Goal: Task Accomplishment & Management: Complete application form

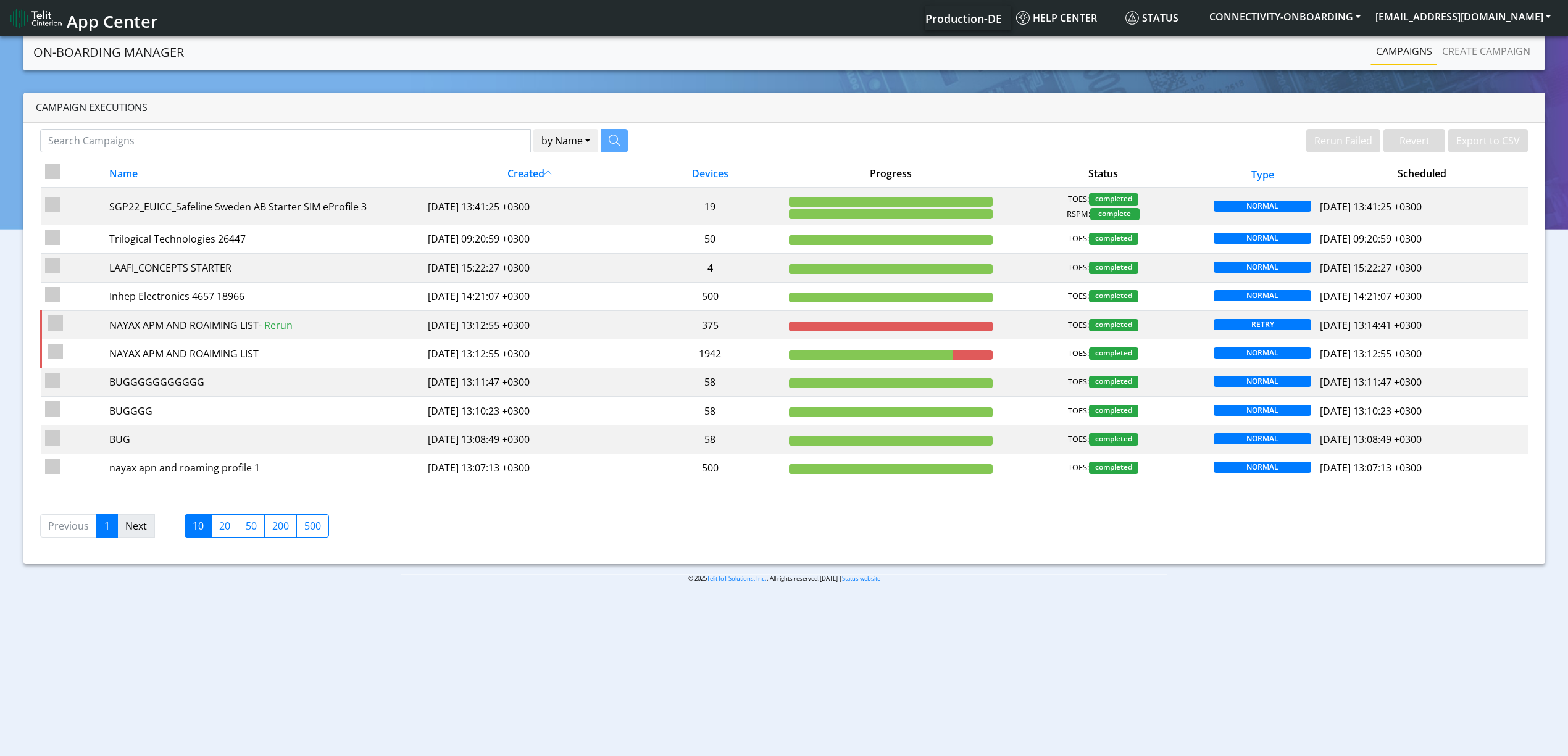
click at [122, 537] on link "Next" at bounding box center [136, 525] width 38 height 23
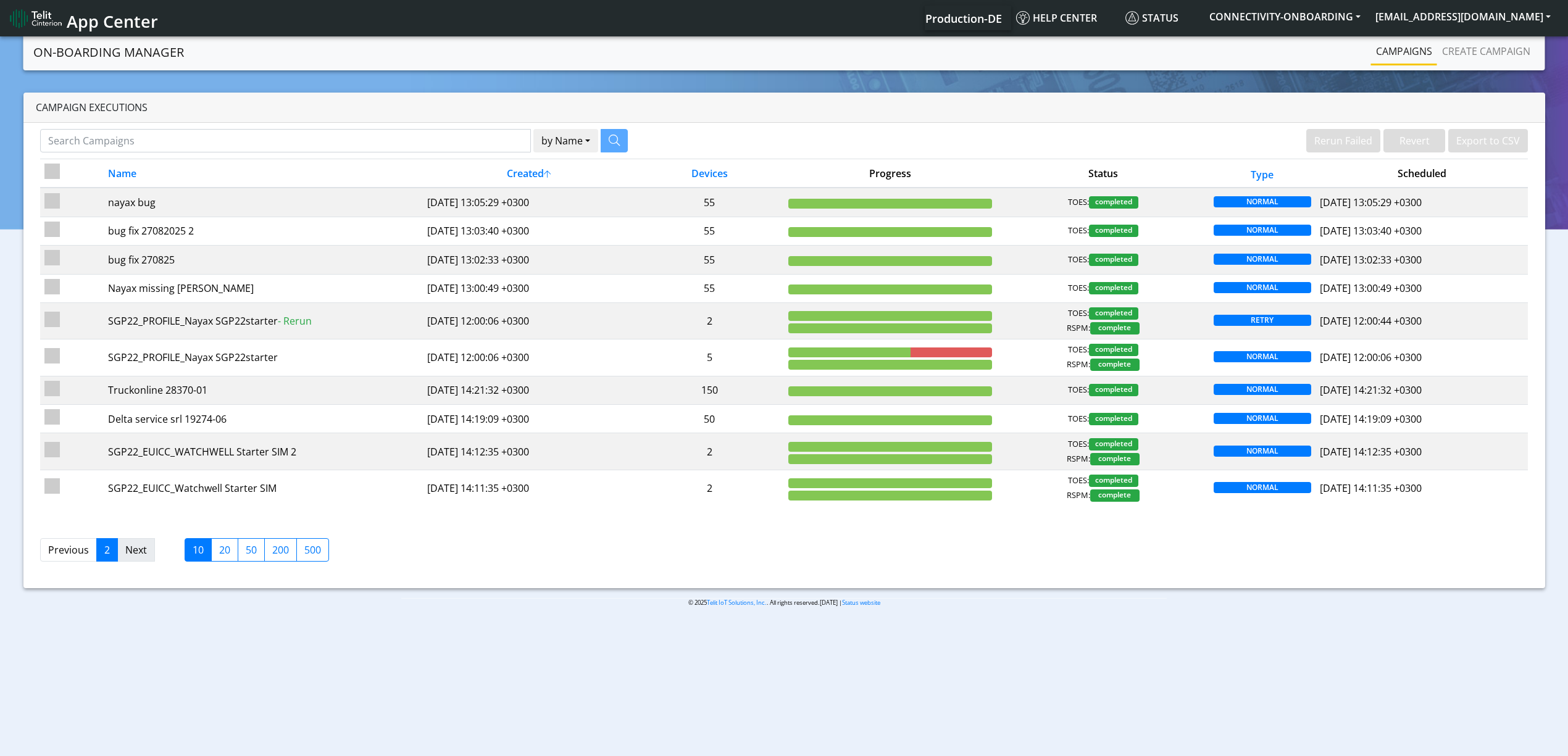
click at [142, 548] on link "Next" at bounding box center [136, 549] width 38 height 23
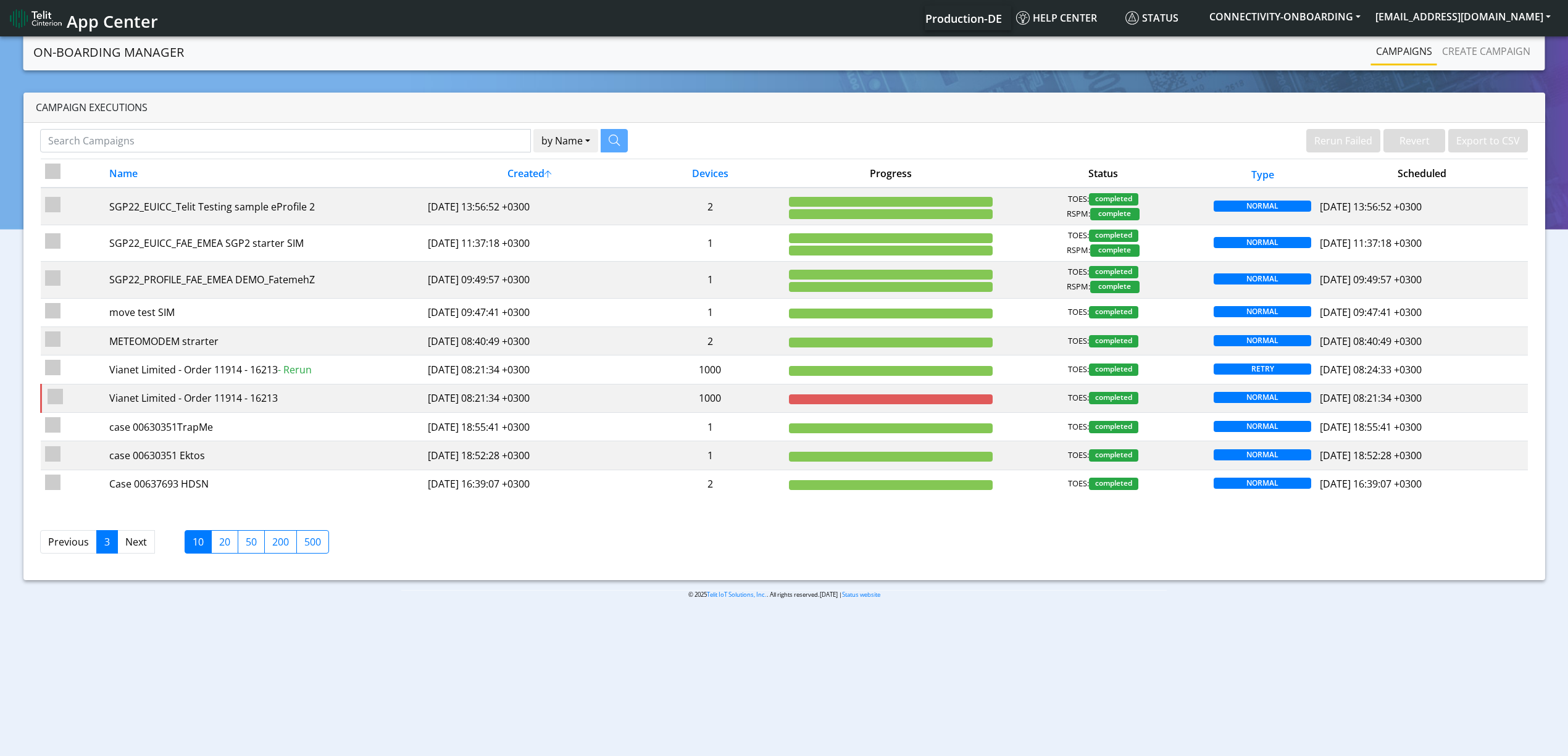
click at [142, 548] on link "Next" at bounding box center [136, 541] width 38 height 23
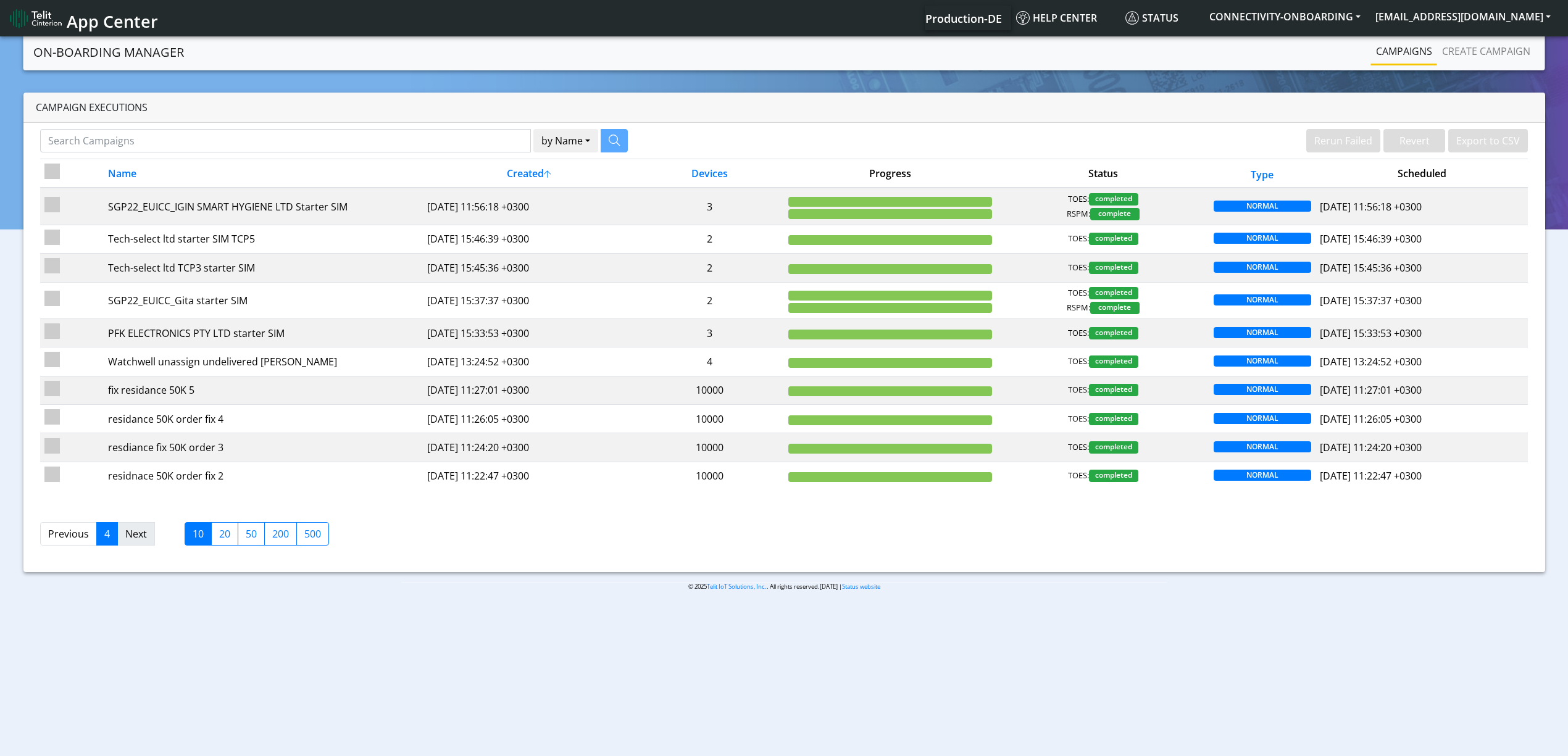
click at [147, 534] on link "Next" at bounding box center [136, 533] width 38 height 23
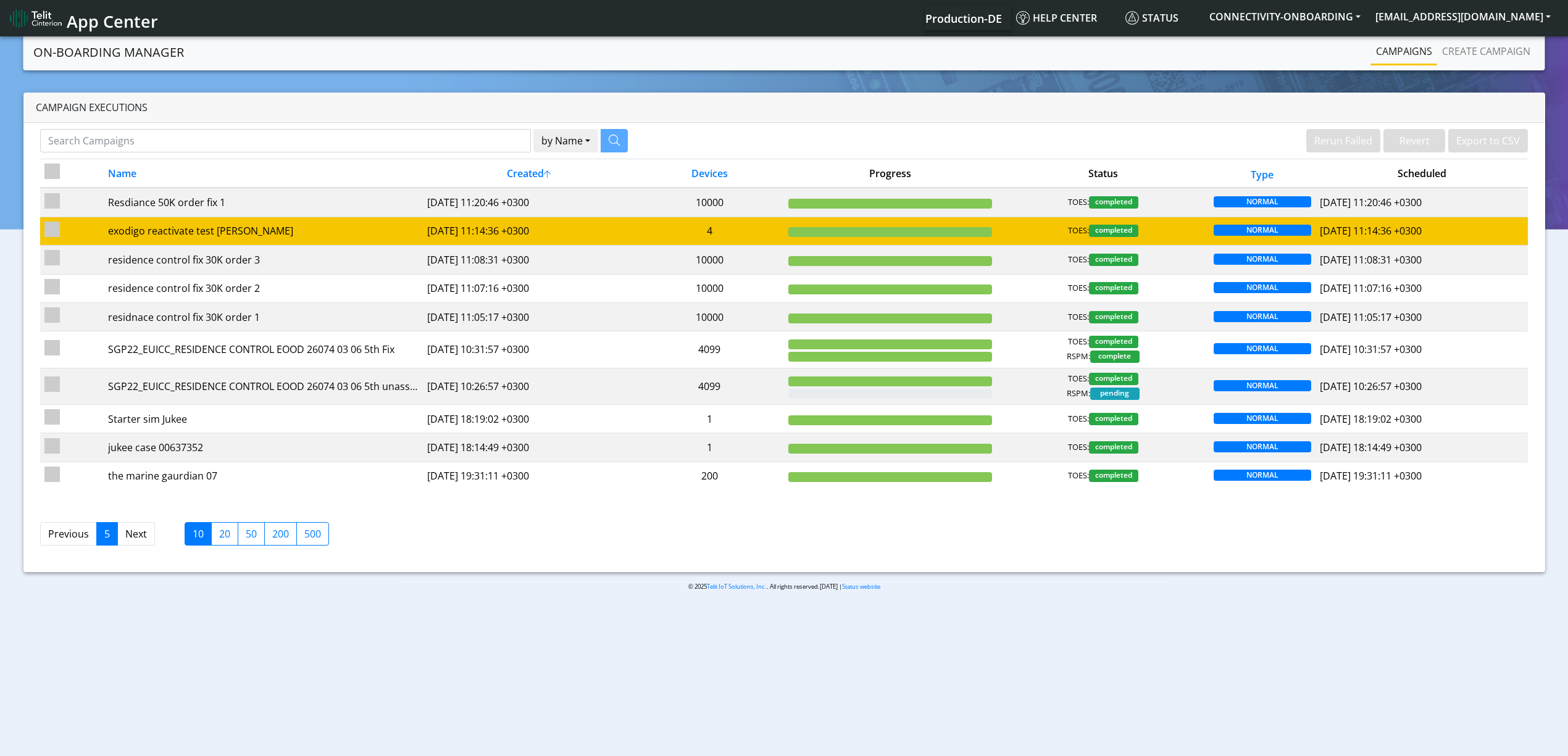
click at [322, 212] on td "Resdiance 50K order fix 1" at bounding box center [262, 202] width 319 height 29
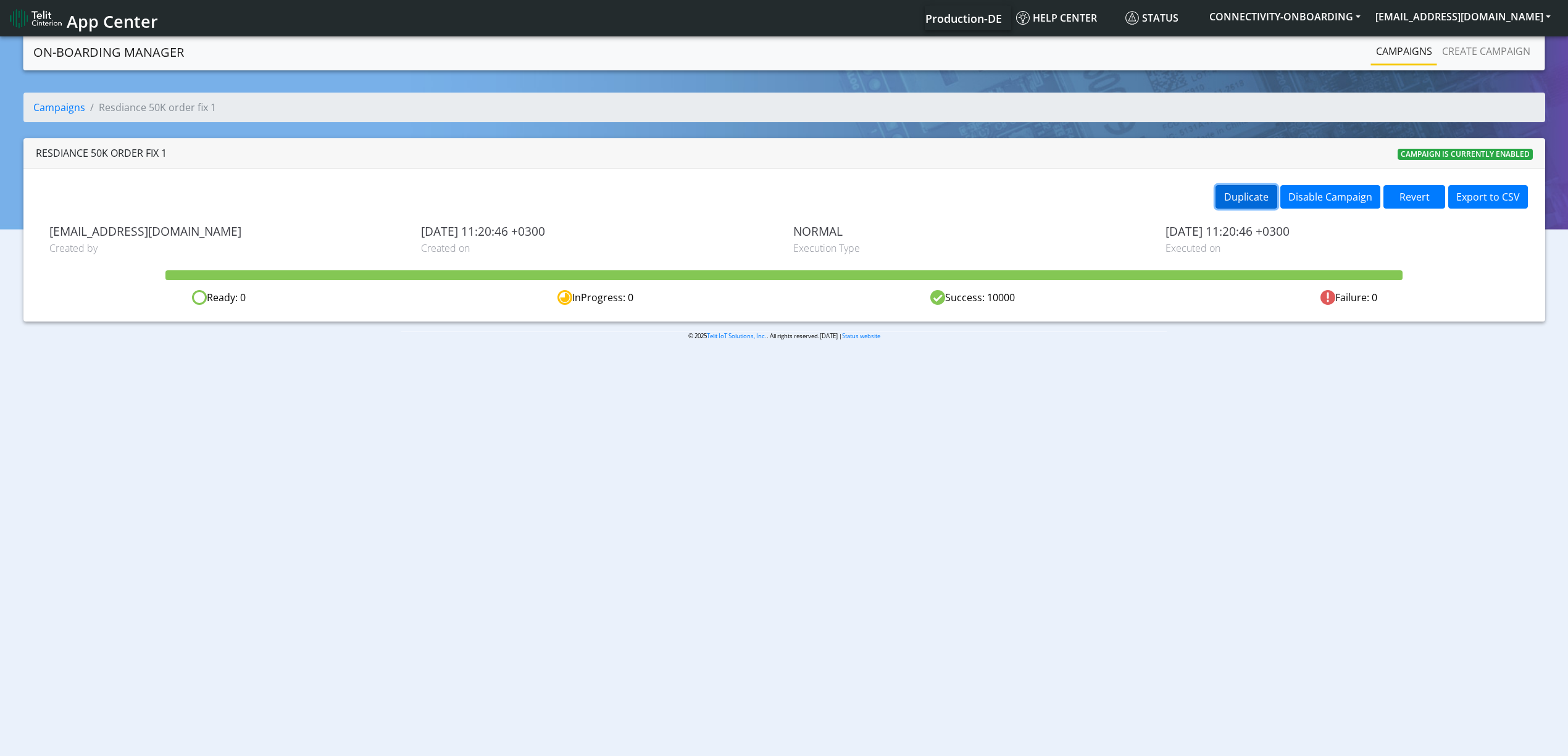
click at [1241, 205] on button "Duplicate" at bounding box center [1246, 196] width 62 height 23
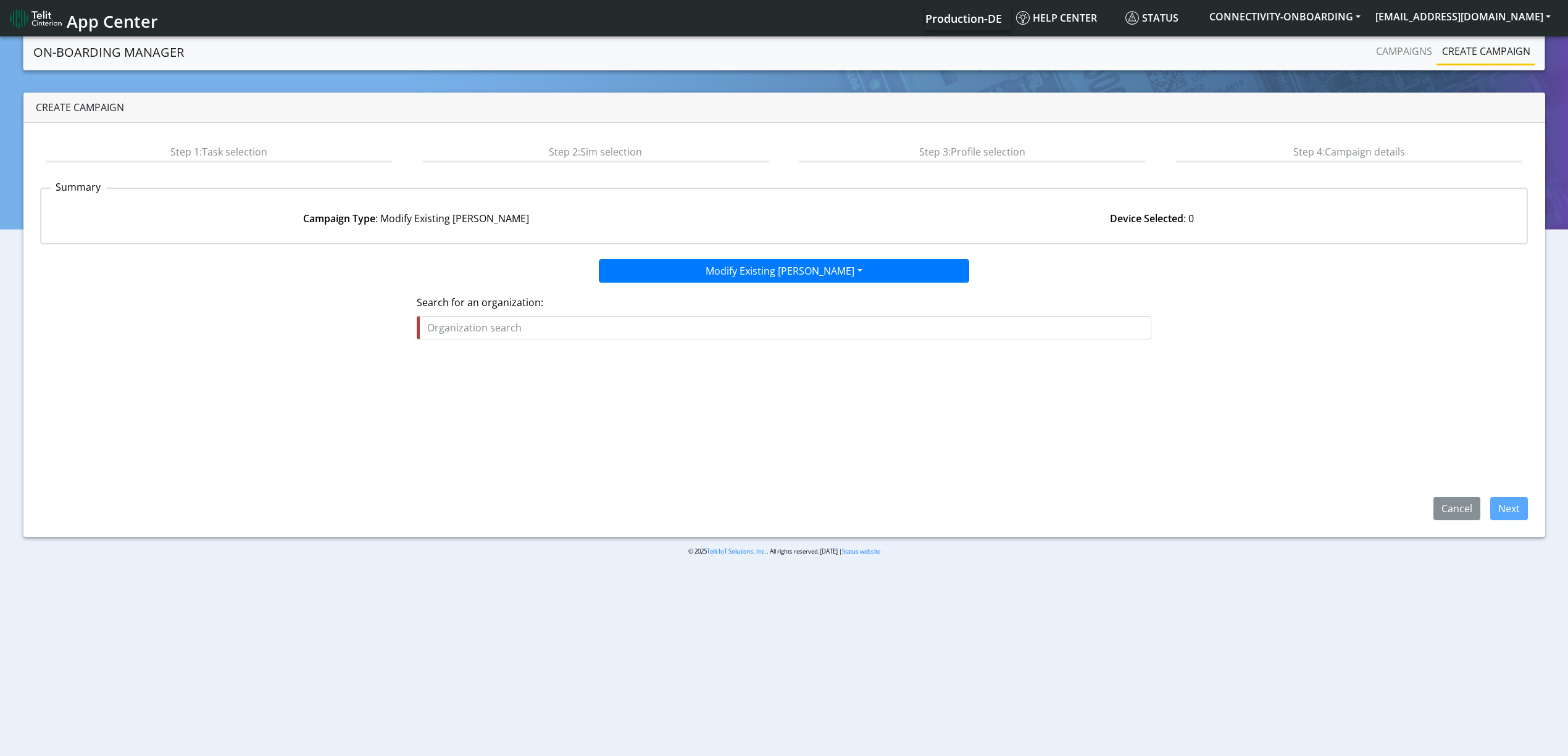
click at [808, 321] on input "text" at bounding box center [784, 327] width 735 height 23
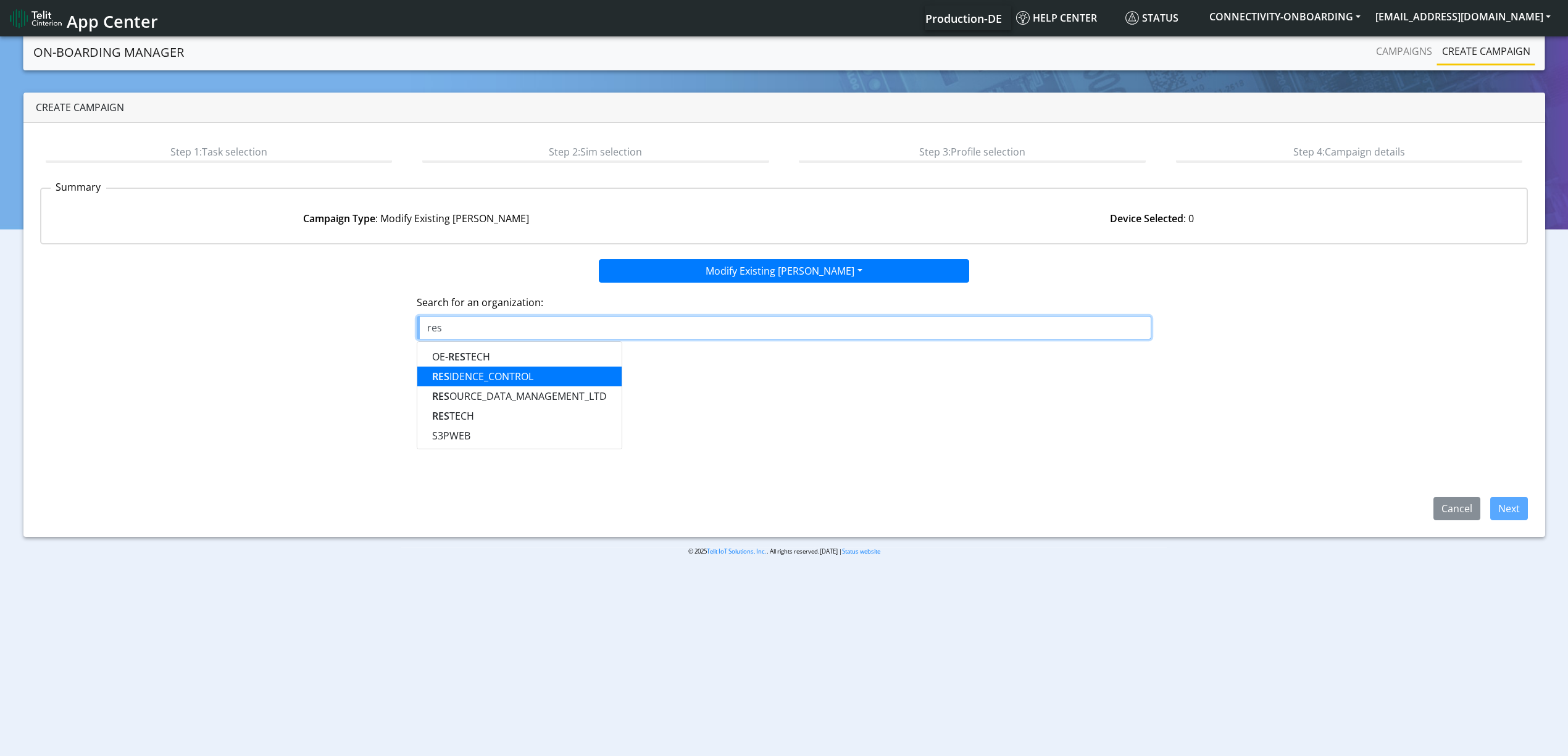
click at [506, 378] on ngb-highlight "RES IDENCE_CONTROL" at bounding box center [483, 377] width 101 height 14
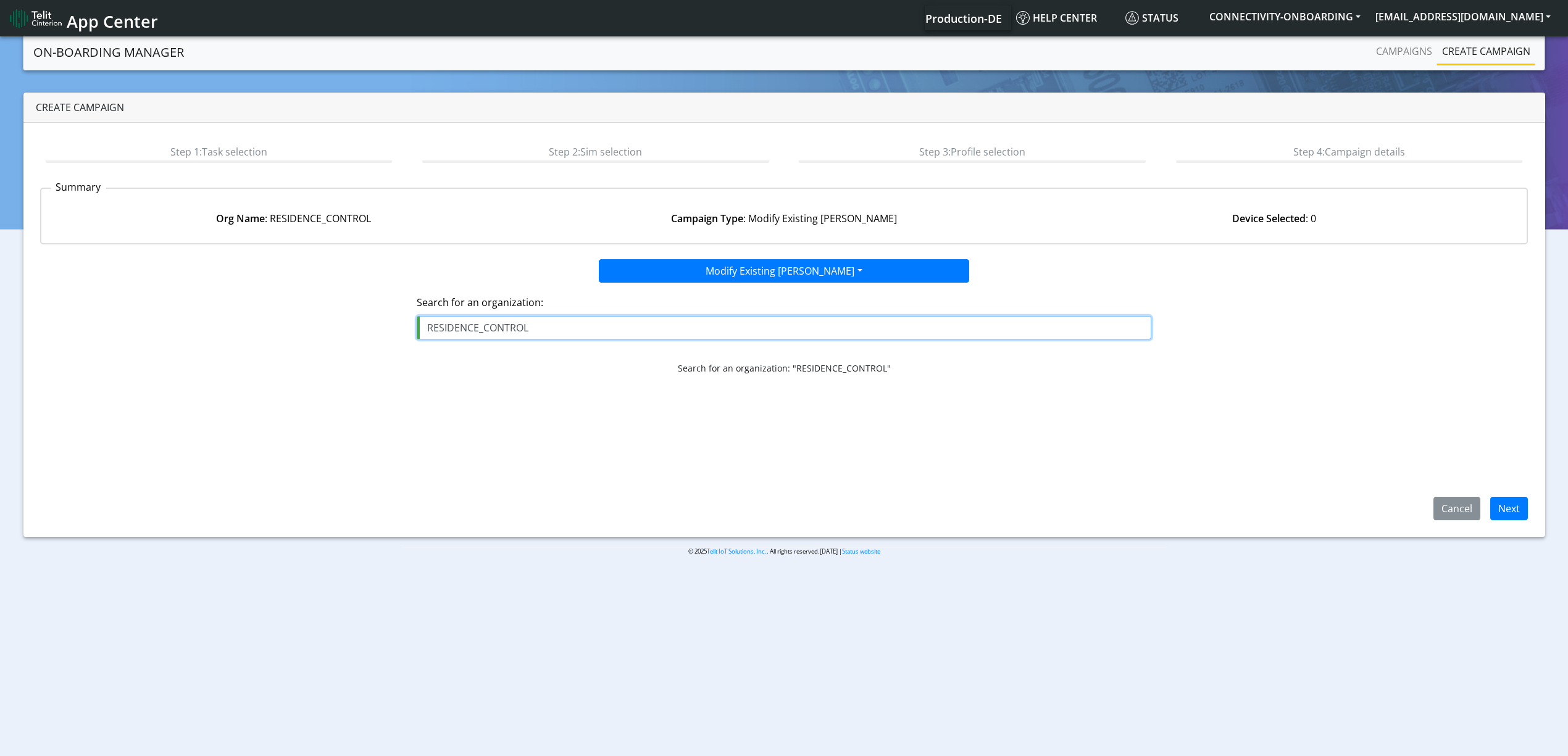
type input "RESIDENCE_CONTROL"
click at [1507, 522] on div "Step 1: Task selection Step 2: Sim selection Step 3: Profile selection Step 4: …" at bounding box center [784, 330] width 1522 height 414
click at [1518, 501] on button "Next" at bounding box center [1509, 507] width 38 height 23
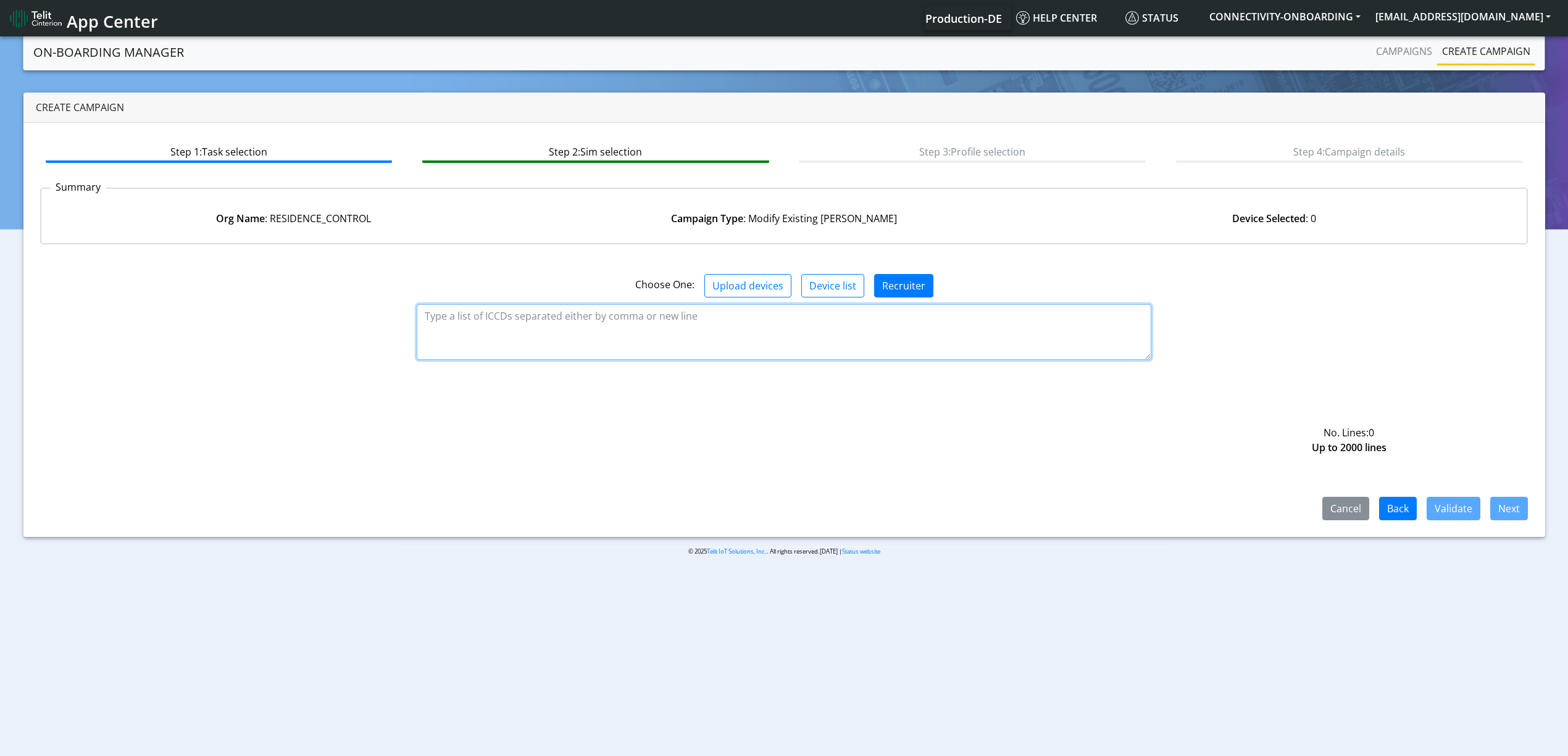
click at [717, 325] on textarea at bounding box center [784, 331] width 735 height 56
click at [746, 284] on button "Upload devices" at bounding box center [748, 285] width 87 height 23
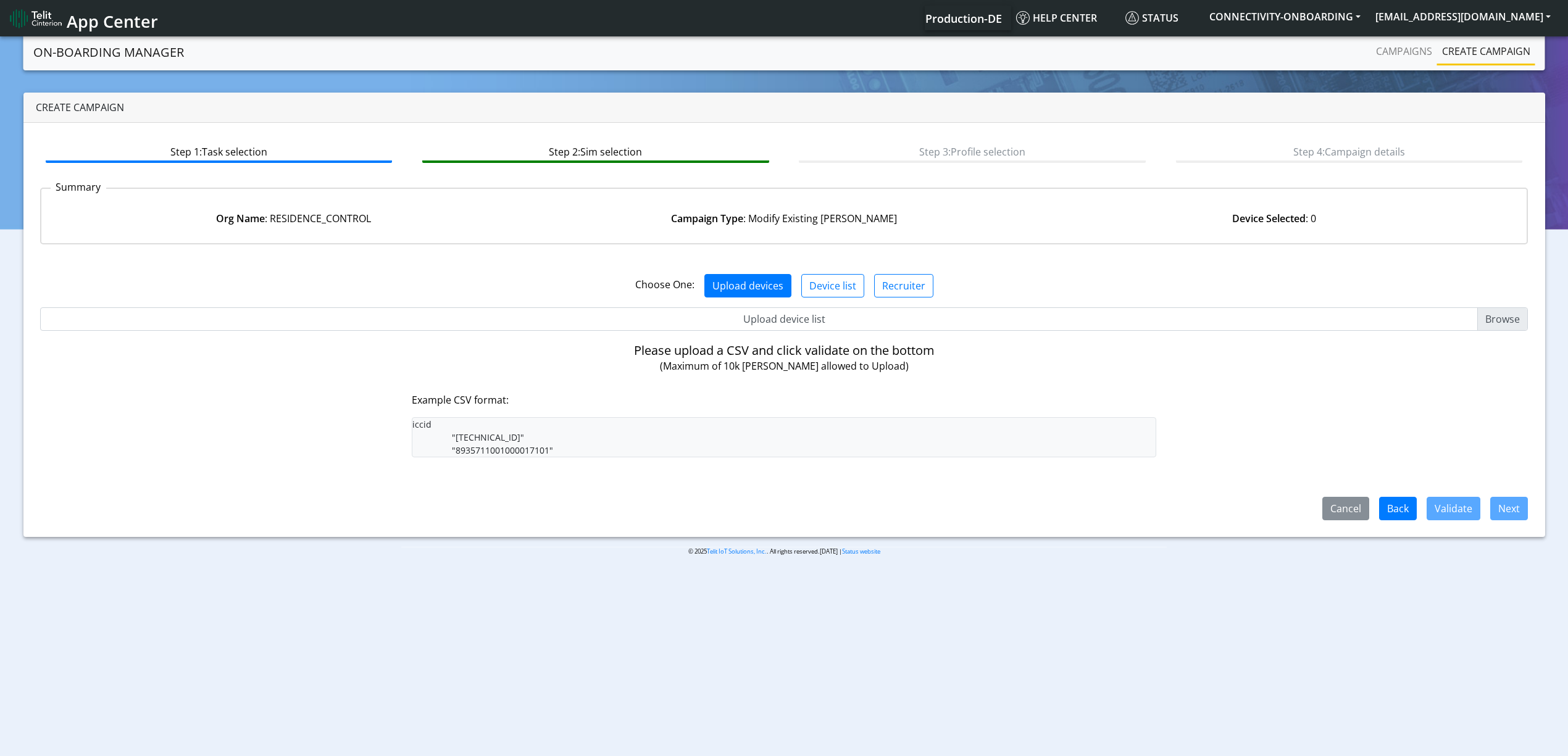
click at [788, 316] on input "Upload device list" at bounding box center [784, 319] width 1489 height 23
type input "C:\fakepath\res1.csv"
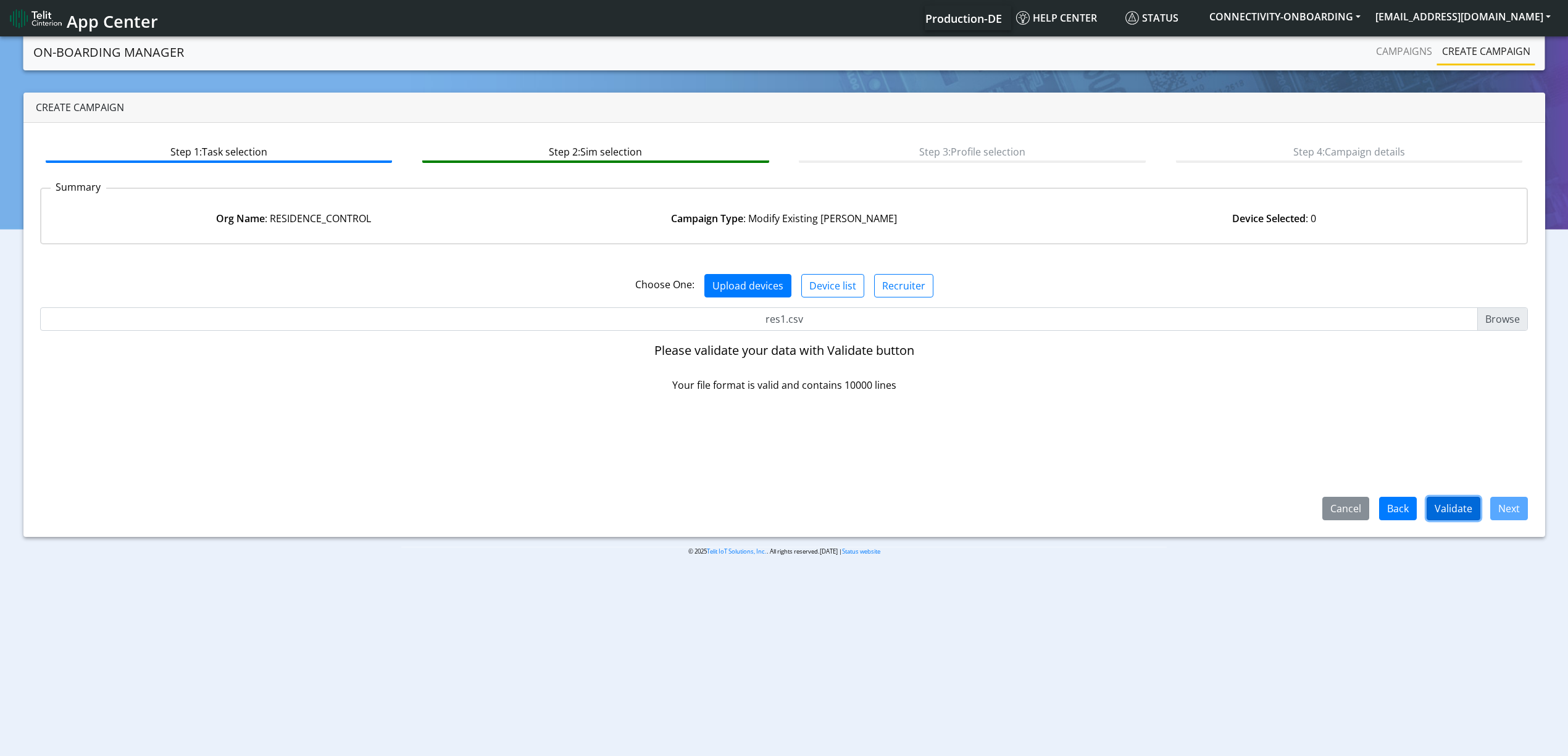
click at [1470, 519] on button "Validate" at bounding box center [1453, 507] width 54 height 23
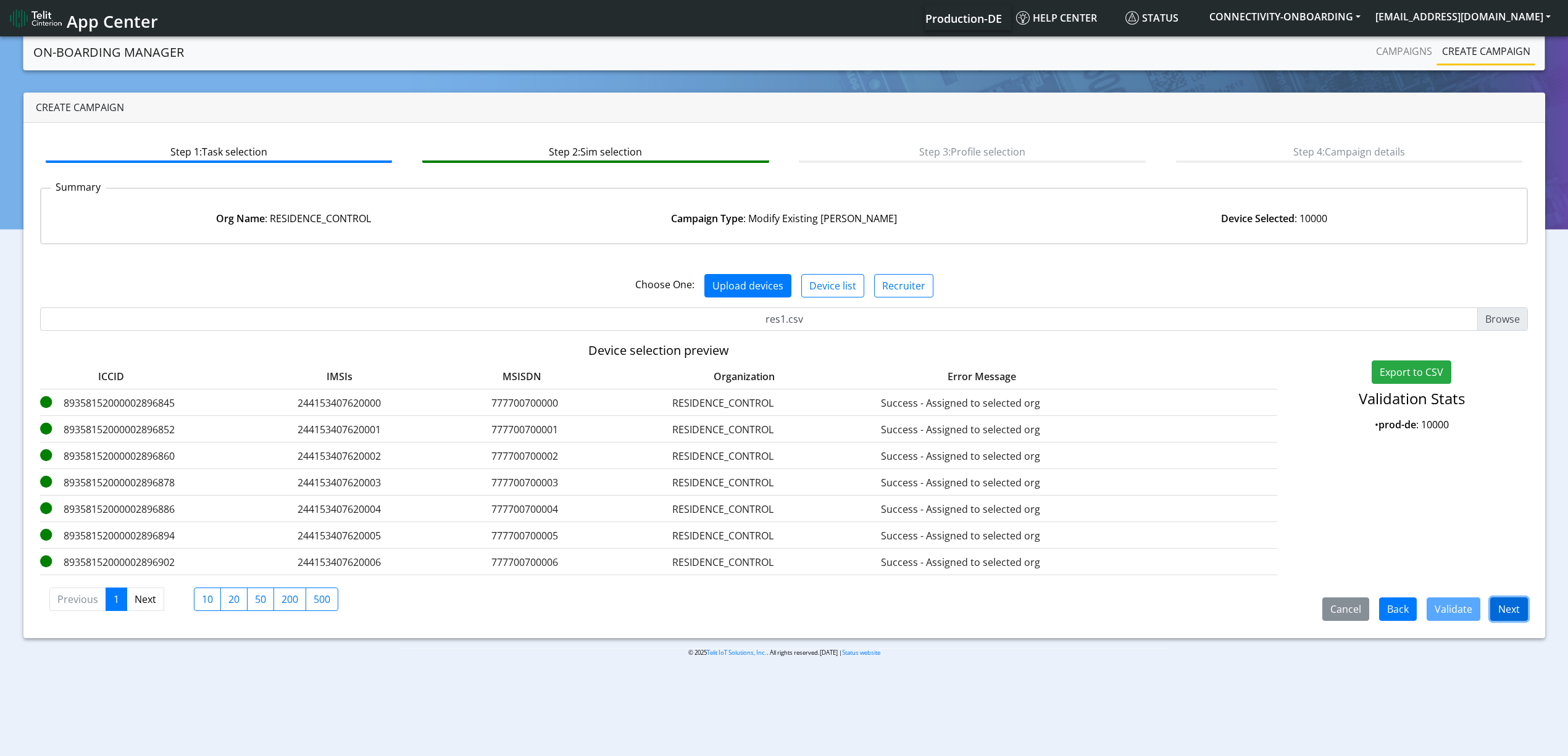
click at [1504, 611] on button "Next" at bounding box center [1509, 608] width 38 height 23
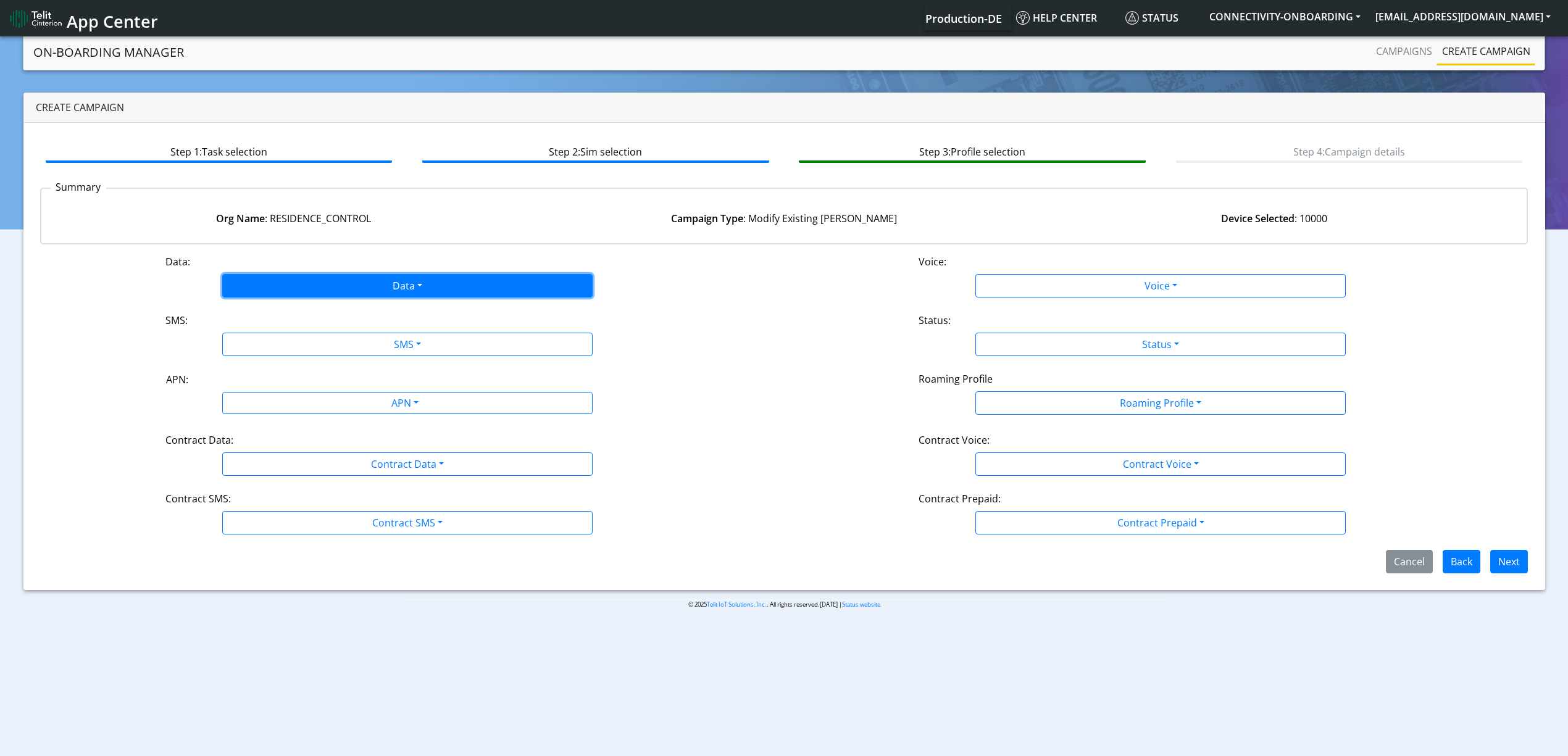
click at [413, 290] on button "Data" at bounding box center [407, 285] width 370 height 23
click at [322, 339] on button "Enabled" at bounding box center [408, 334] width 369 height 20
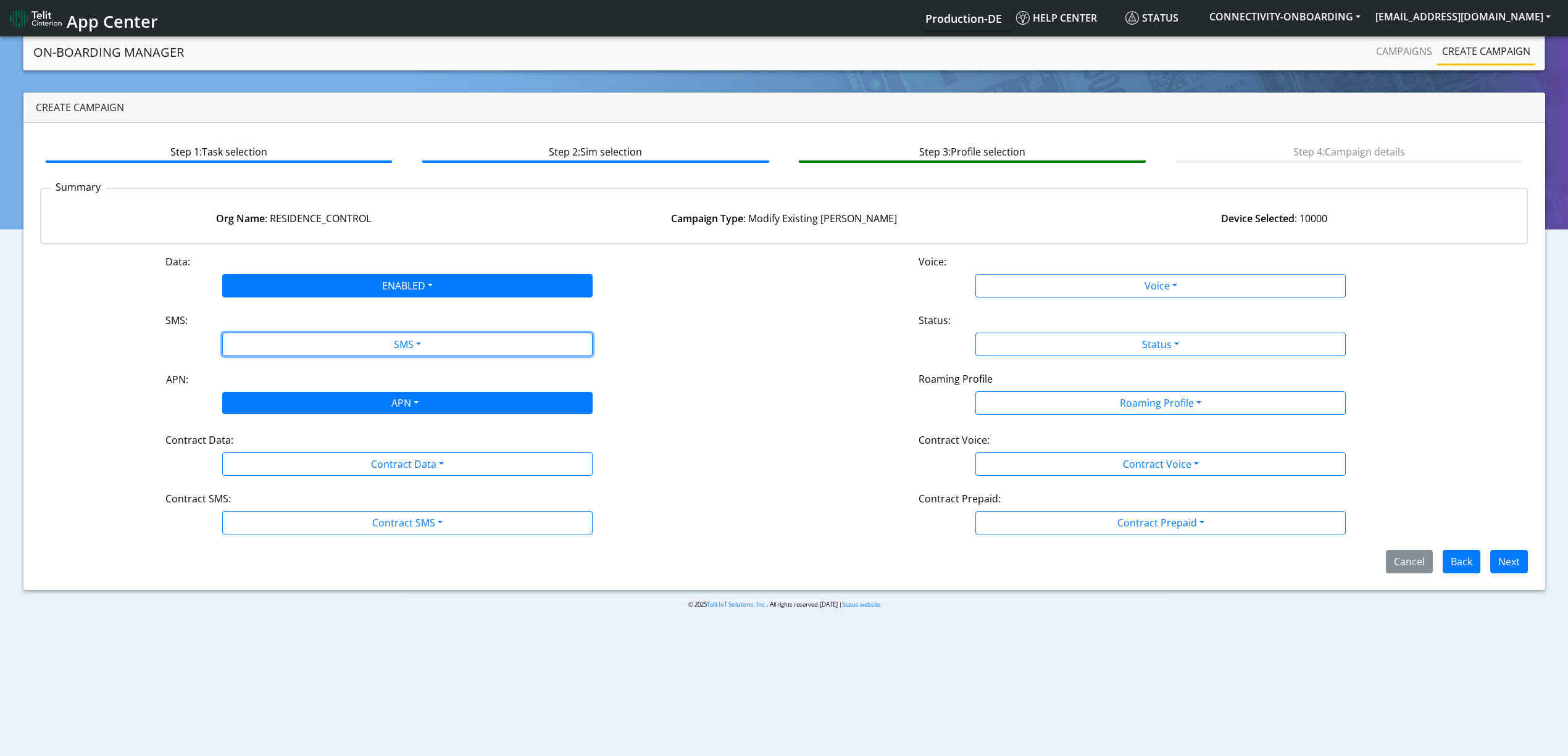
drag, startPoint x: 344, startPoint y: 339, endPoint x: 305, endPoint y: 392, distance: 65.8
click at [305, 392] on div "Data: ENABLED Disabled Enabled Voice: Voice Disabled Enabled SMS: SMS Disabled …" at bounding box center [784, 413] width 1489 height 319
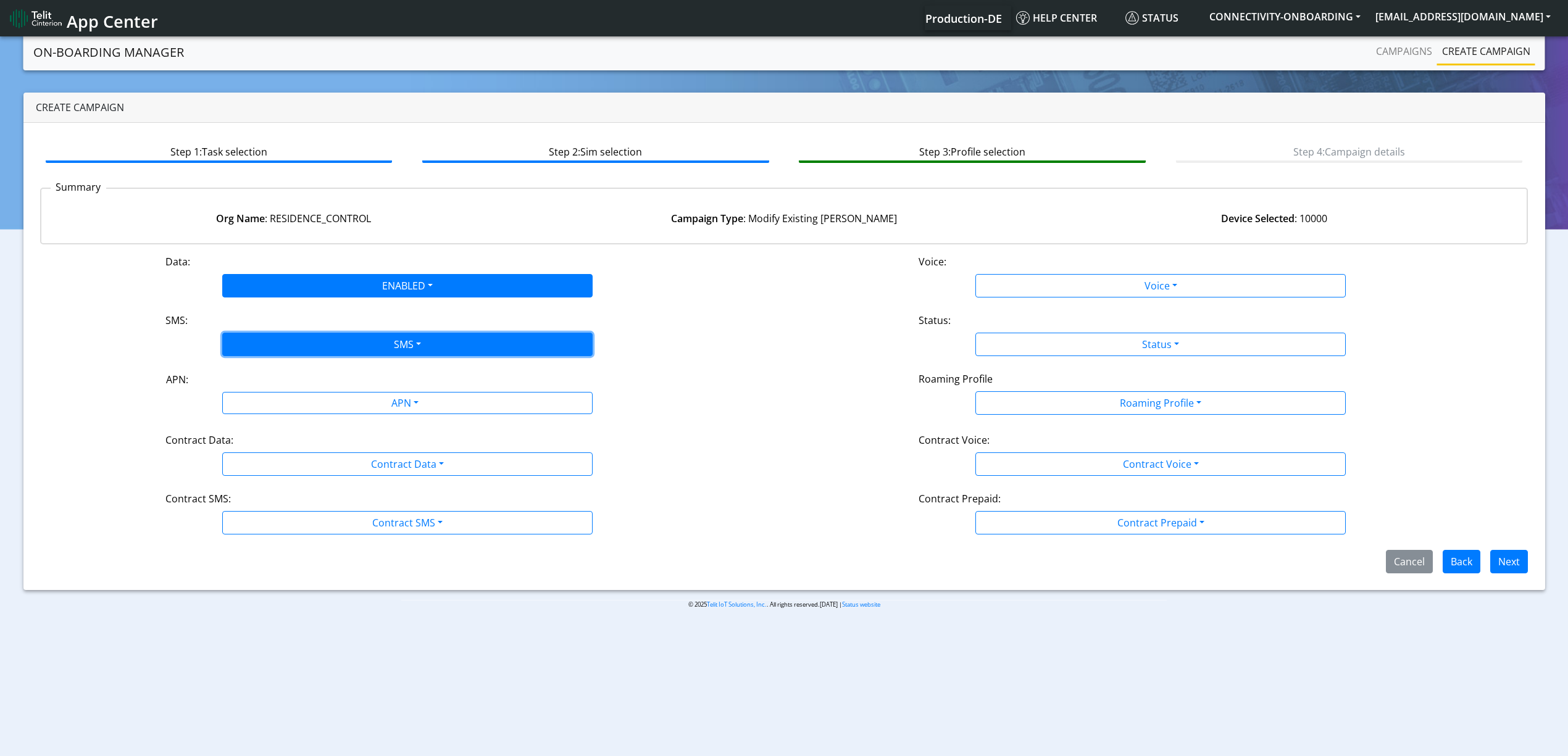
click at [339, 346] on button "SMS" at bounding box center [407, 343] width 370 height 23
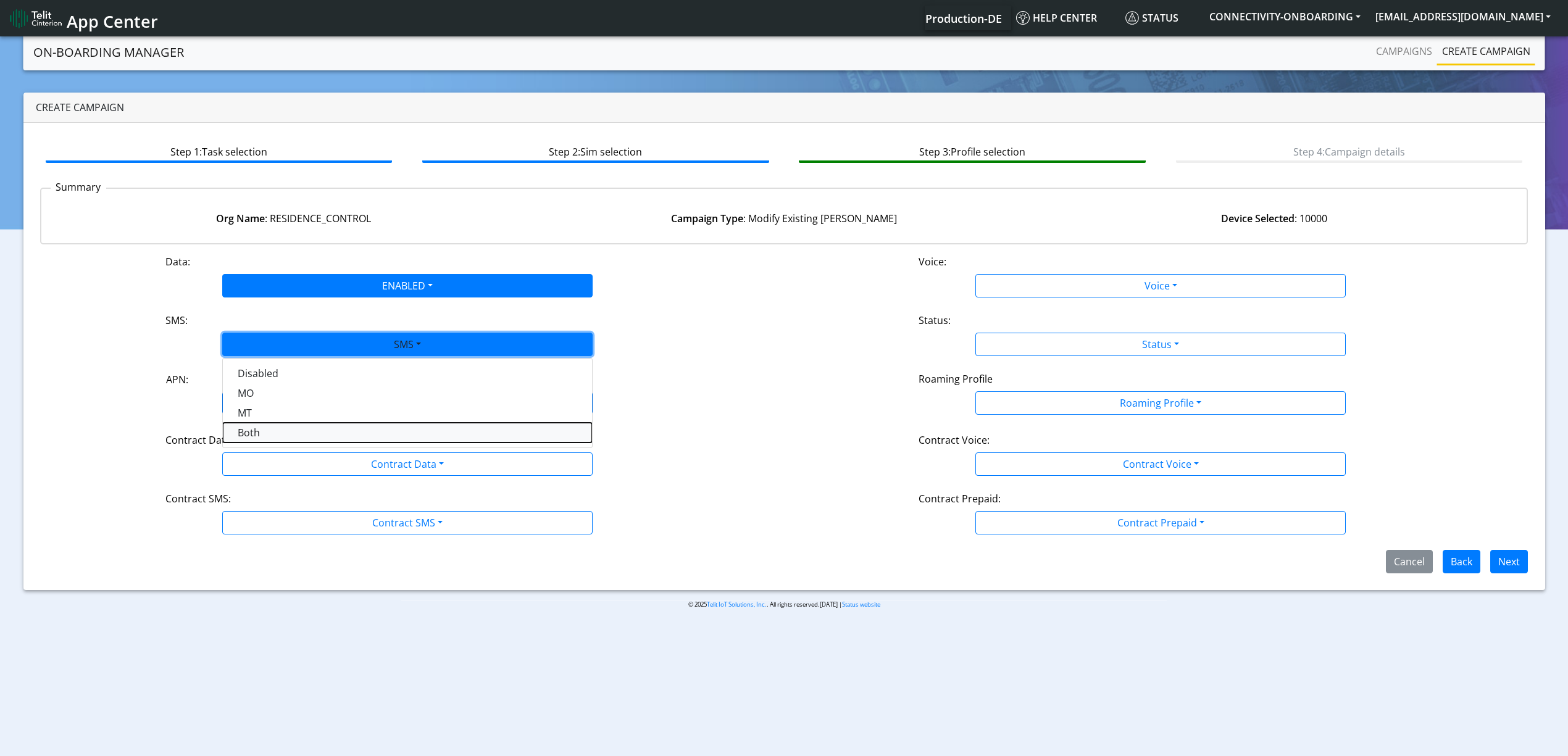
click at [275, 433] on button "Both" at bounding box center [408, 432] width 369 height 20
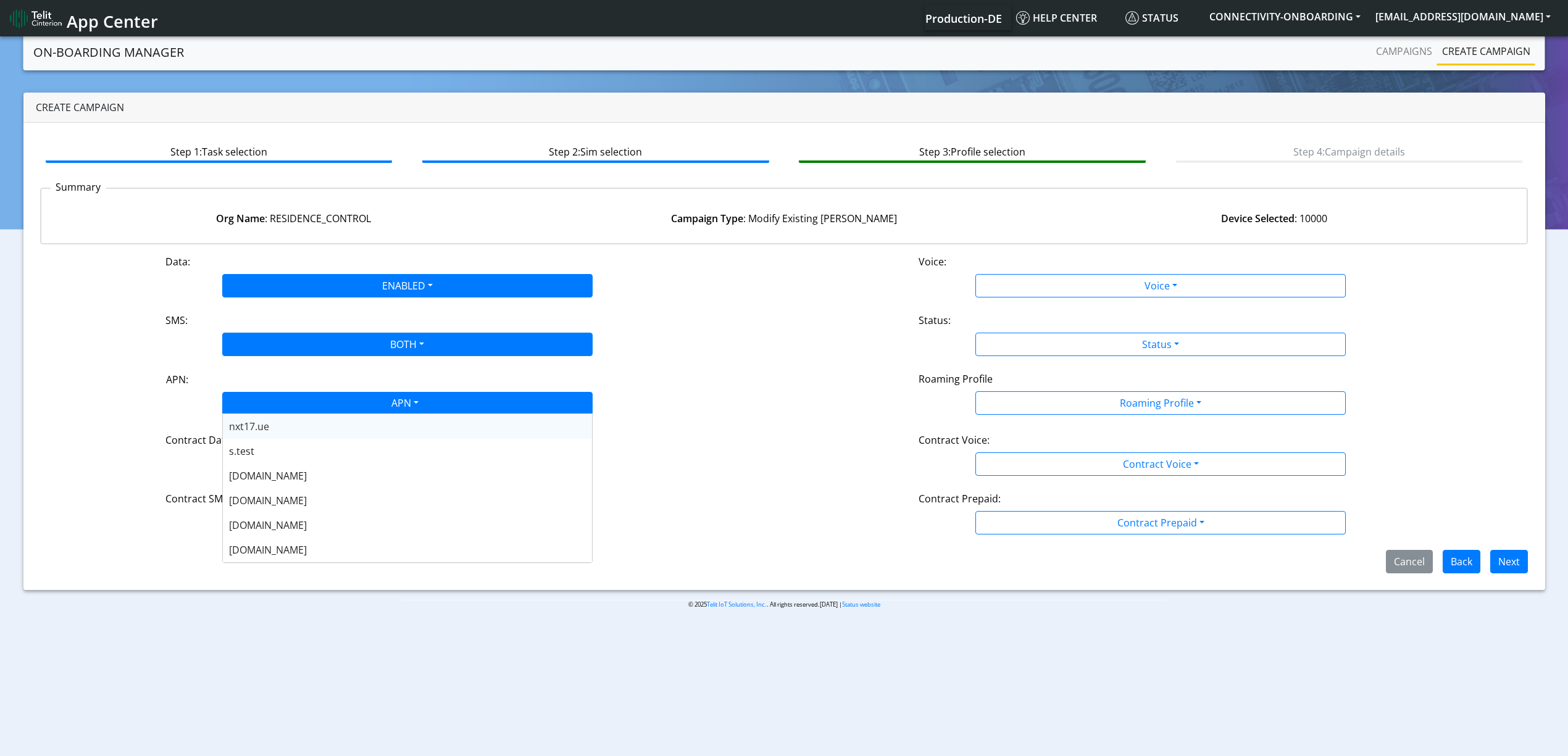
click at [333, 411] on div "APN" at bounding box center [404, 404] width 391 height 24
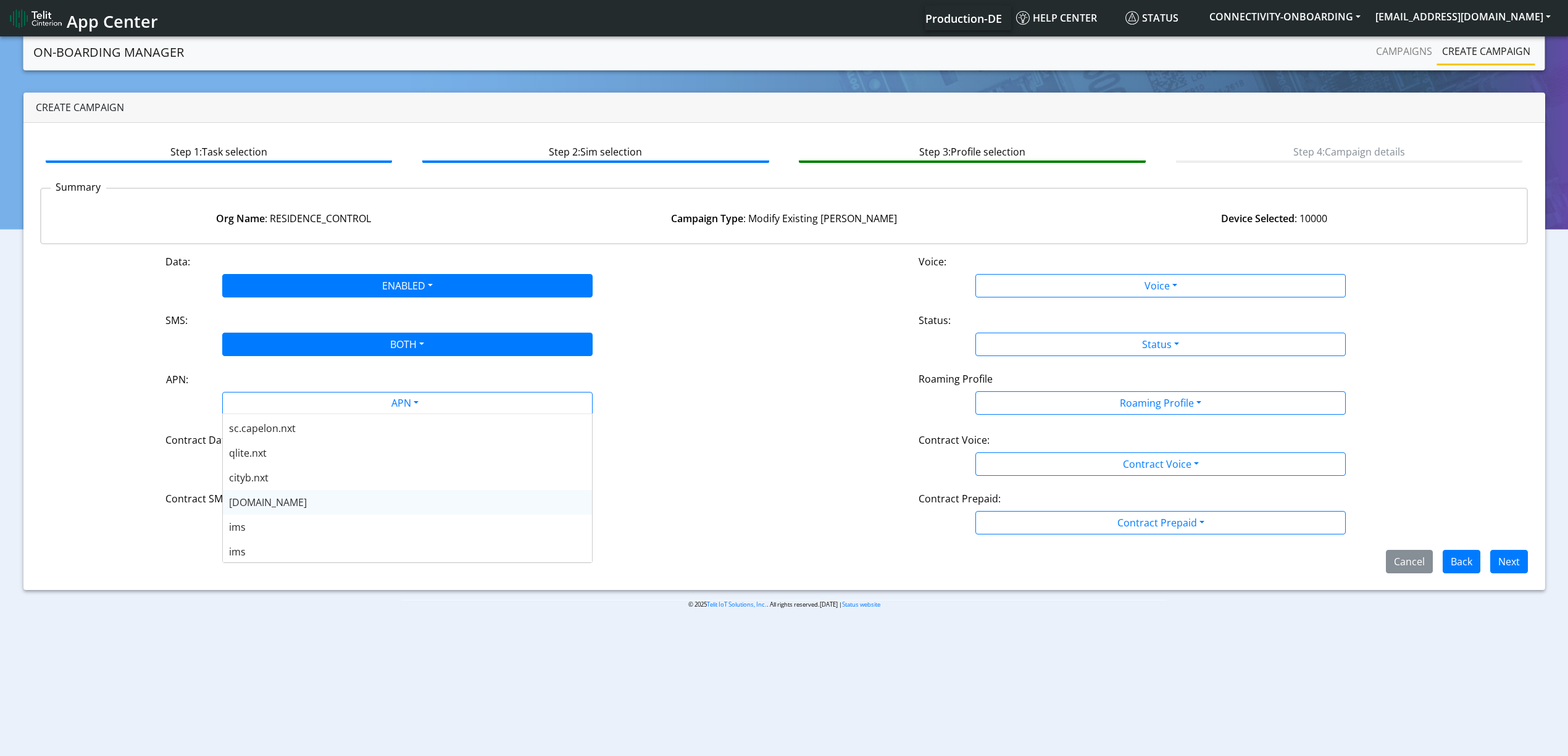
scroll to position [394, 0]
click at [314, 500] on div "[DOMAIN_NAME]" at bounding box center [408, 501] width 369 height 25
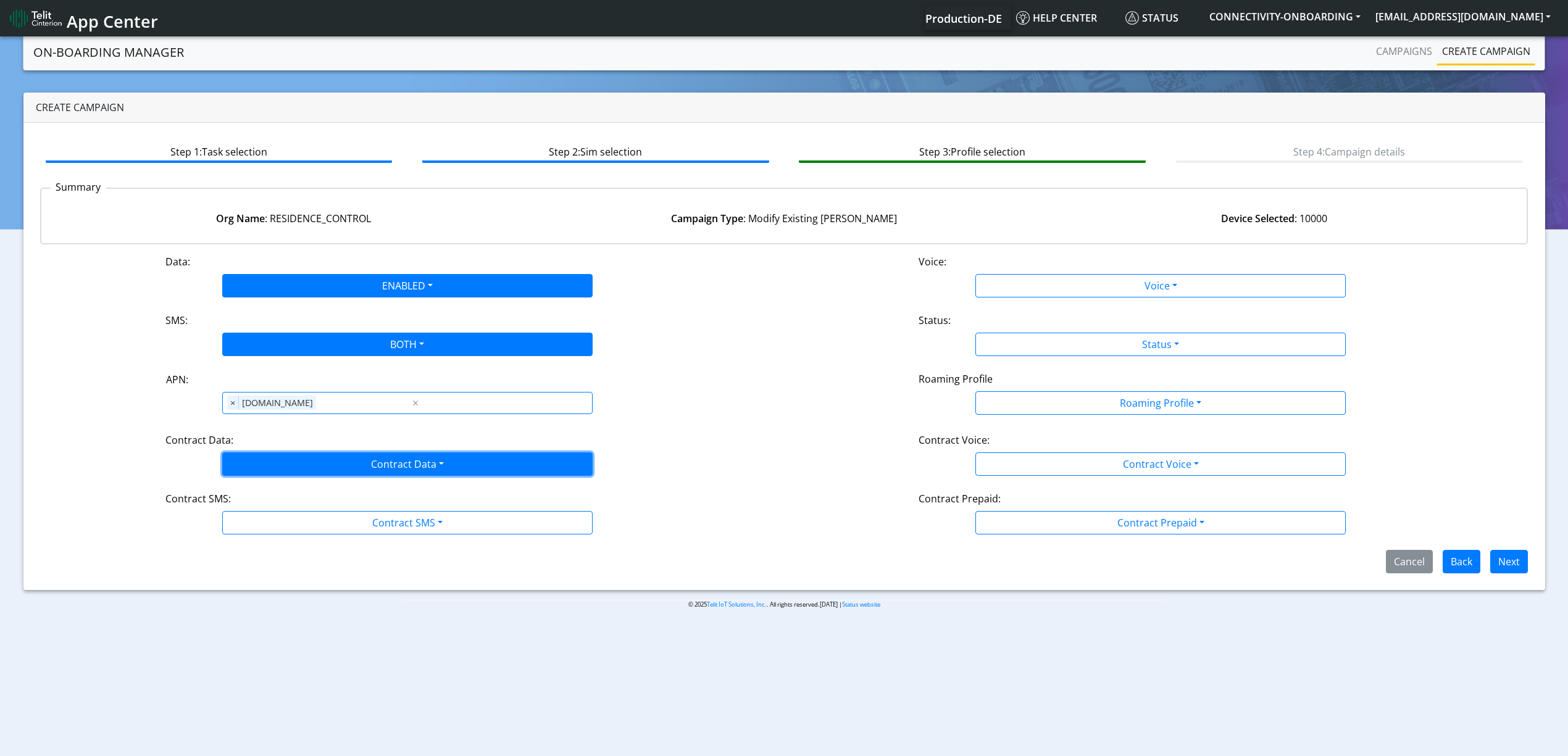
click at [321, 469] on button "Contract Data" at bounding box center [407, 463] width 370 height 23
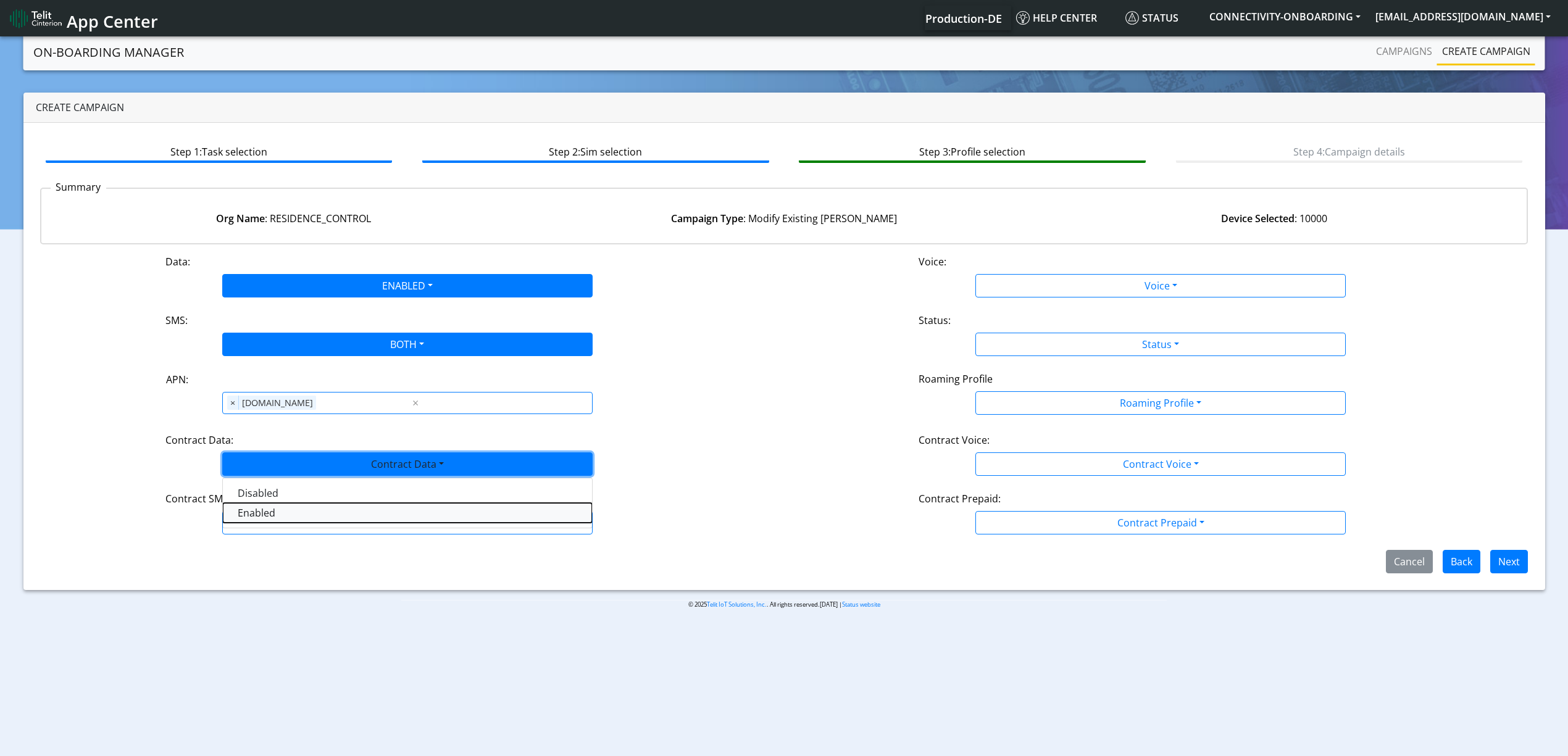
click at [314, 510] on Dataenabled-dropdown "Enabled" at bounding box center [408, 513] width 369 height 20
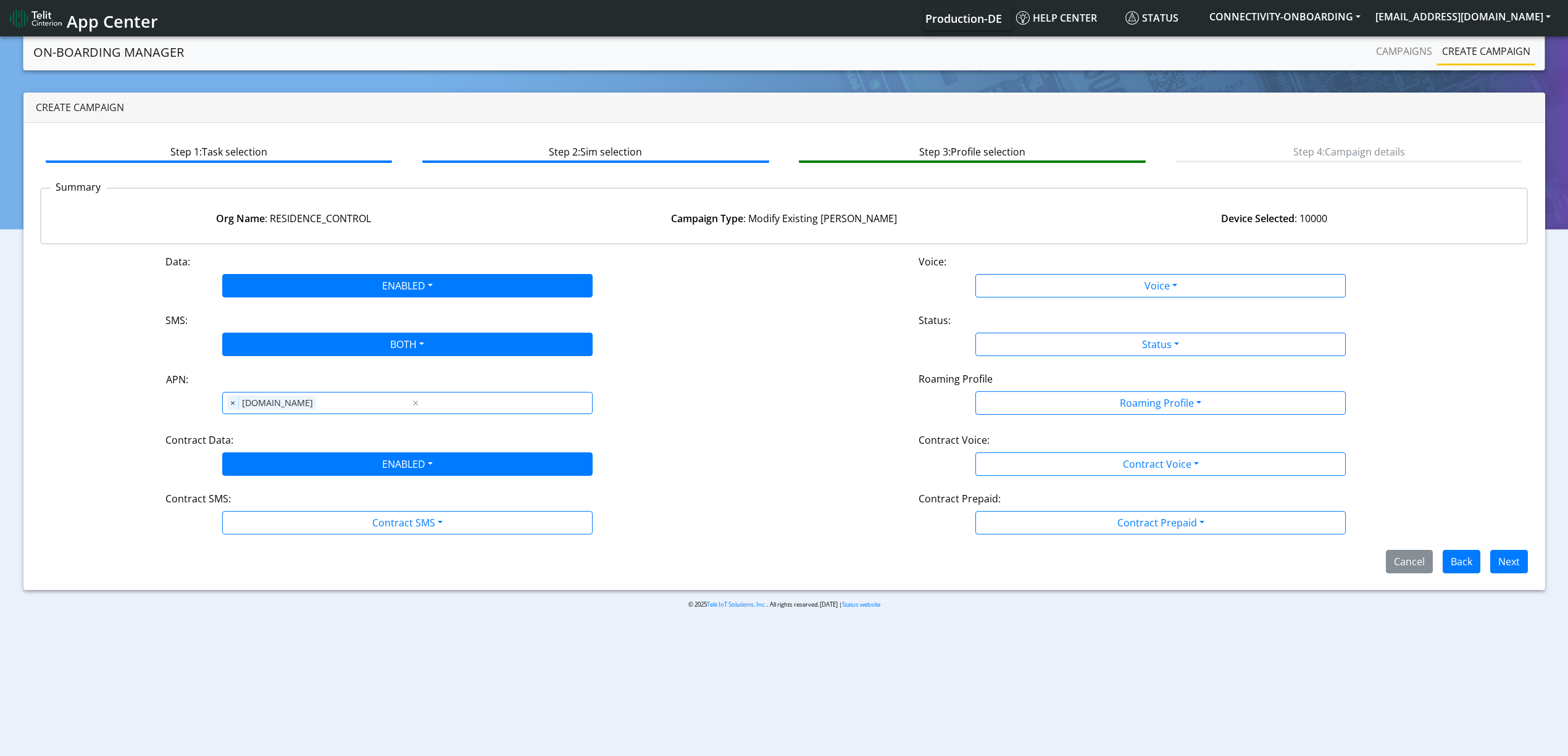
click at [342, 536] on div "Data: ENABLED Disabled Enabled Voice: Voice Disabled Enabled SMS: BOTH Disabled…" at bounding box center [784, 413] width 1489 height 319
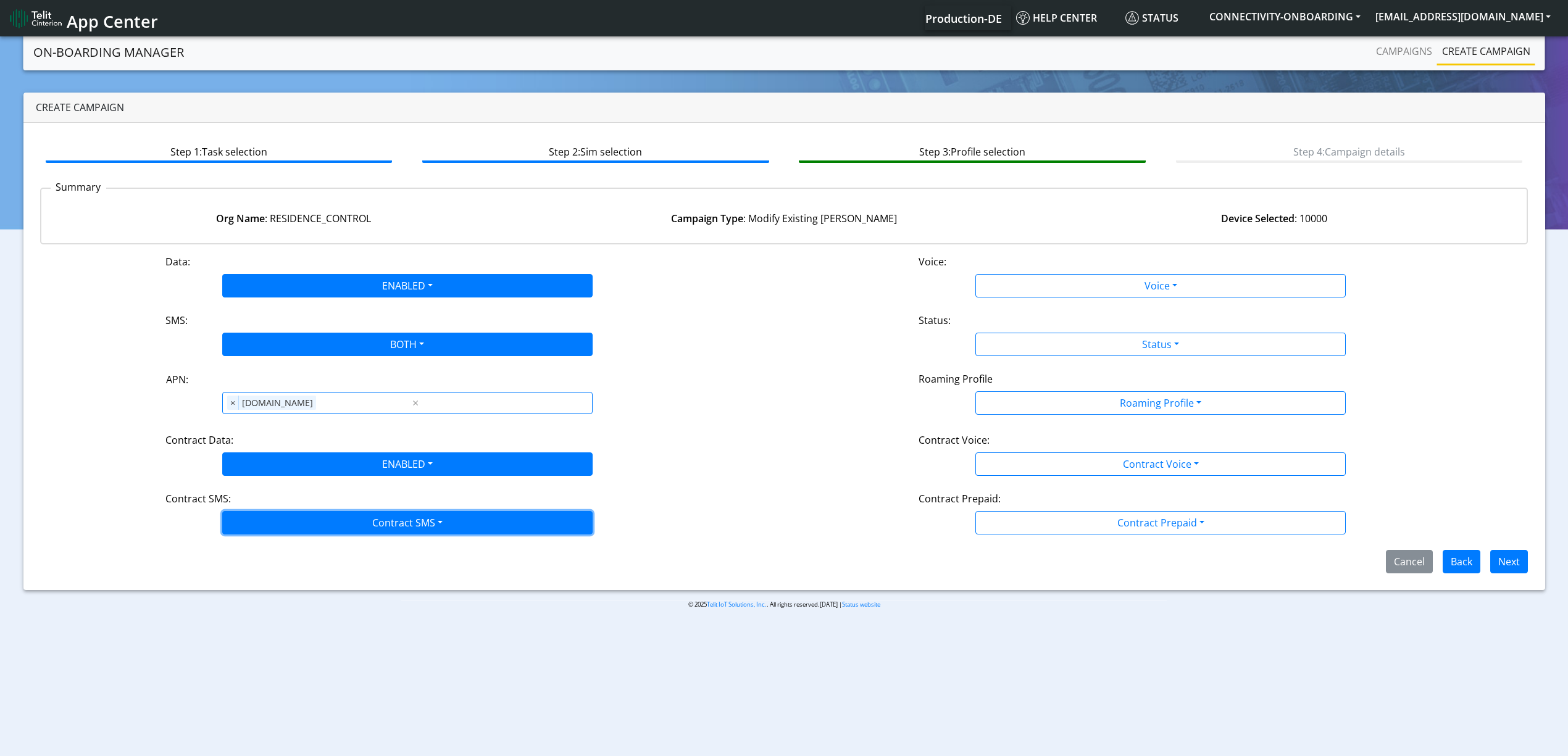
click at [386, 513] on button "Contract SMS" at bounding box center [407, 522] width 370 height 23
click at [281, 613] on SMSboth-dropdown "Both" at bounding box center [408, 611] width 369 height 20
click at [1010, 296] on div "Data: ENABLED Disabled Enabled Voice: Voice Disabled Enabled SMS: BOTH Disabled…" at bounding box center [784, 413] width 1489 height 319
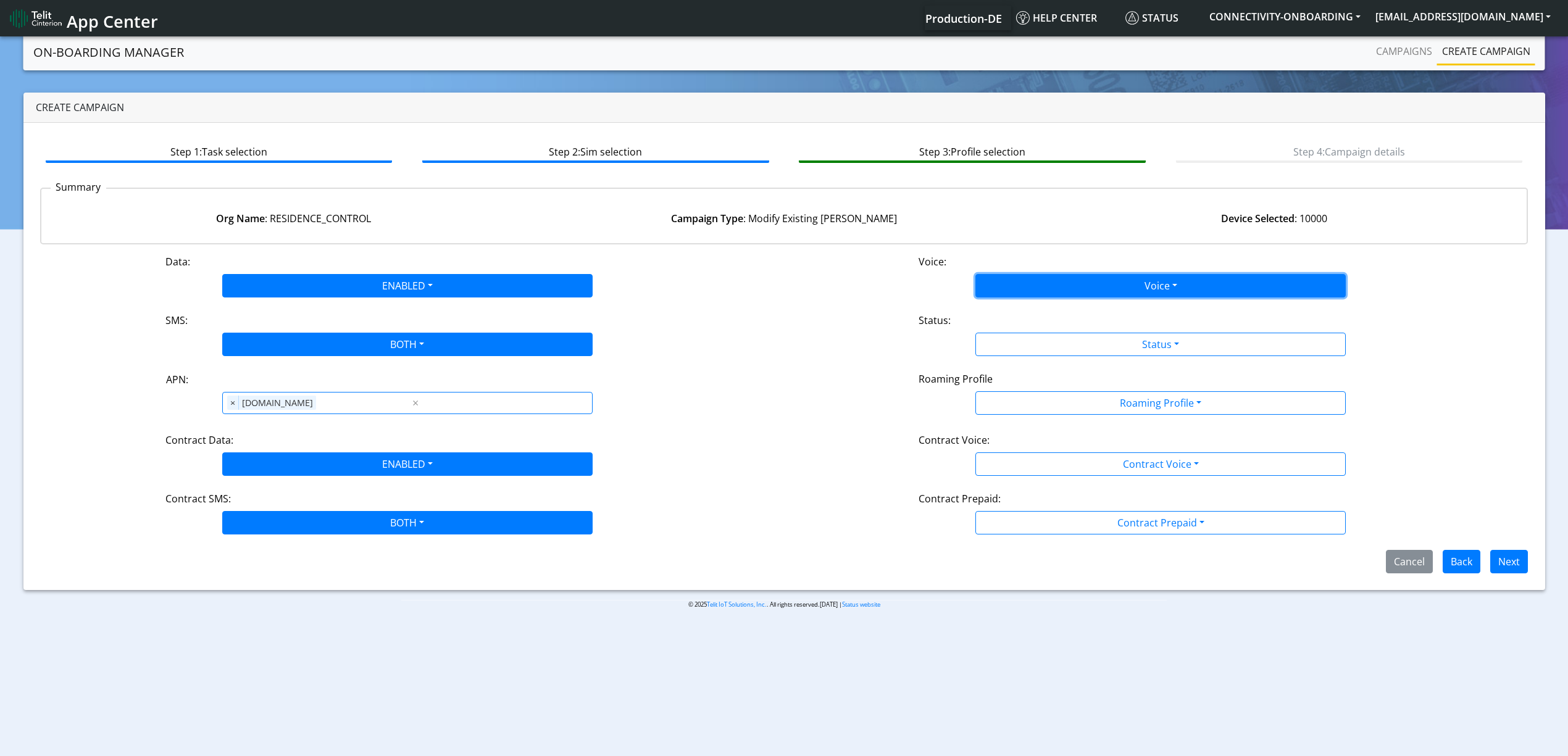
click at [1041, 284] on button "Voice" at bounding box center [1160, 285] width 370 height 23
click at [1015, 319] on button "Disabled" at bounding box center [1160, 314] width 369 height 20
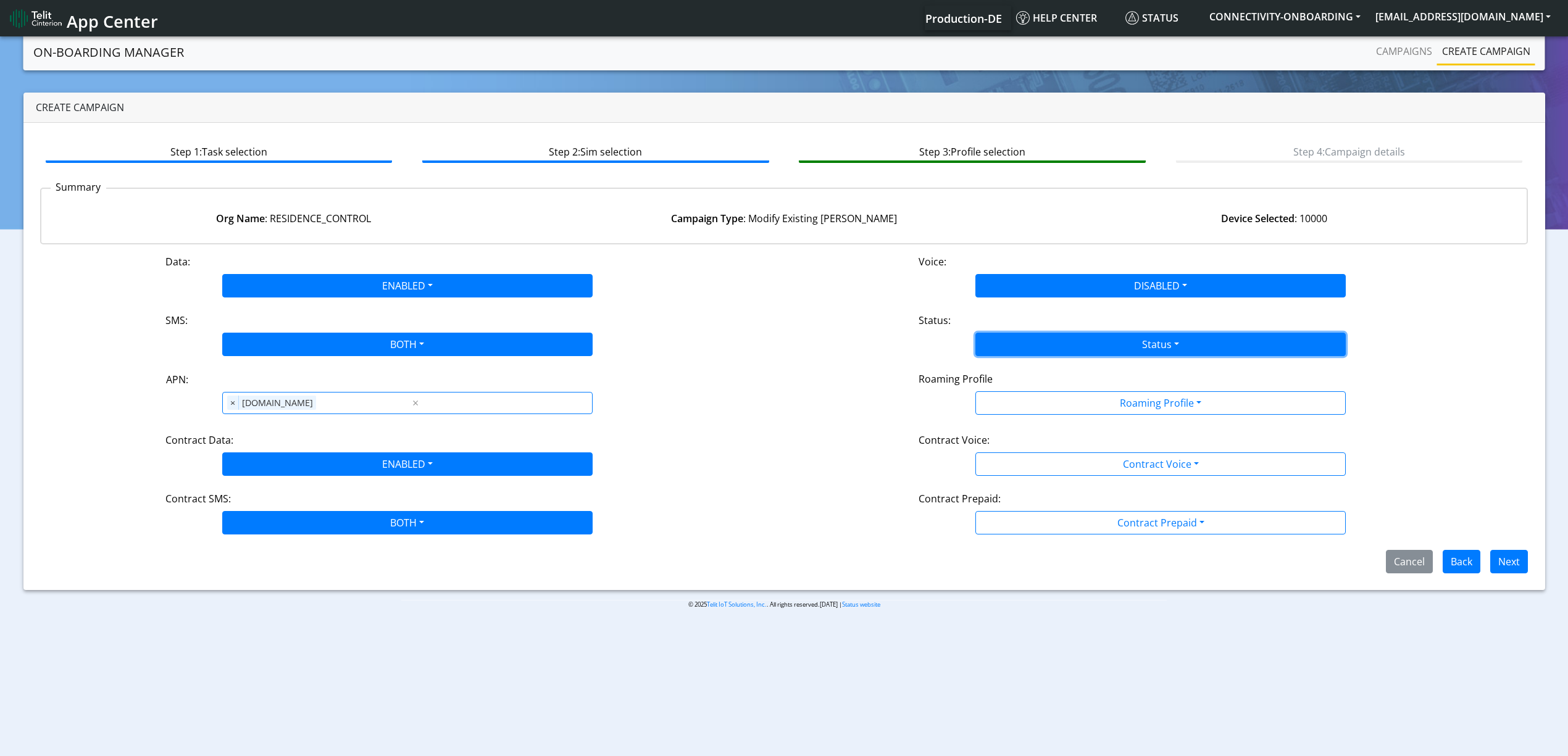
click at [1019, 332] on button "Status" at bounding box center [1160, 343] width 370 height 23
click at [1013, 361] on div "Activate Deactivate" at bounding box center [1160, 383] width 370 height 50
click at [1021, 371] on button "Activate" at bounding box center [1160, 372] width 369 height 20
click at [1035, 389] on div "Roaming Profile" at bounding box center [1160, 381] width 502 height 20
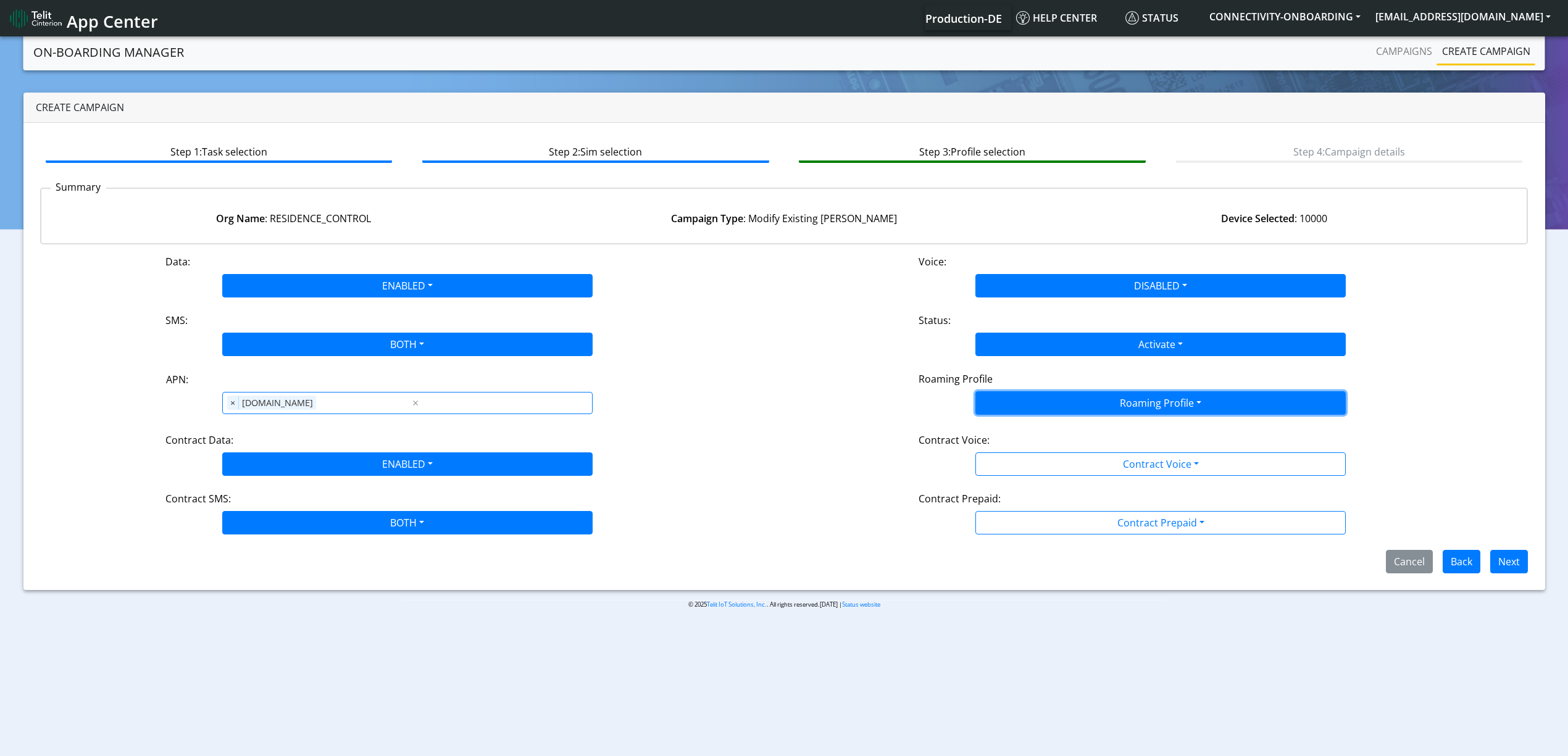
click at [1060, 402] on button "Roaming Profile" at bounding box center [1160, 402] width 370 height 23
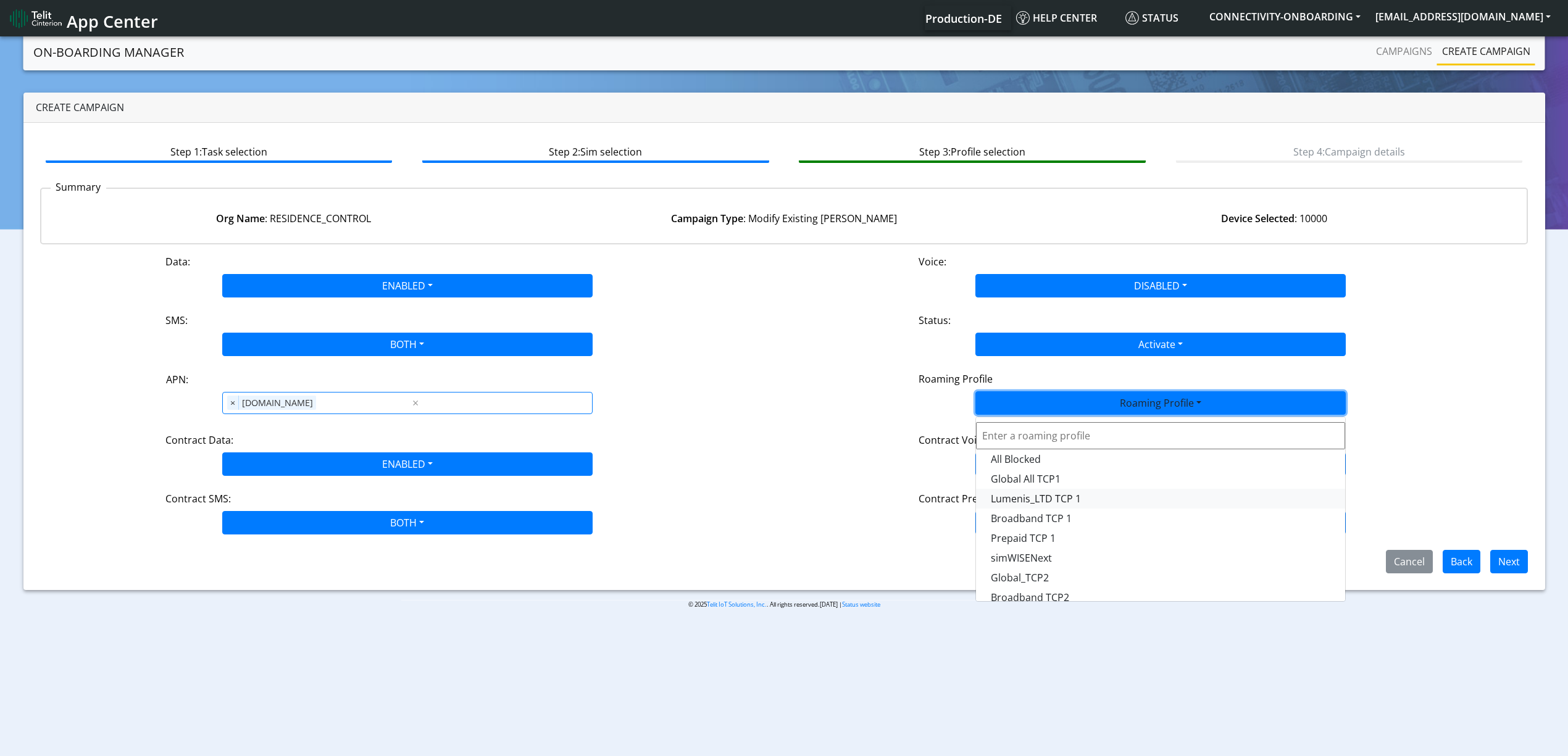
scroll to position [346, 0]
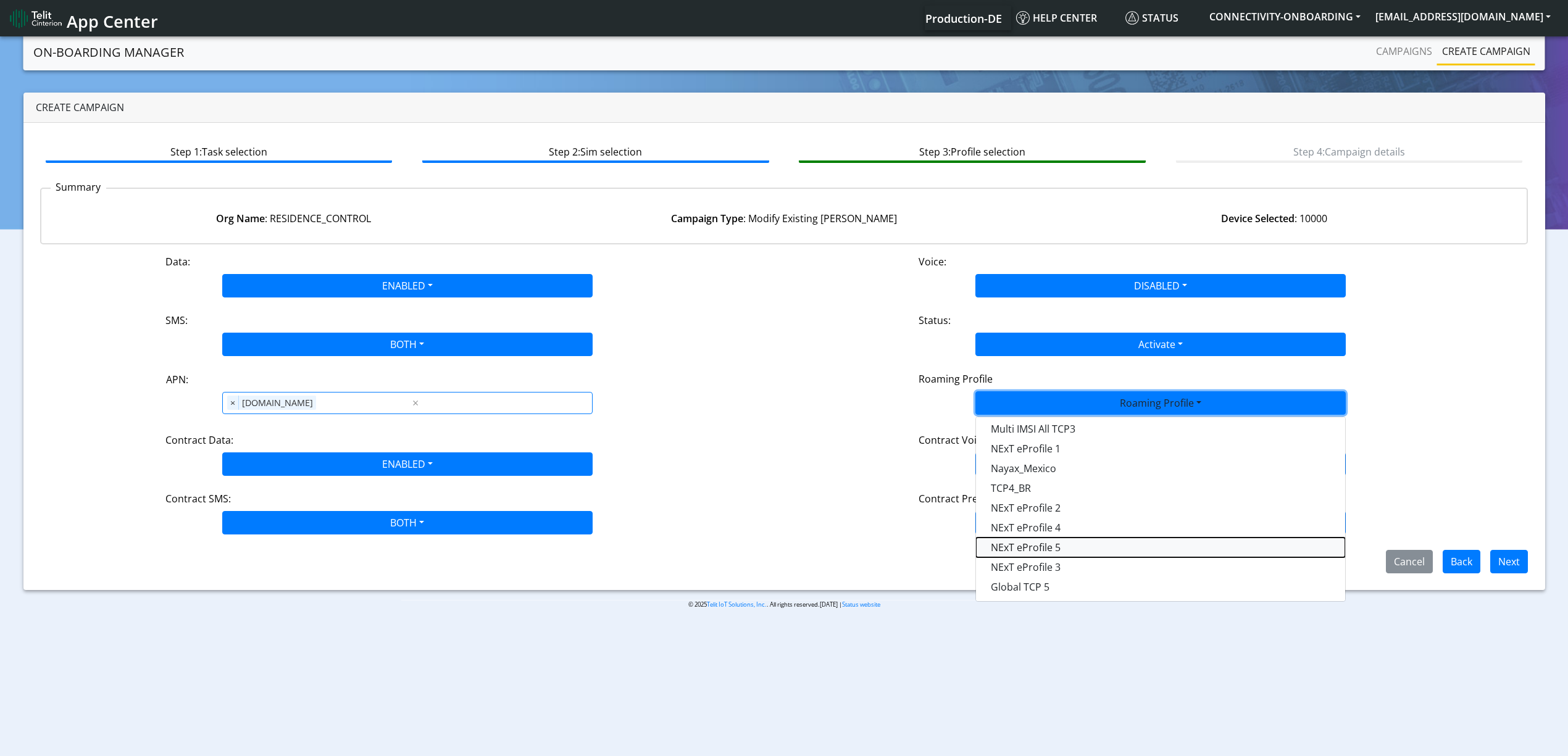
click at [1057, 554] on Profile-dropdown "NExT eProfile 5" at bounding box center [1160, 547] width 369 height 20
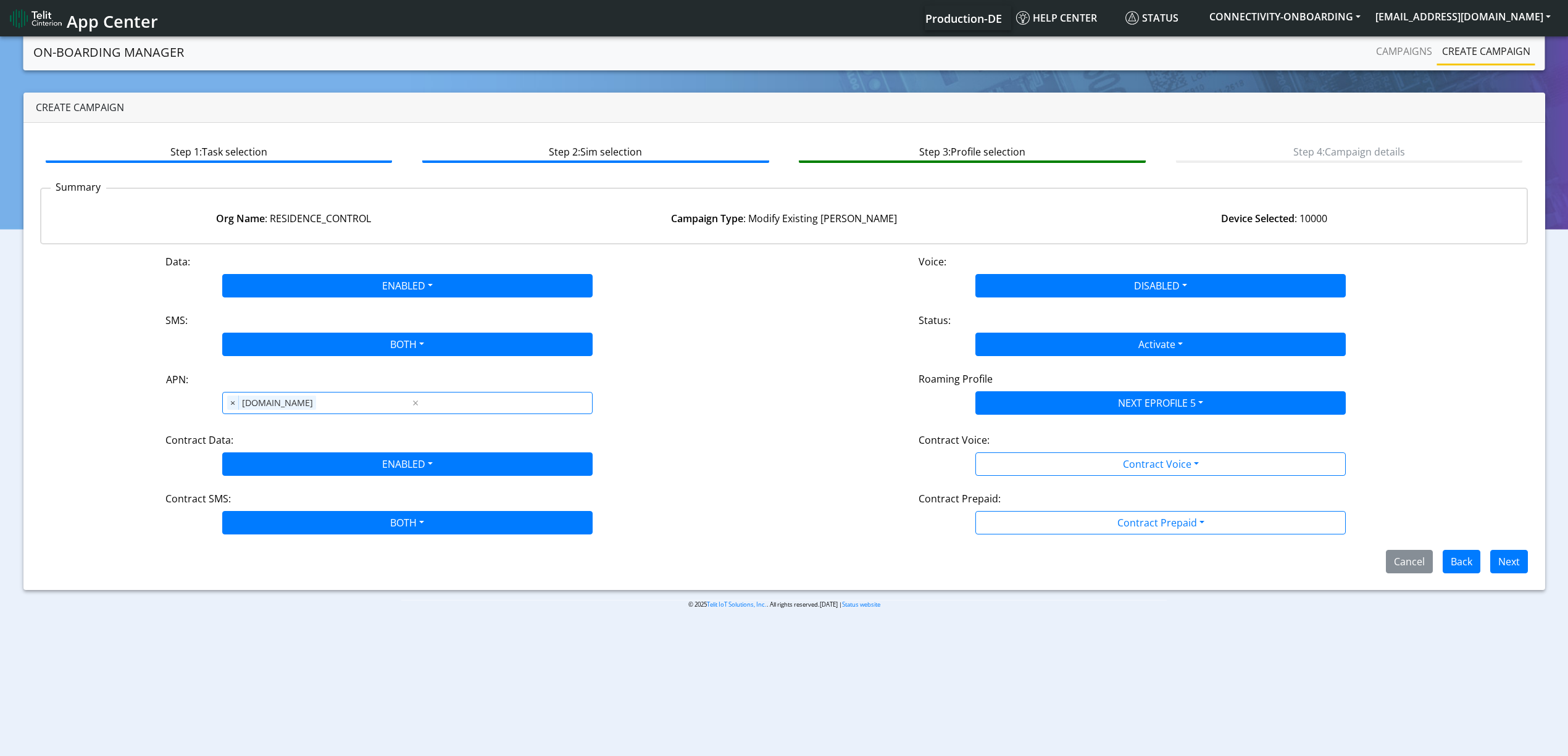
click at [1127, 419] on div "Data: ENABLED Disabled Enabled Voice: DISABLED Disabled Enabled SMS: BOTH Disab…" at bounding box center [784, 413] width 1489 height 319
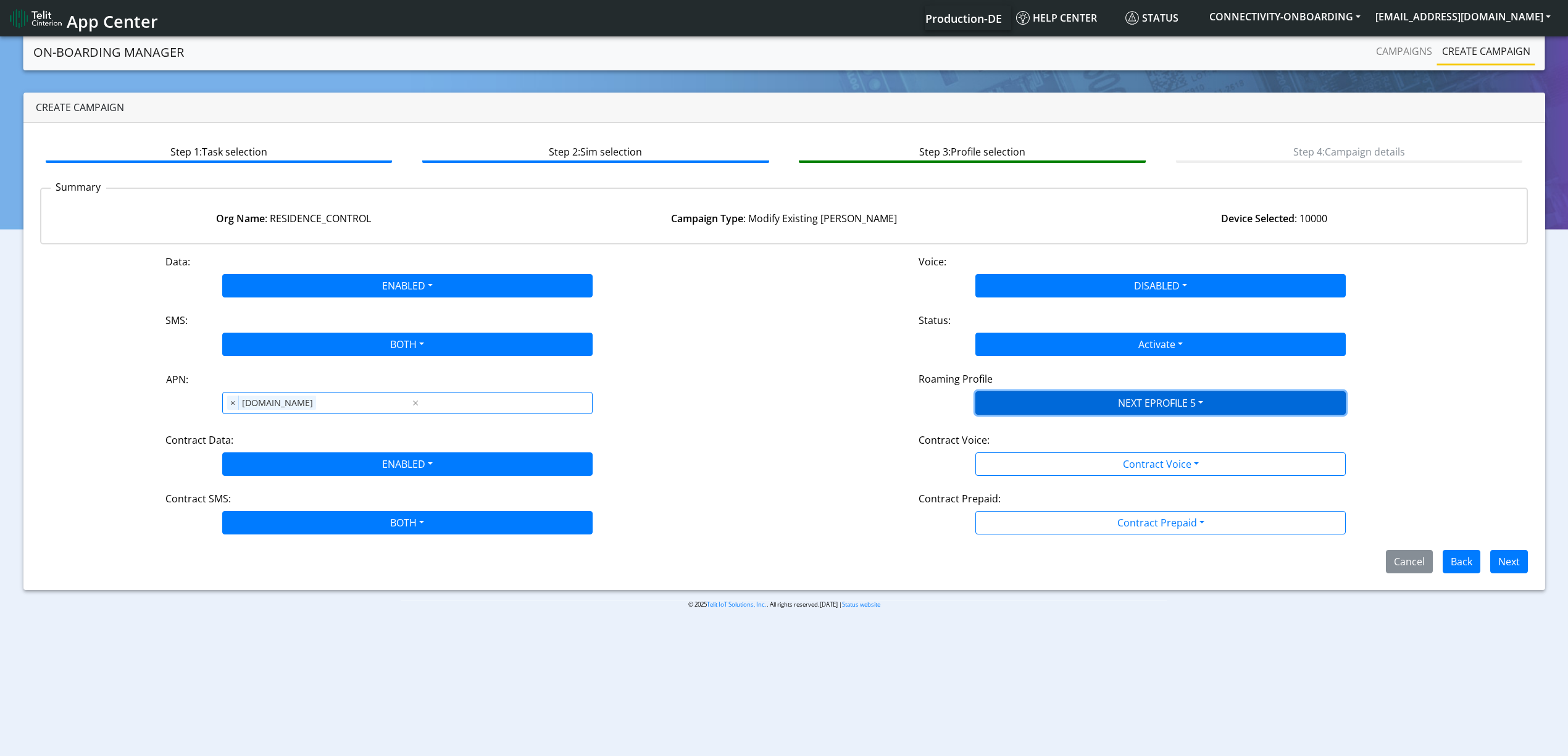
click at [1136, 413] on button "NEXT EPROFILE 5" at bounding box center [1160, 402] width 370 height 23
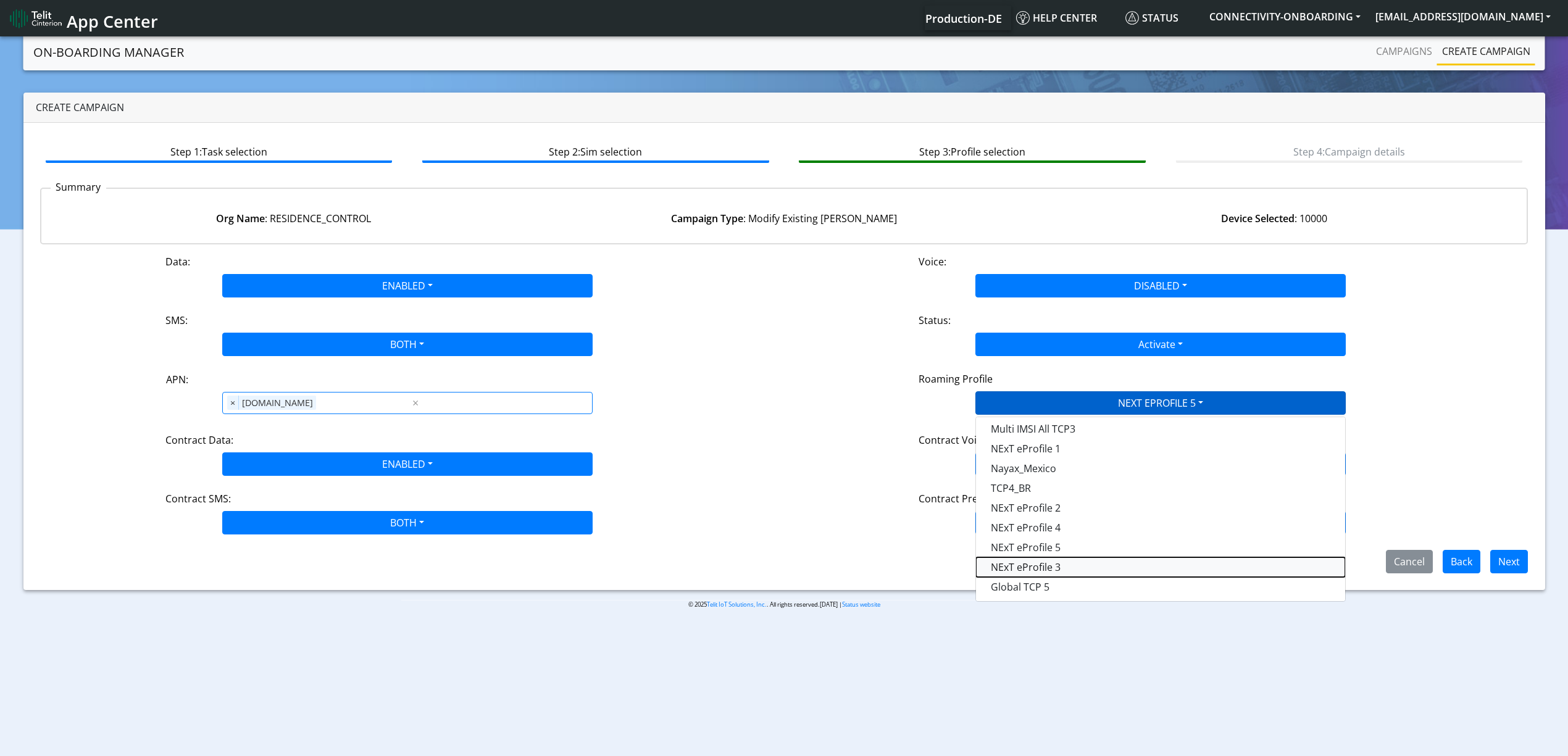
click at [1052, 566] on Profile-dropdown "NExT eProfile 3" at bounding box center [1160, 566] width 369 height 20
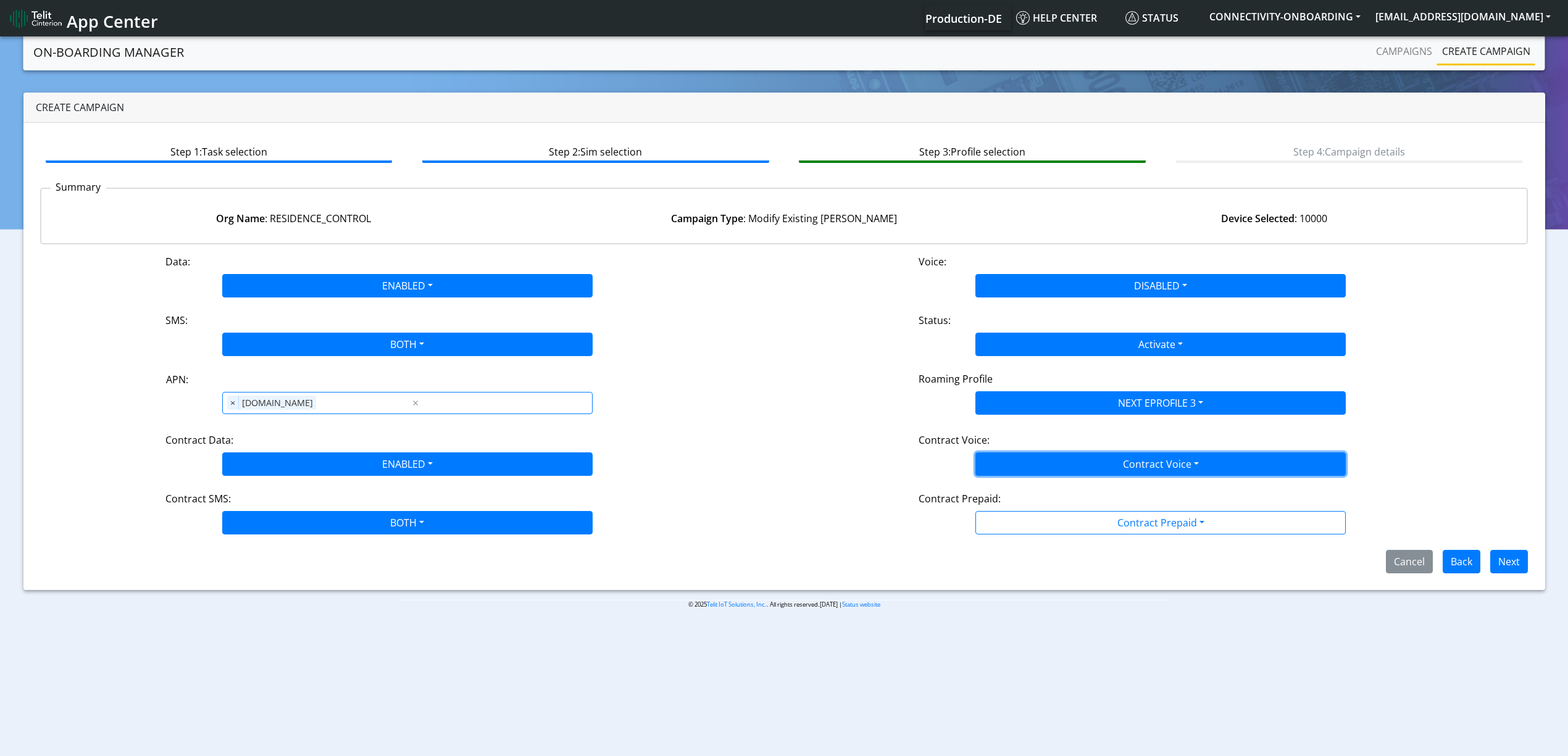
click at [1117, 465] on button "Contract Voice" at bounding box center [1160, 463] width 370 height 23
click at [1060, 491] on Voicedisabled-dropdown "Disabled" at bounding box center [1160, 493] width 369 height 20
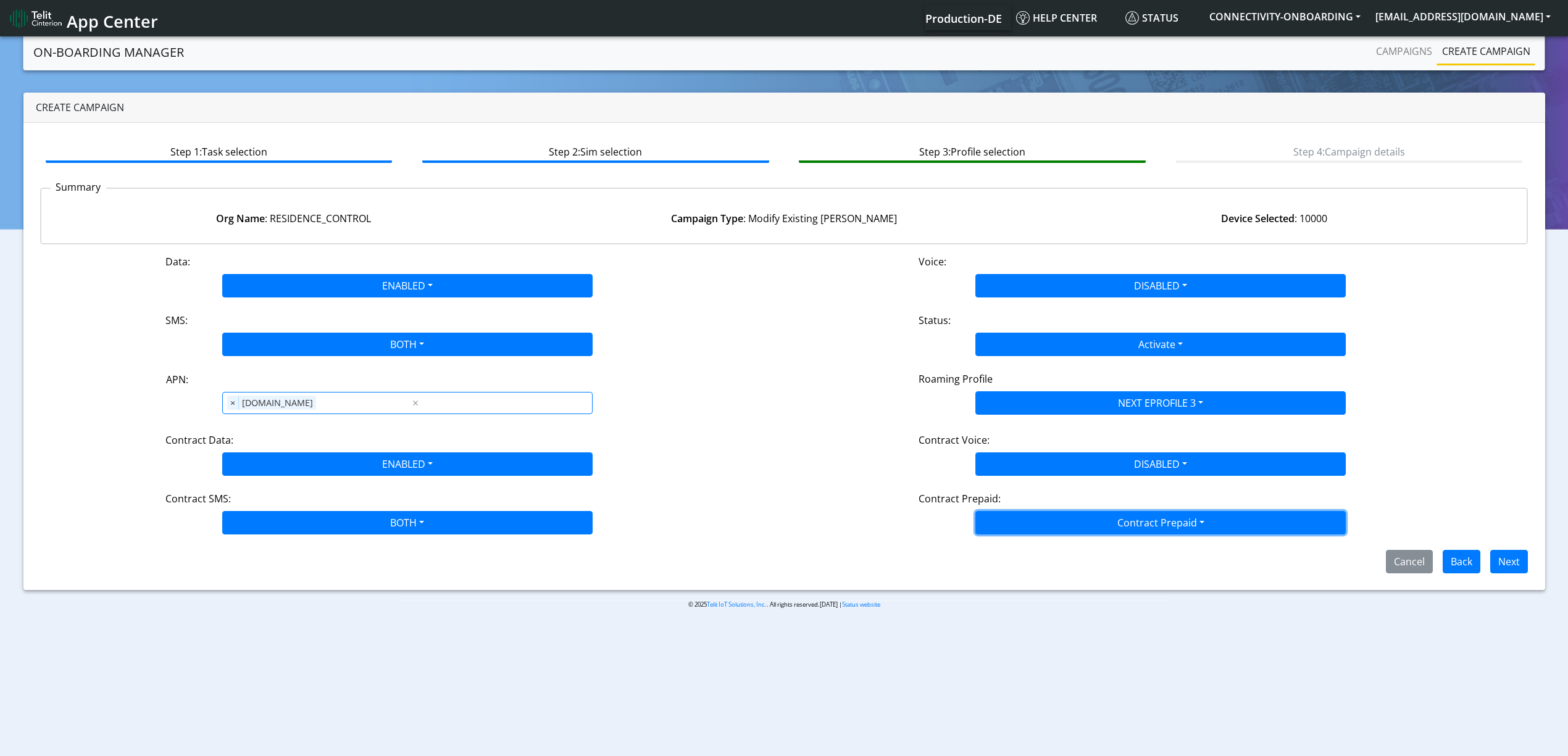
click at [1060, 524] on button "Contract Prepaid" at bounding box center [1160, 522] width 370 height 23
click at [1030, 566] on Prepaidnotprepaid-dropdown "No" at bounding box center [1160, 571] width 369 height 20
click at [1504, 556] on button "Next" at bounding box center [1509, 561] width 38 height 23
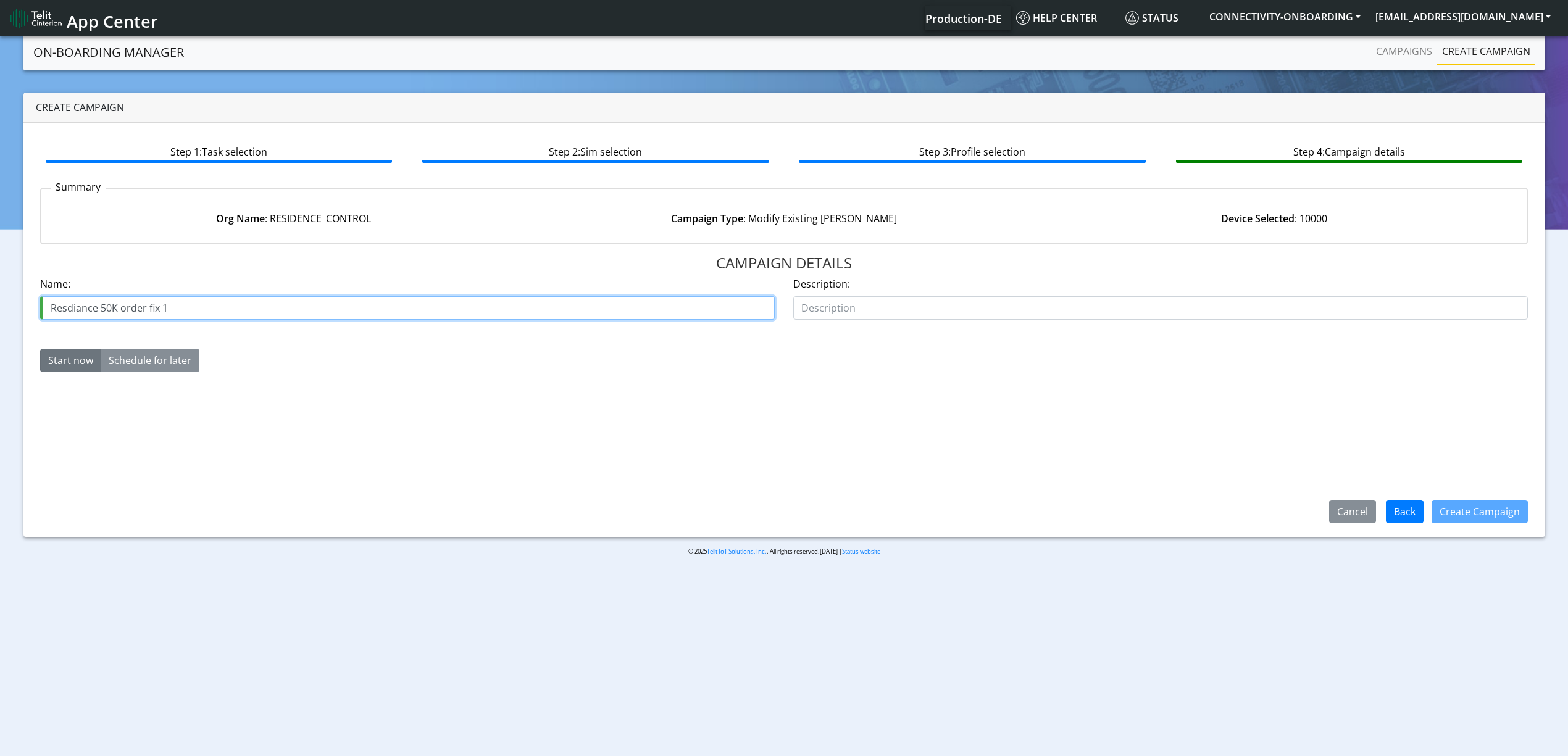
click at [129, 308] on input "Resdiance 50K order fix 1" at bounding box center [408, 308] width 735 height 23
drag, startPoint x: 129, startPoint y: 308, endPoint x: 169, endPoint y: 304, distance: 40.2
click at [169, 304] on input "Resdiance 50K order fix 1" at bounding box center [408, 308] width 735 height 23
type input "Resdiance 50K activated [PERSON_NAME] 1st 10k"
click at [1517, 513] on button "Create Campaign" at bounding box center [1479, 511] width 97 height 23
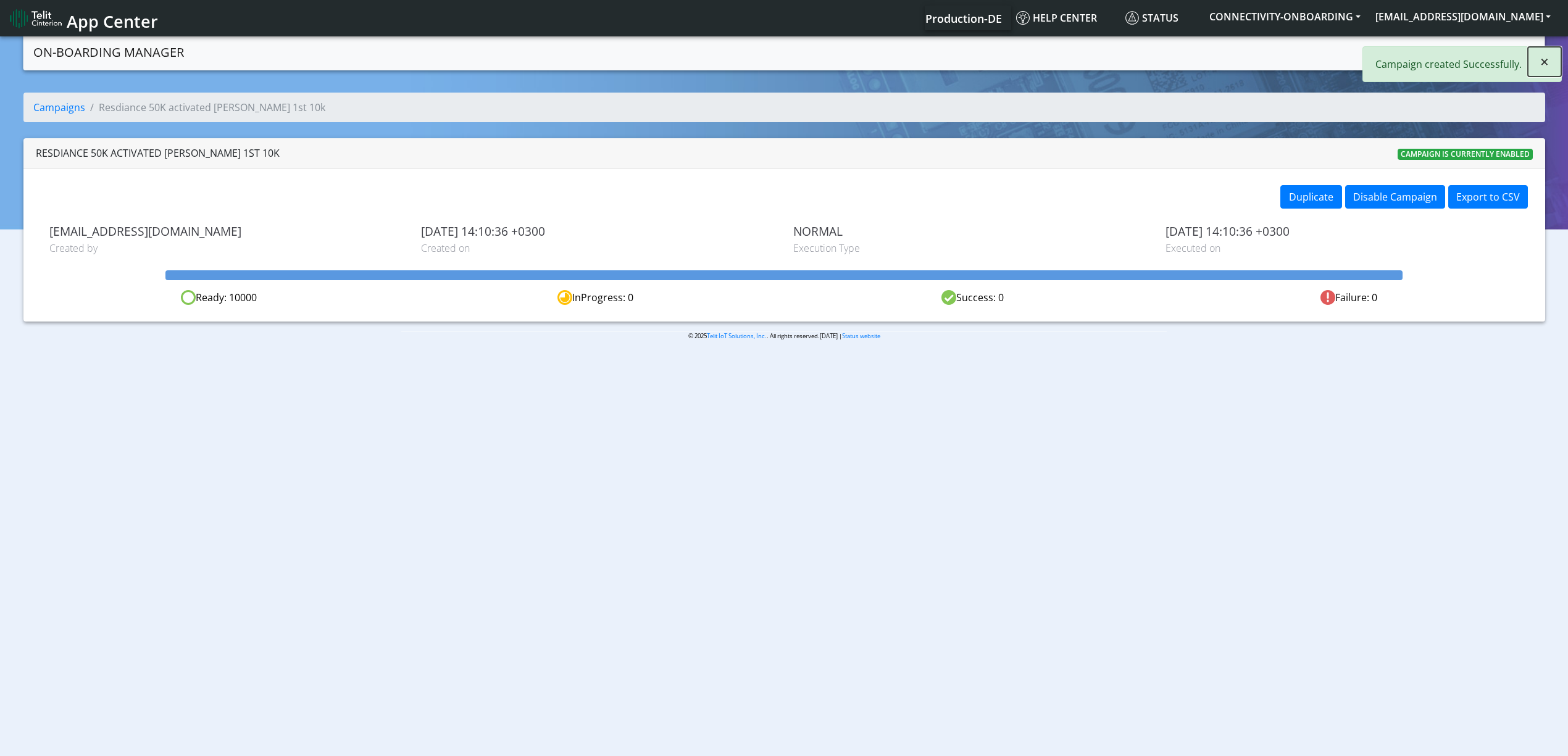
click at [1540, 65] on span "×" at bounding box center [1544, 62] width 9 height 21
click at [1410, 52] on link "Campaigns" at bounding box center [1403, 51] width 66 height 25
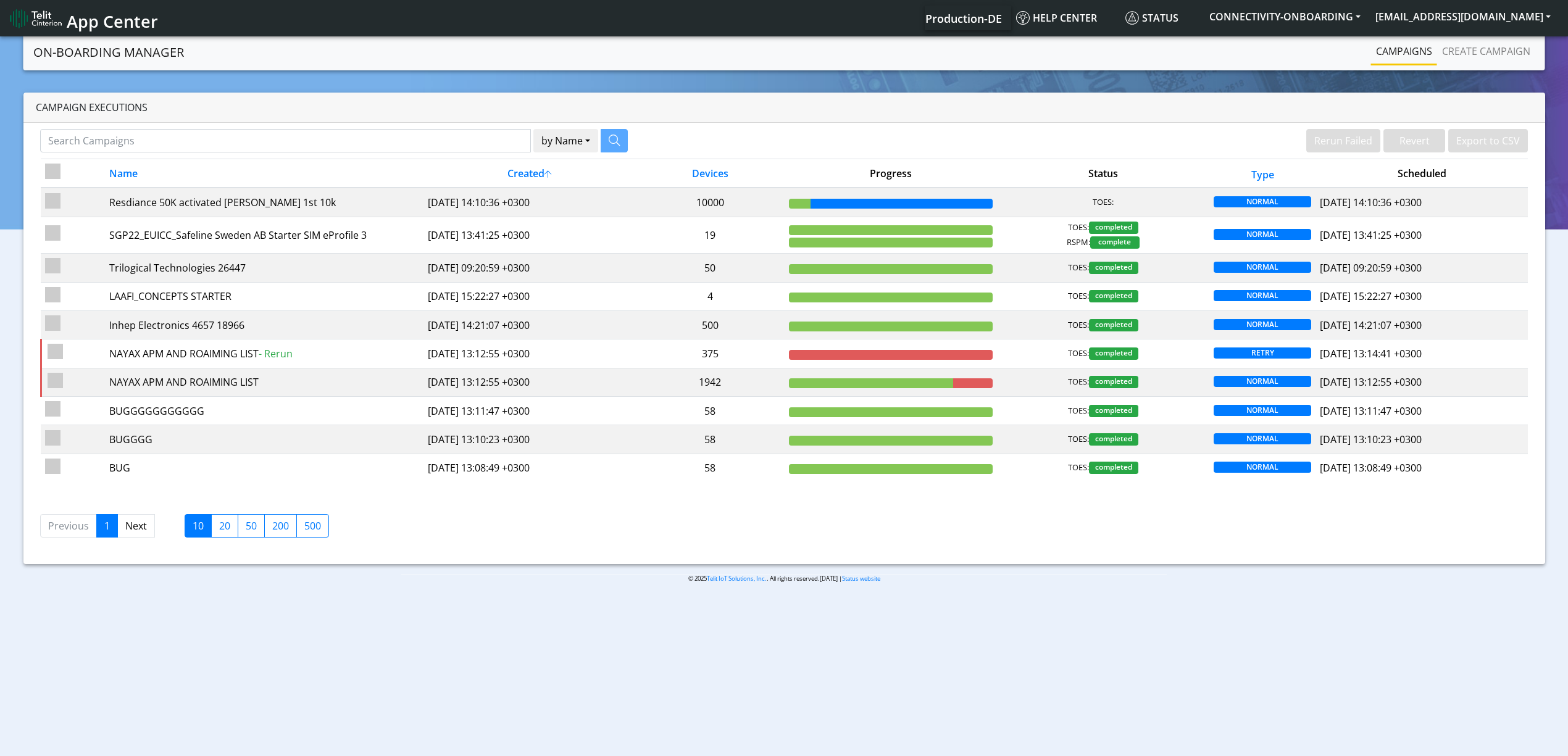
click at [806, 124] on div "by Name Name Device Rerun Failed Revert Export to CSV Name Created Devices Prog…" at bounding box center [784, 343] width 1522 height 441
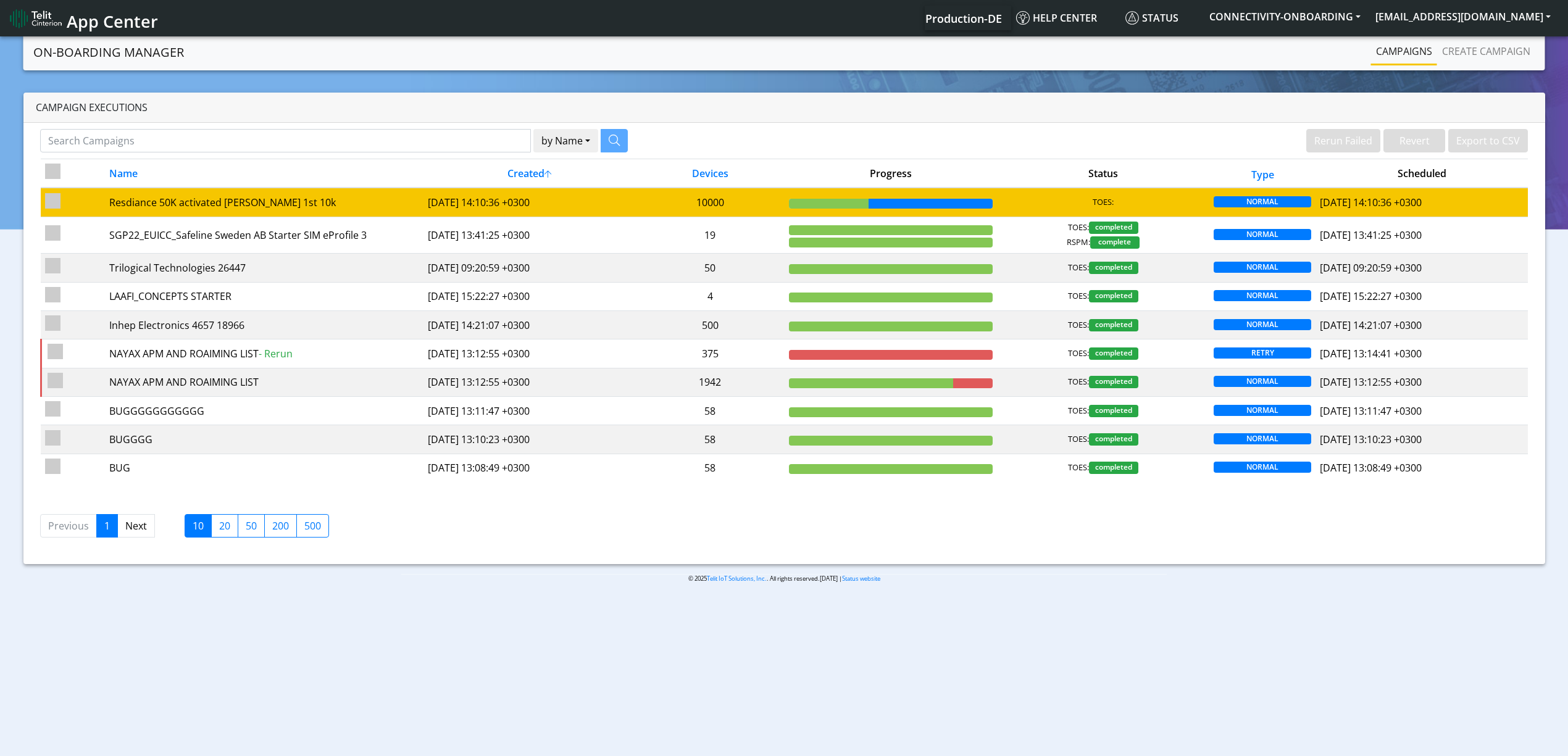
click at [755, 206] on td "10000" at bounding box center [710, 202] width 149 height 29
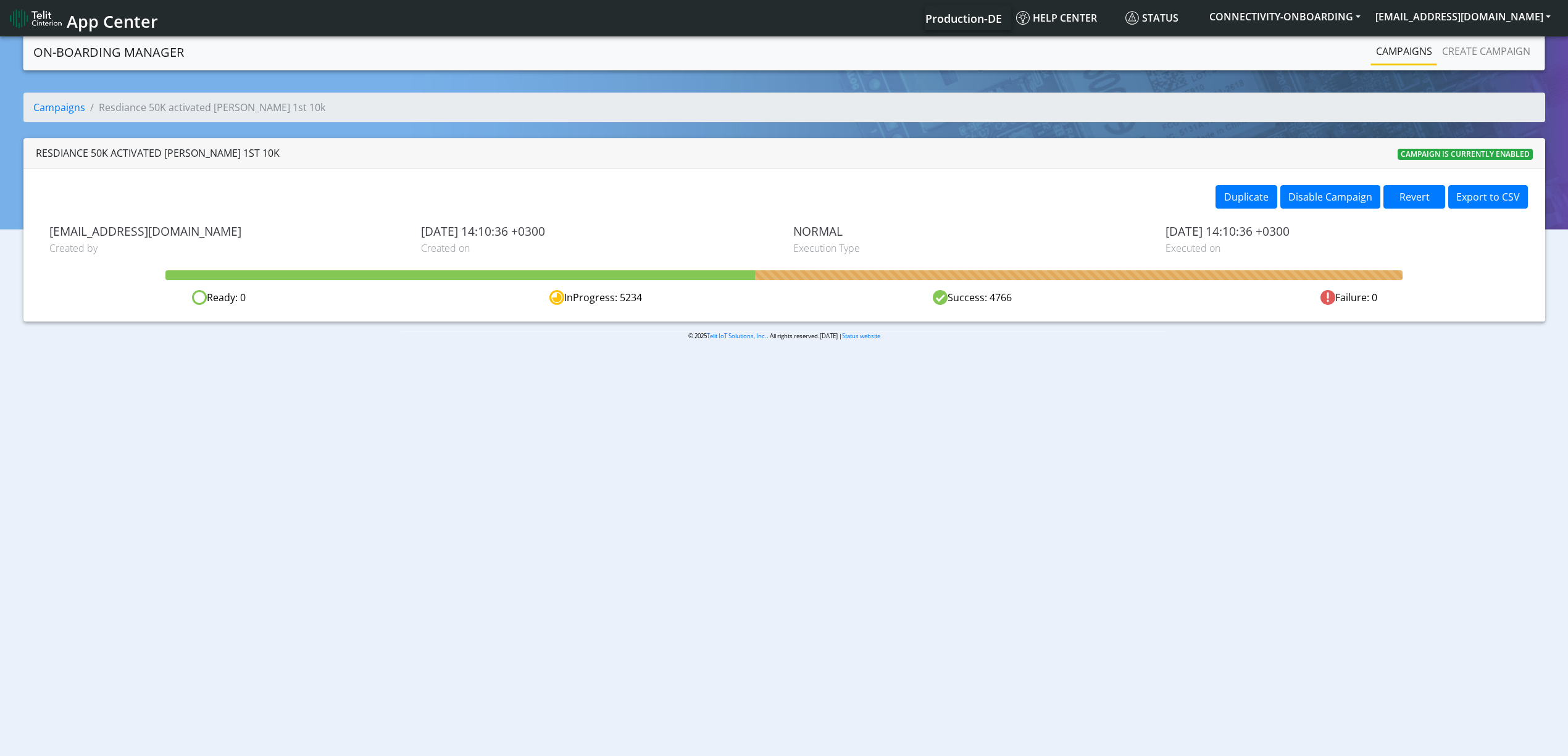
click at [1411, 58] on link "Campaigns" at bounding box center [1403, 51] width 66 height 25
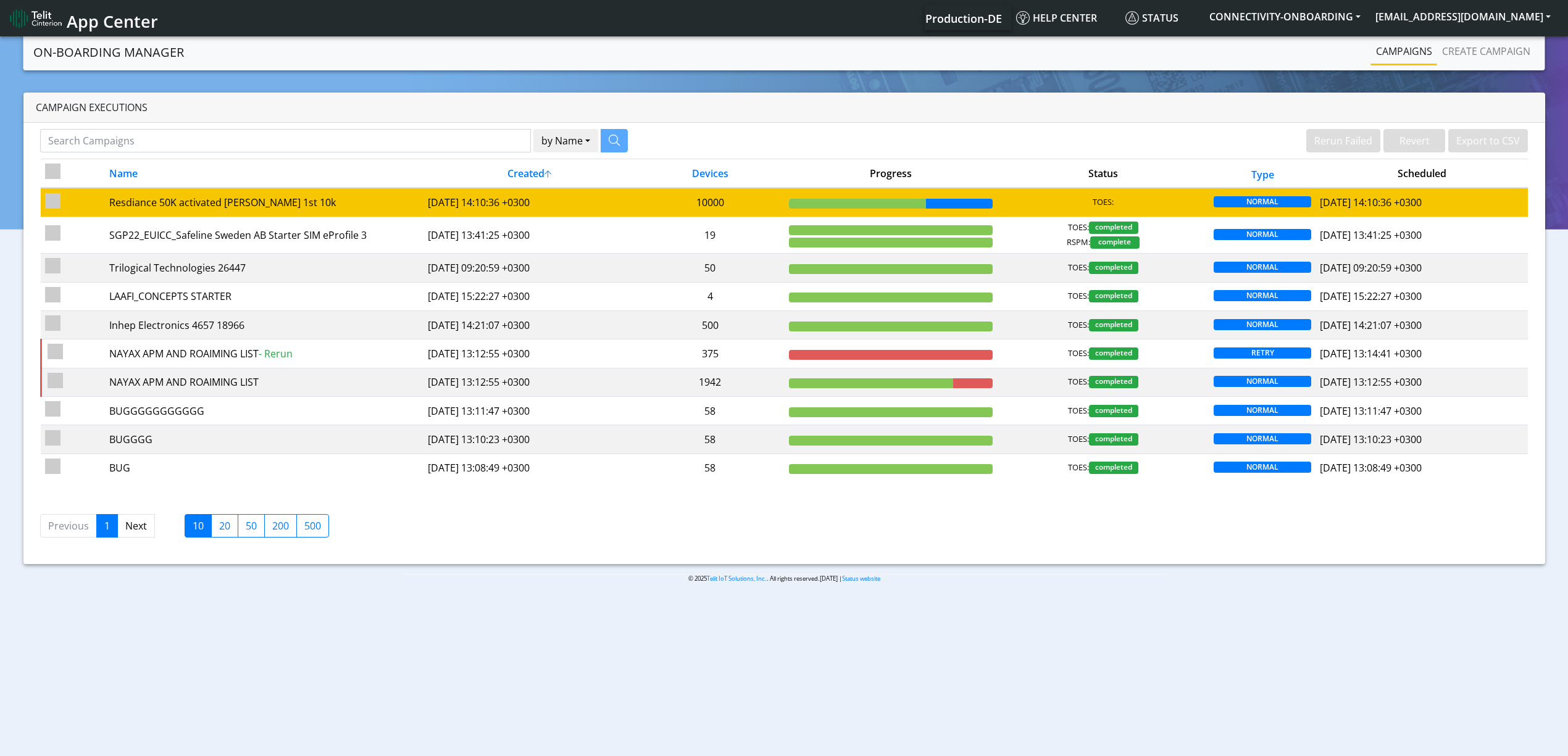
click at [1047, 196] on div "TOES:" at bounding box center [1103, 202] width 203 height 12
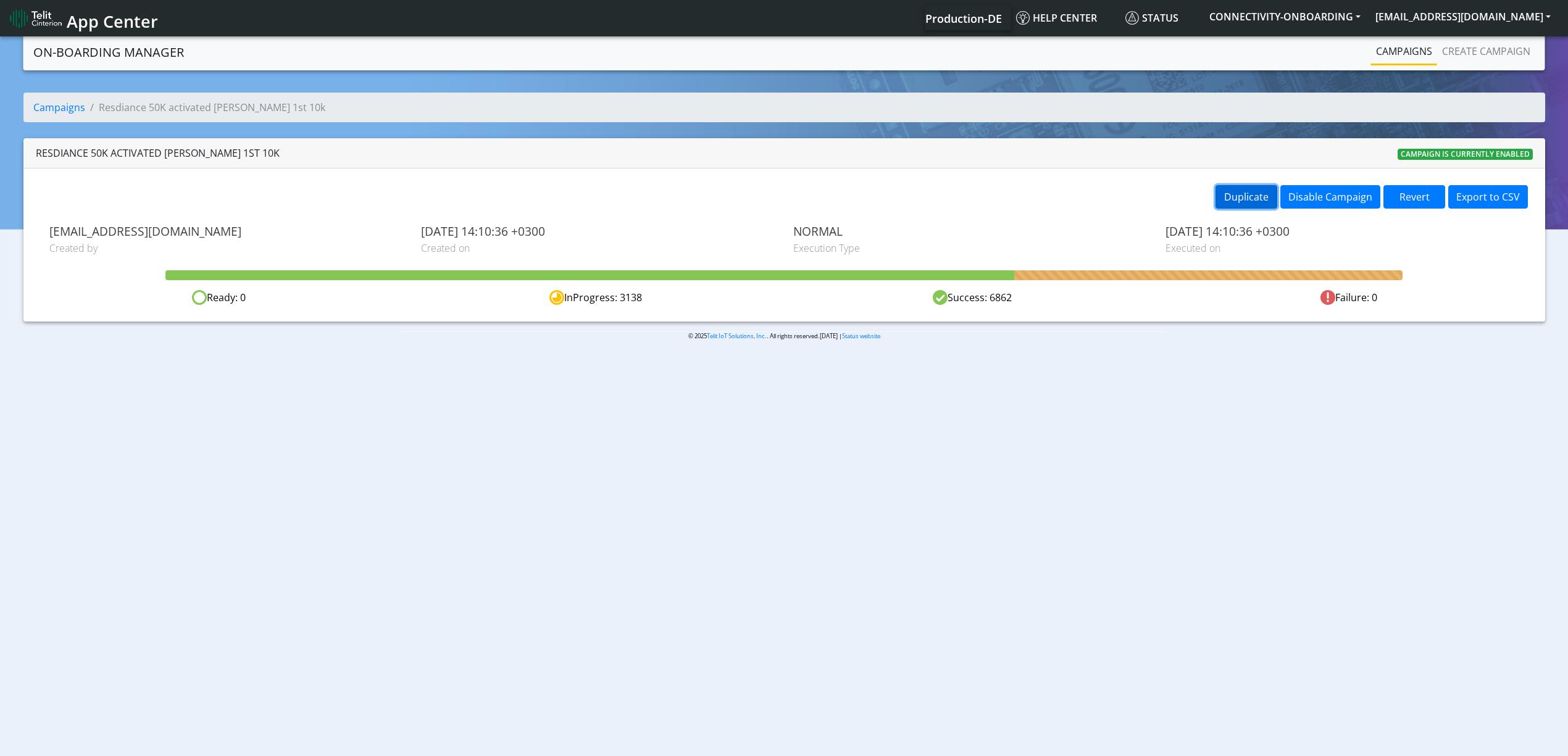
click at [1253, 201] on button "Duplicate" at bounding box center [1246, 196] width 62 height 23
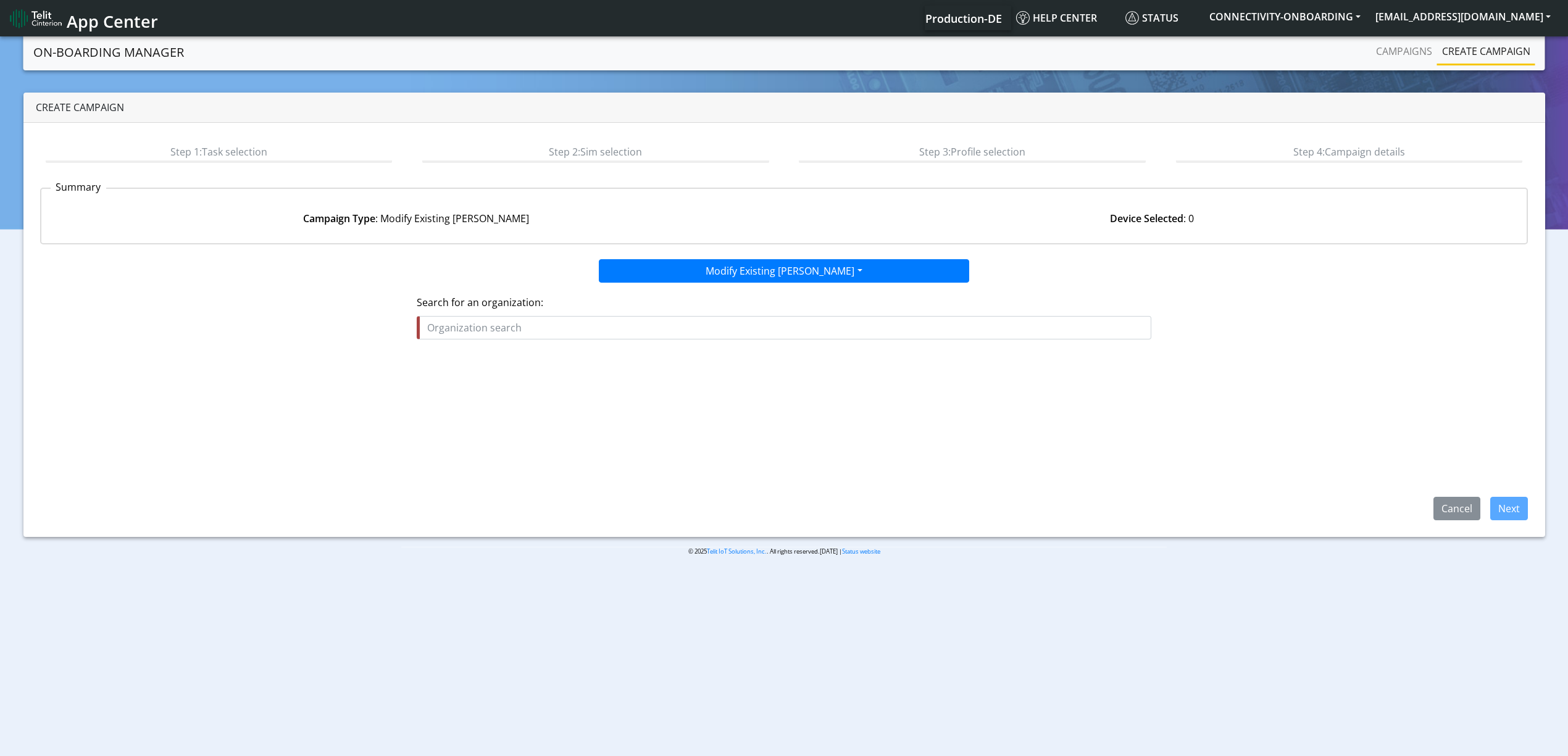
click at [685, 328] on input "text" at bounding box center [784, 327] width 735 height 23
click at [526, 370] on ngb-highlight "RES IDENCE_CONTROL" at bounding box center [483, 377] width 101 height 14
type input "RESIDENCE_CONTROL"
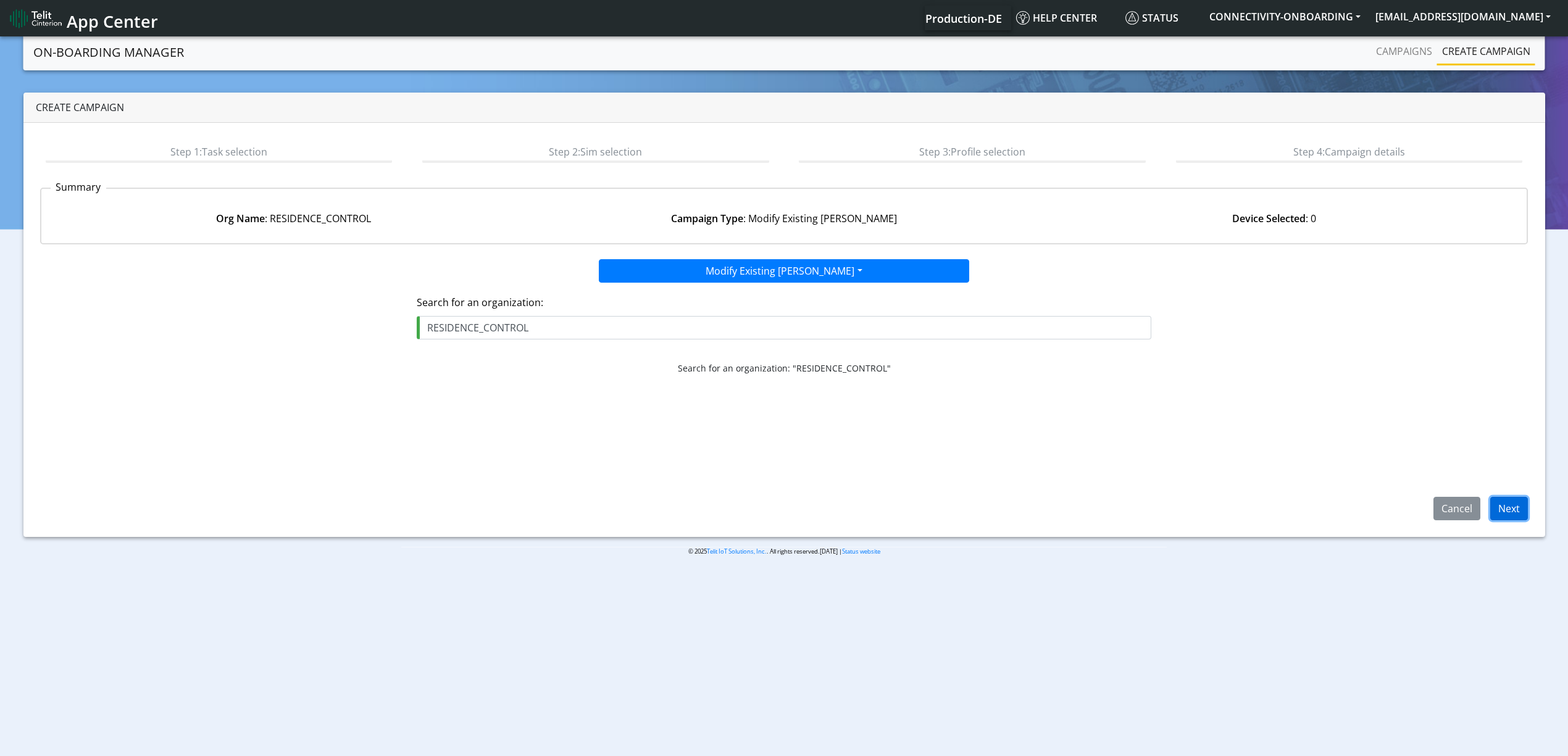
click at [1507, 507] on button "Next" at bounding box center [1509, 507] width 38 height 23
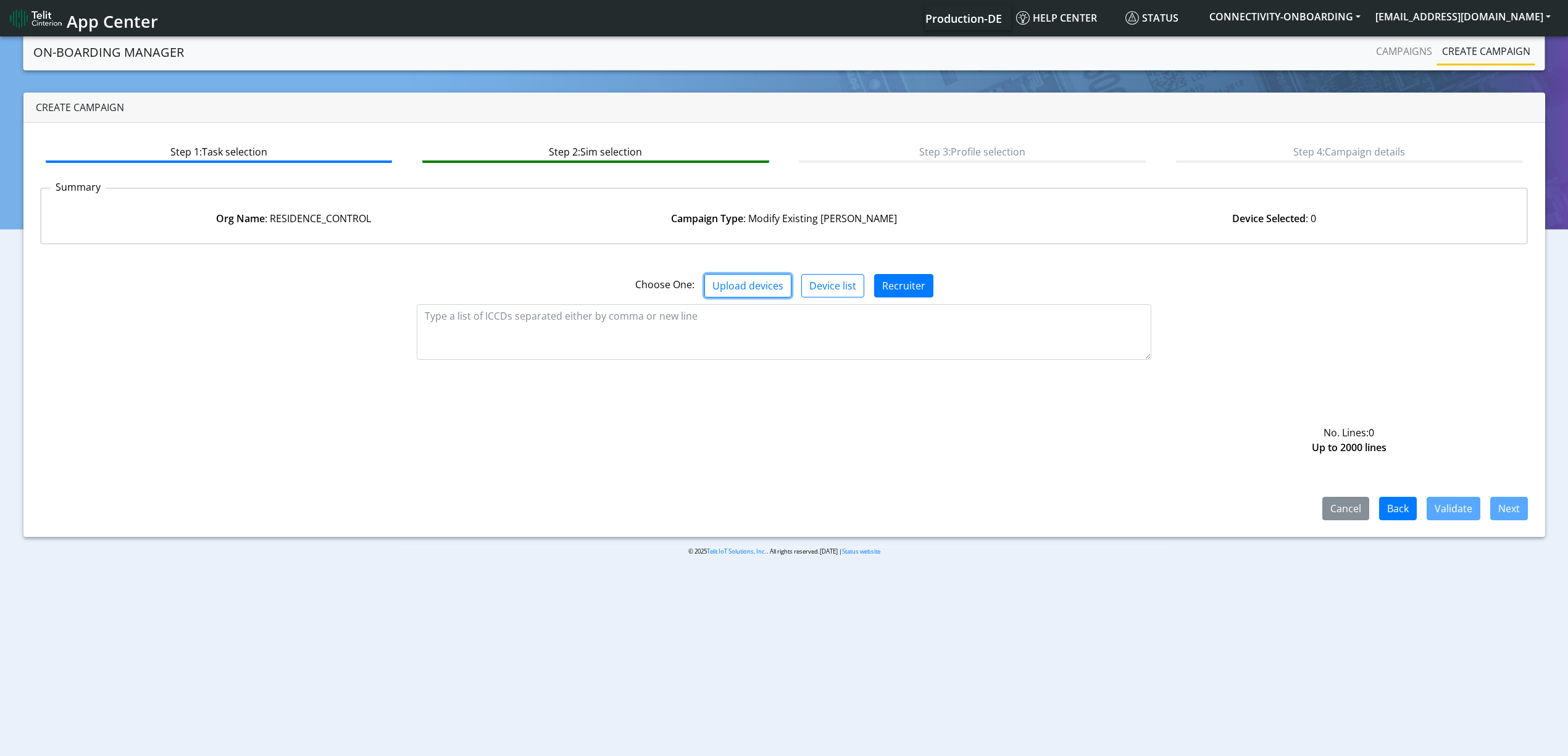
click at [758, 277] on button "Upload devices" at bounding box center [748, 285] width 87 height 23
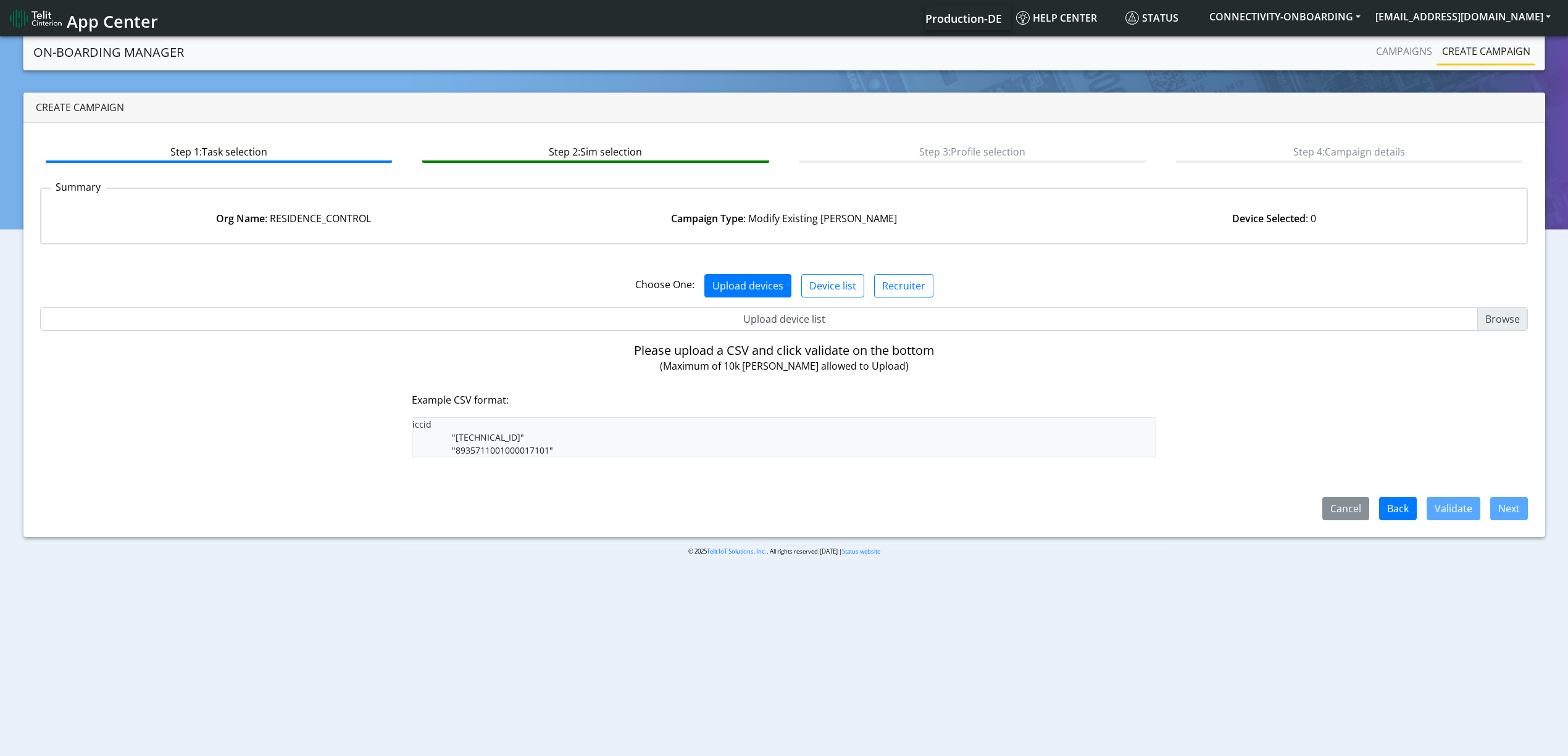
click at [743, 313] on input "Upload device list" at bounding box center [784, 319] width 1489 height 23
type input "C:\fakepath\res2.csv"
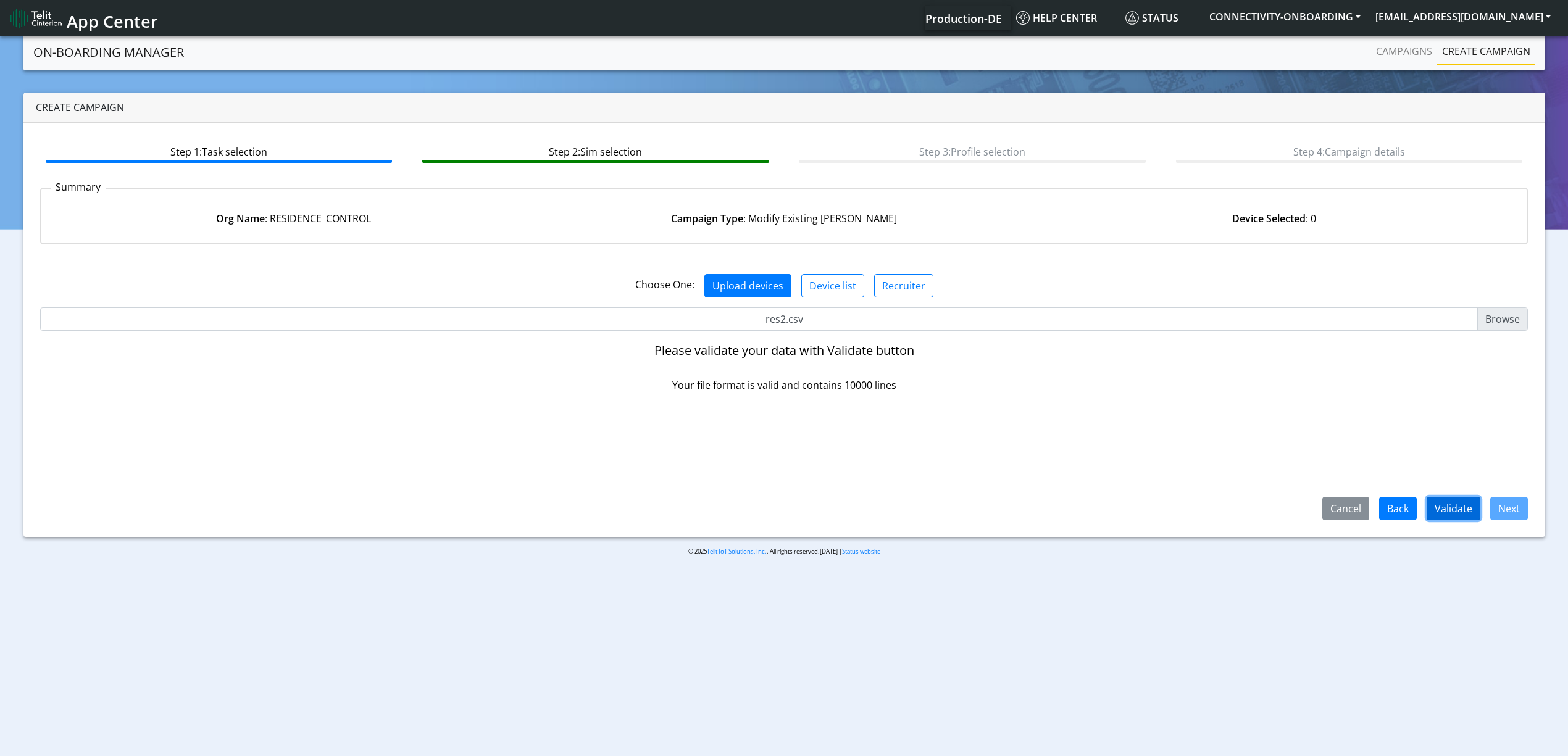
click at [1470, 510] on button "Validate" at bounding box center [1453, 507] width 54 height 23
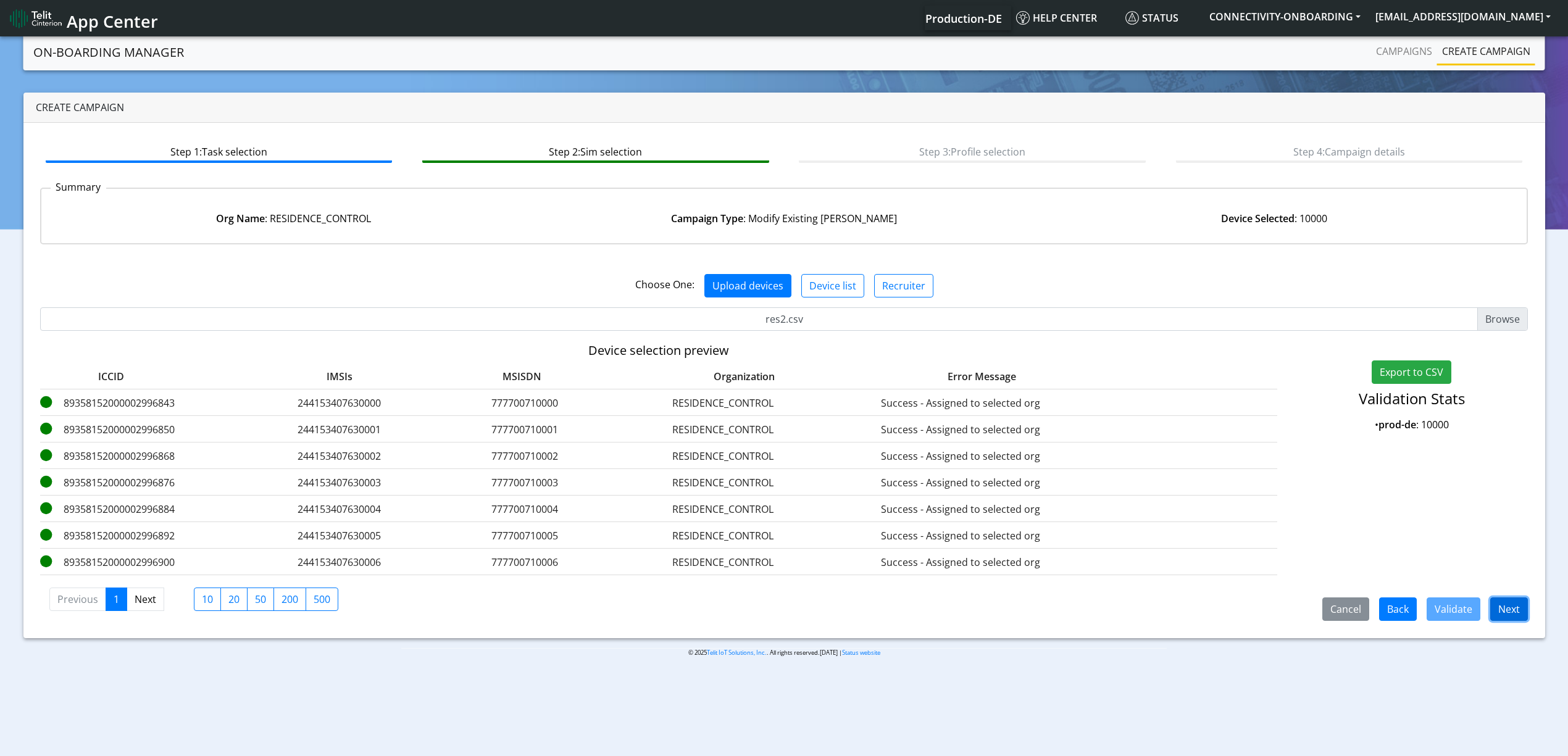
click at [1504, 610] on button "Next" at bounding box center [1509, 608] width 38 height 23
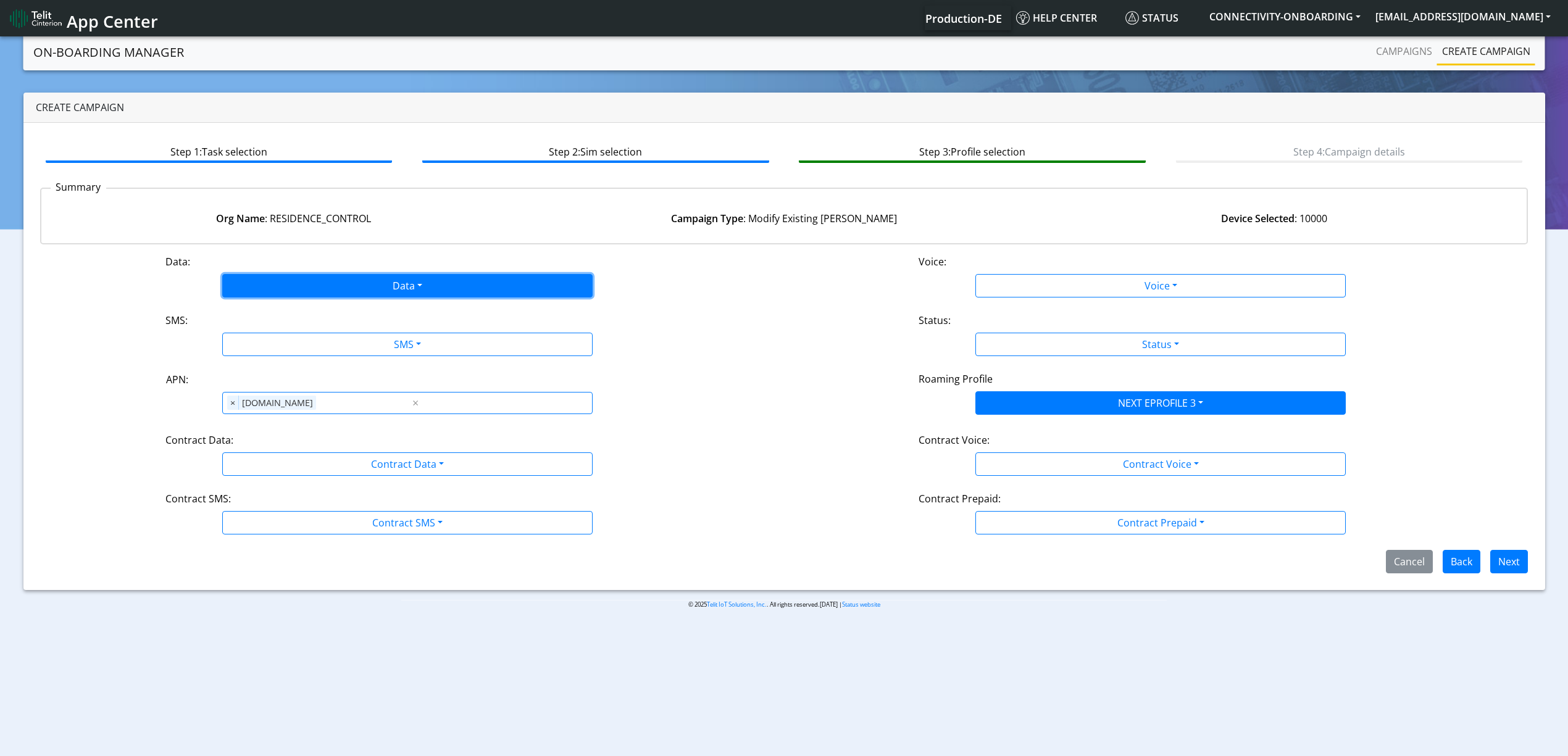
click at [384, 284] on button "Data" at bounding box center [407, 285] width 370 height 23
click at [326, 332] on button "Enabled" at bounding box center [408, 334] width 369 height 20
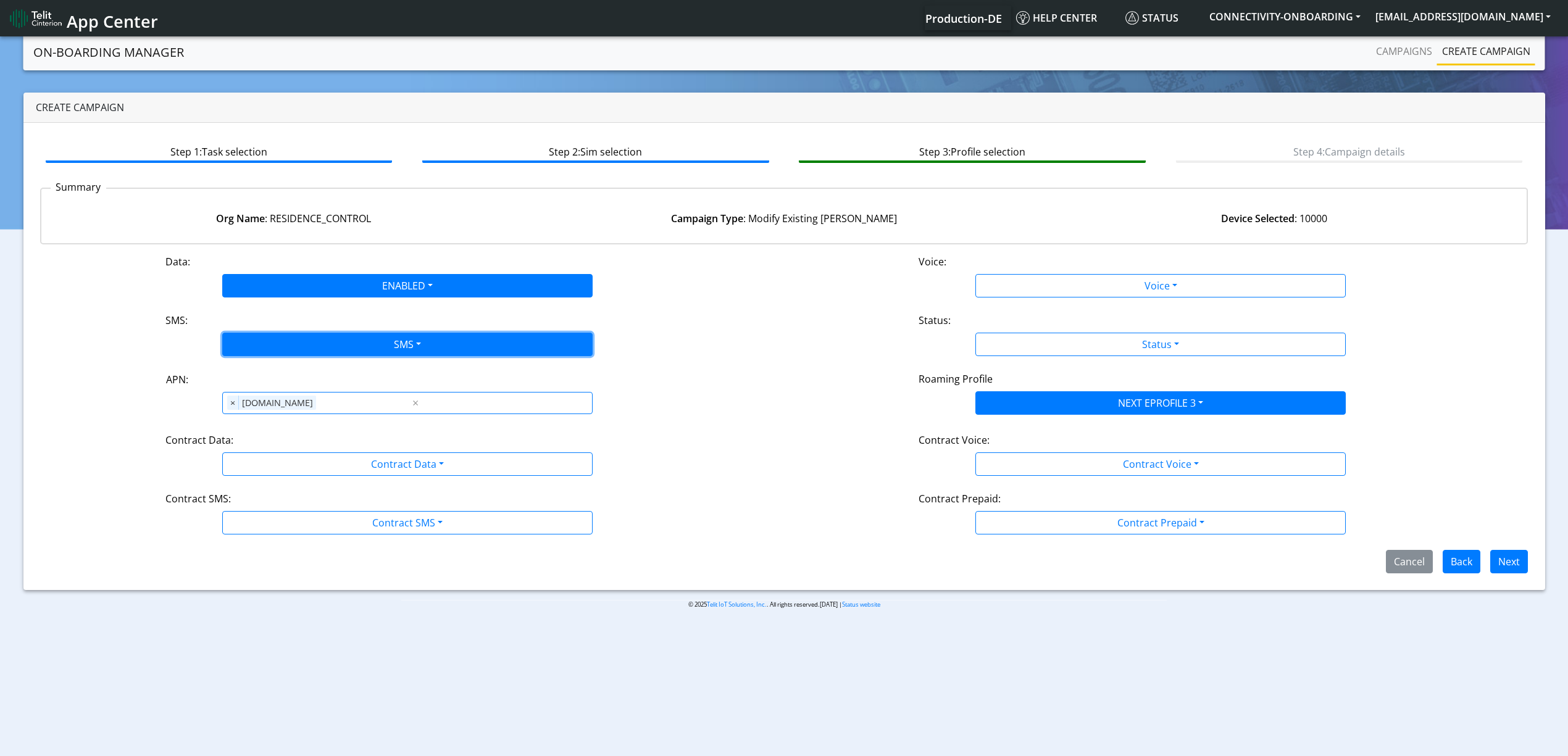
click at [306, 355] on button "SMS" at bounding box center [407, 343] width 370 height 23
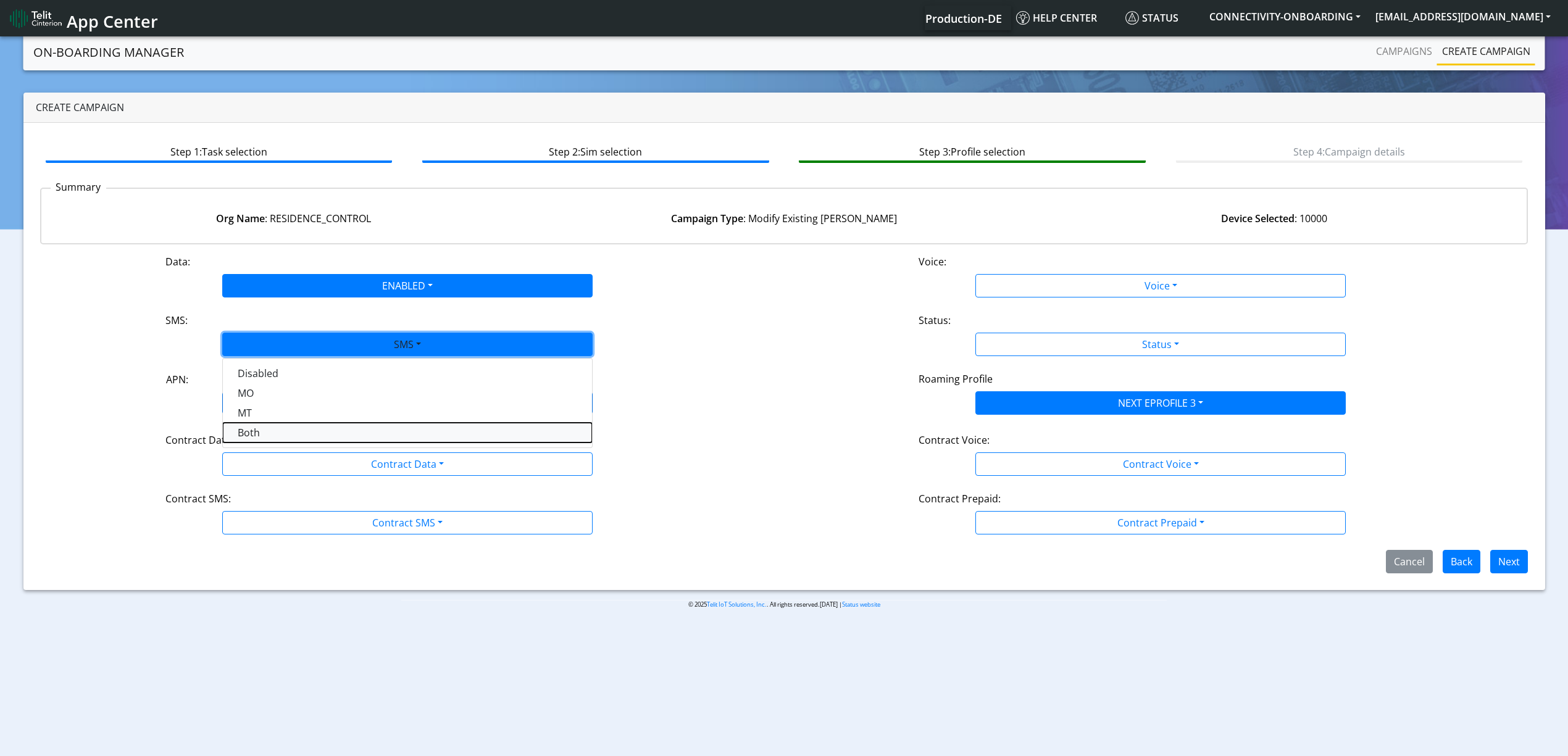
click at [267, 430] on button "Both" at bounding box center [408, 432] width 369 height 20
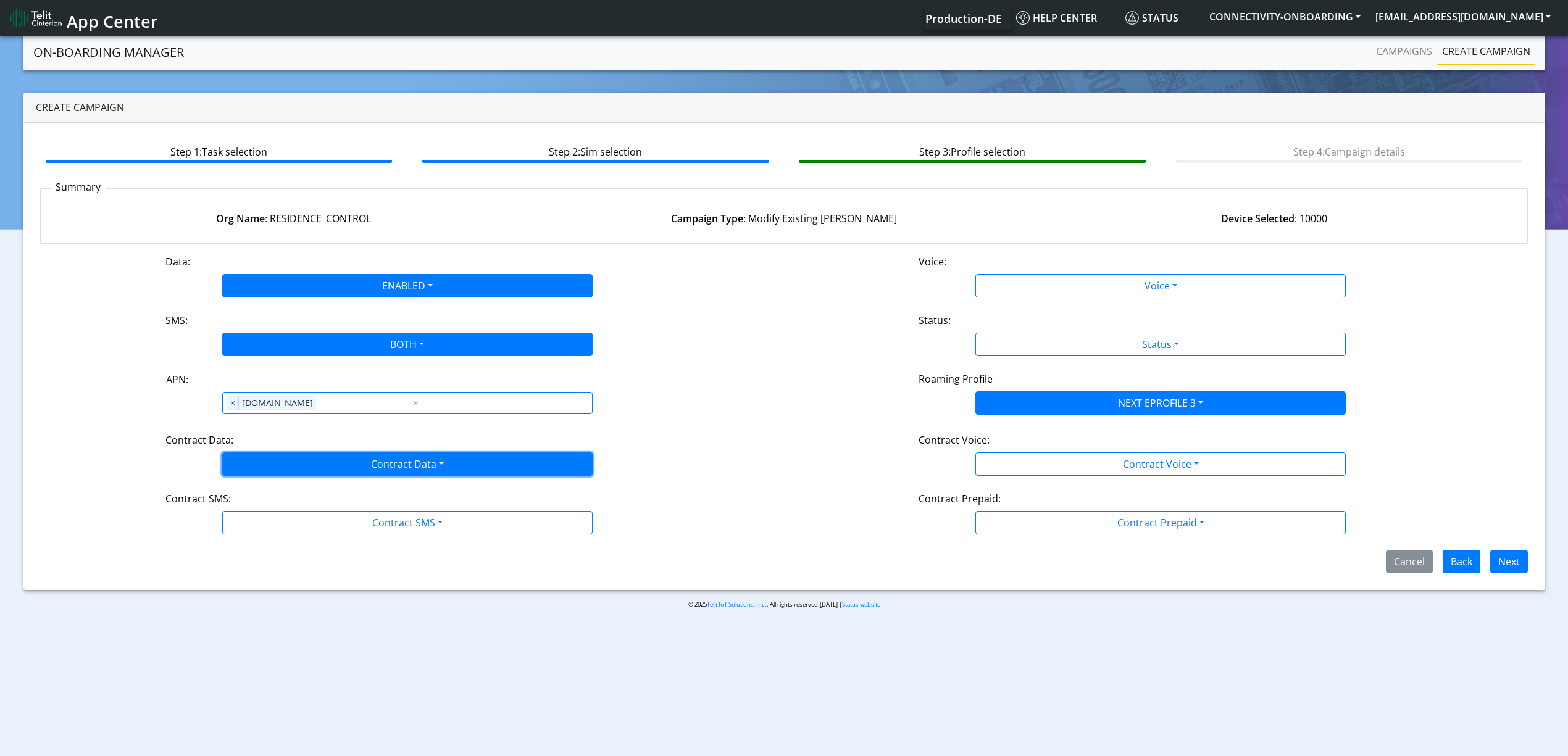
click at [281, 454] on button "Contract Data" at bounding box center [407, 463] width 370 height 23
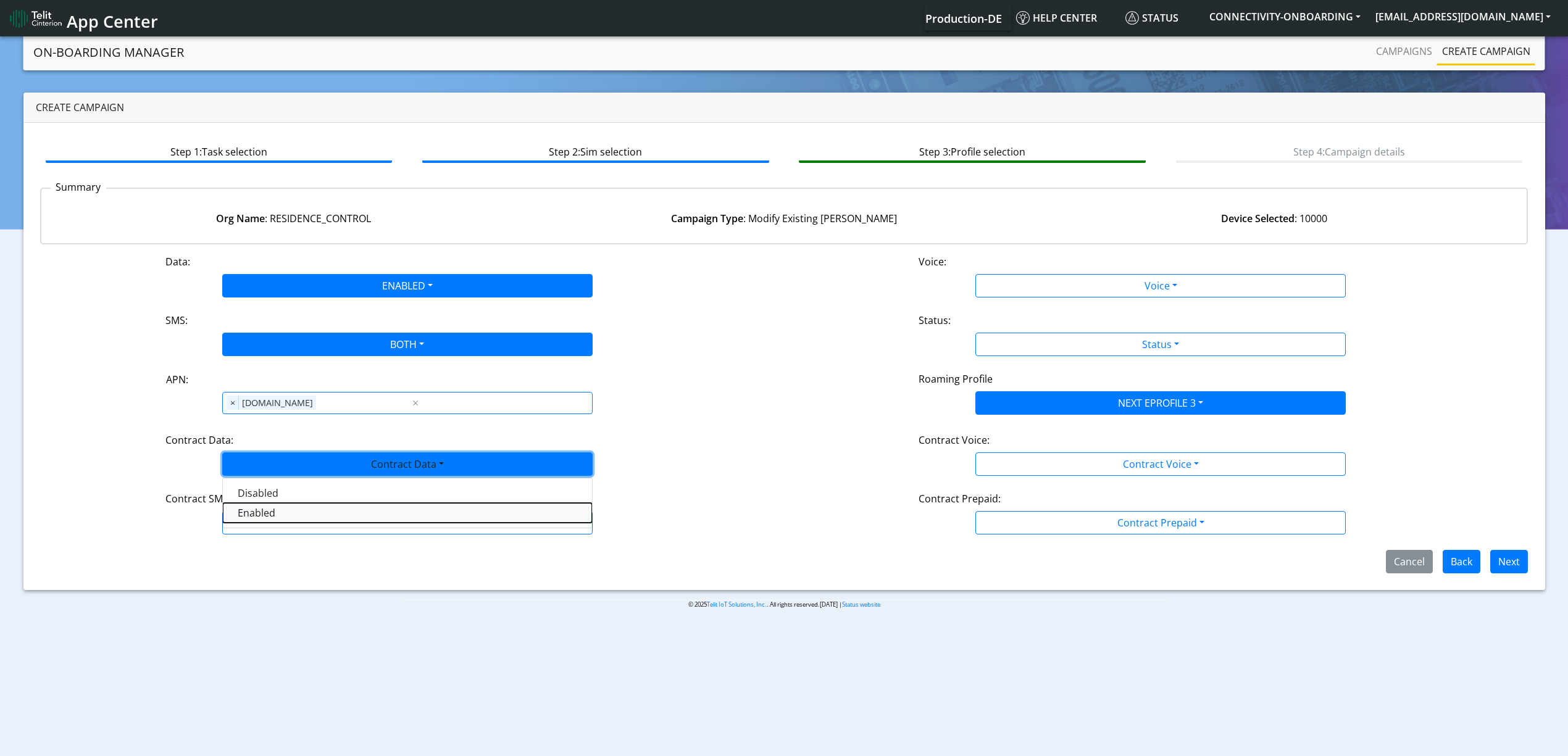
click at [256, 519] on Dataenabled-dropdown "Enabled" at bounding box center [408, 513] width 369 height 20
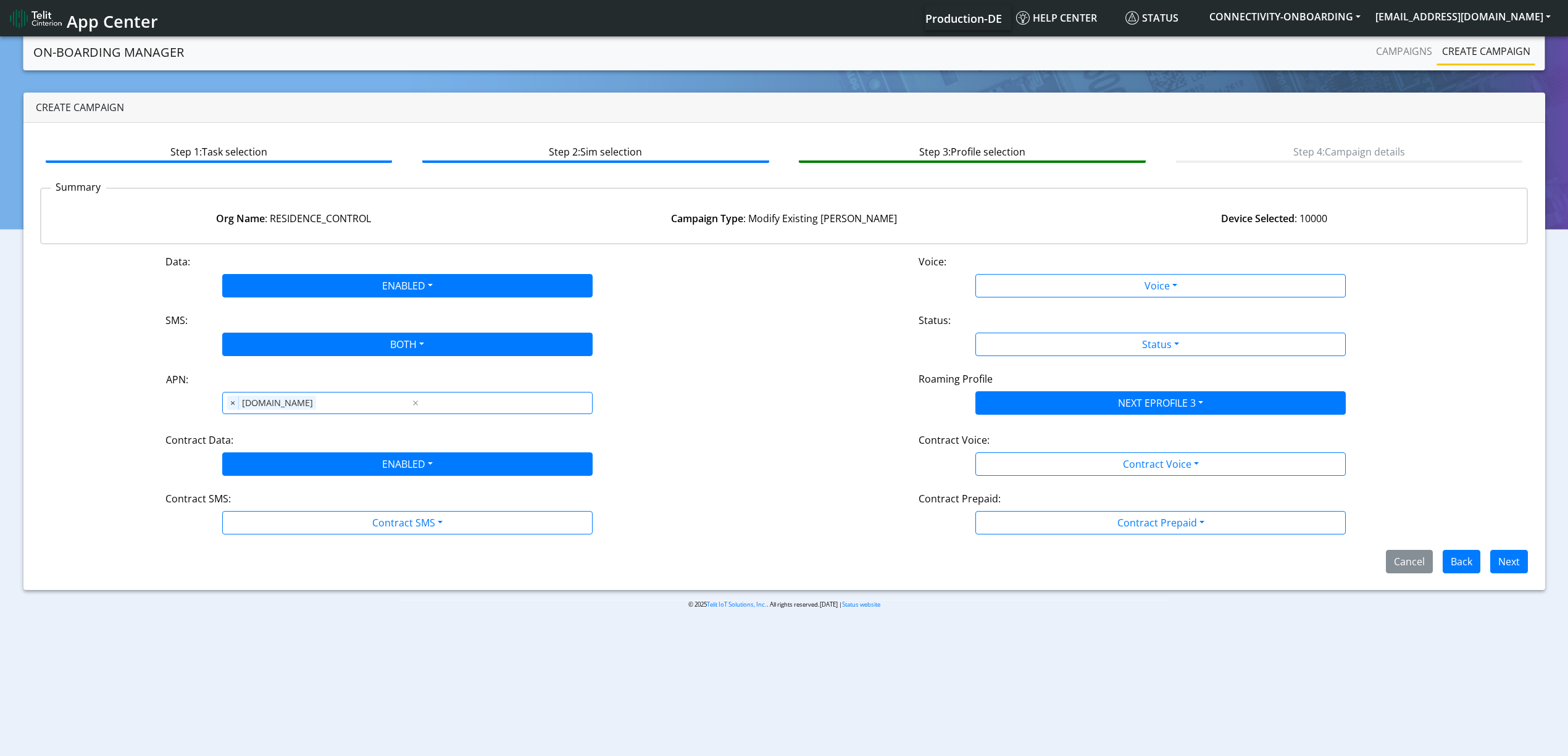
click at [279, 536] on div "Data: ENABLED Disabled Enabled Voice: Voice Disabled Enabled SMS: BOTH Disabled…" at bounding box center [784, 413] width 1489 height 319
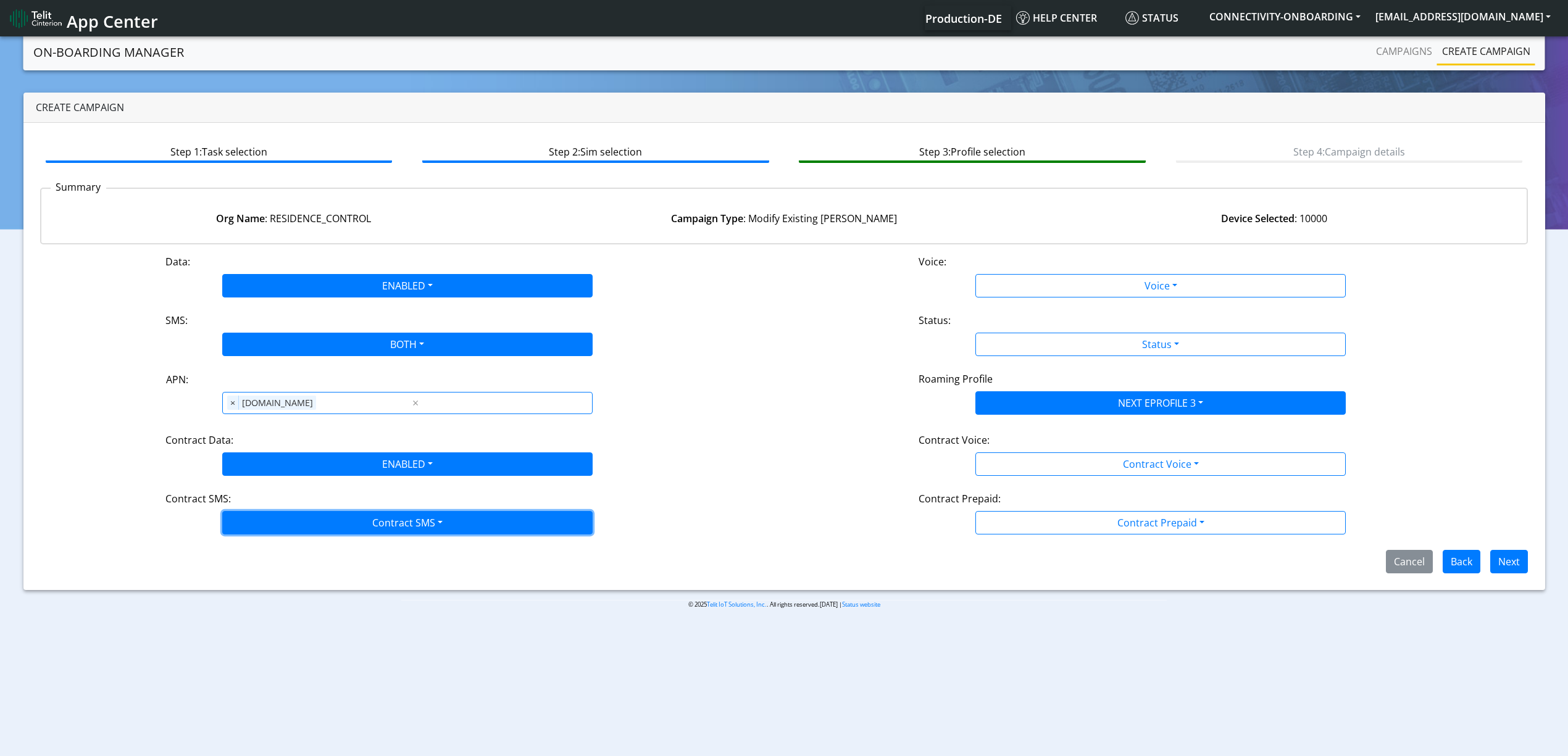
click at [321, 517] on button "Contract SMS" at bounding box center [407, 522] width 370 height 23
click at [267, 603] on SMSboth-dropdown "Both" at bounding box center [408, 611] width 369 height 20
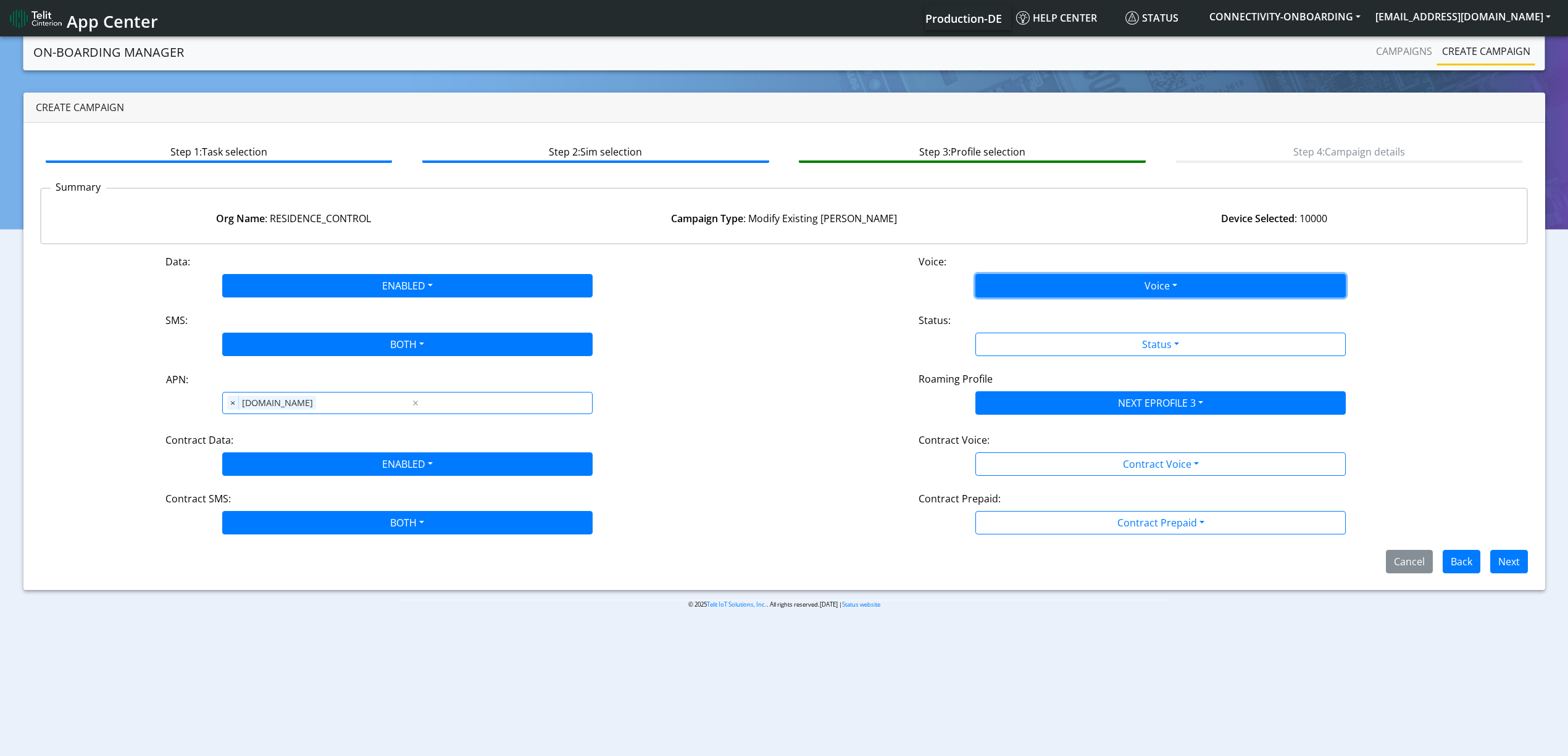
click at [1001, 284] on button "Voice" at bounding box center [1160, 285] width 370 height 23
click at [1025, 310] on button "Disabled" at bounding box center [1160, 314] width 369 height 20
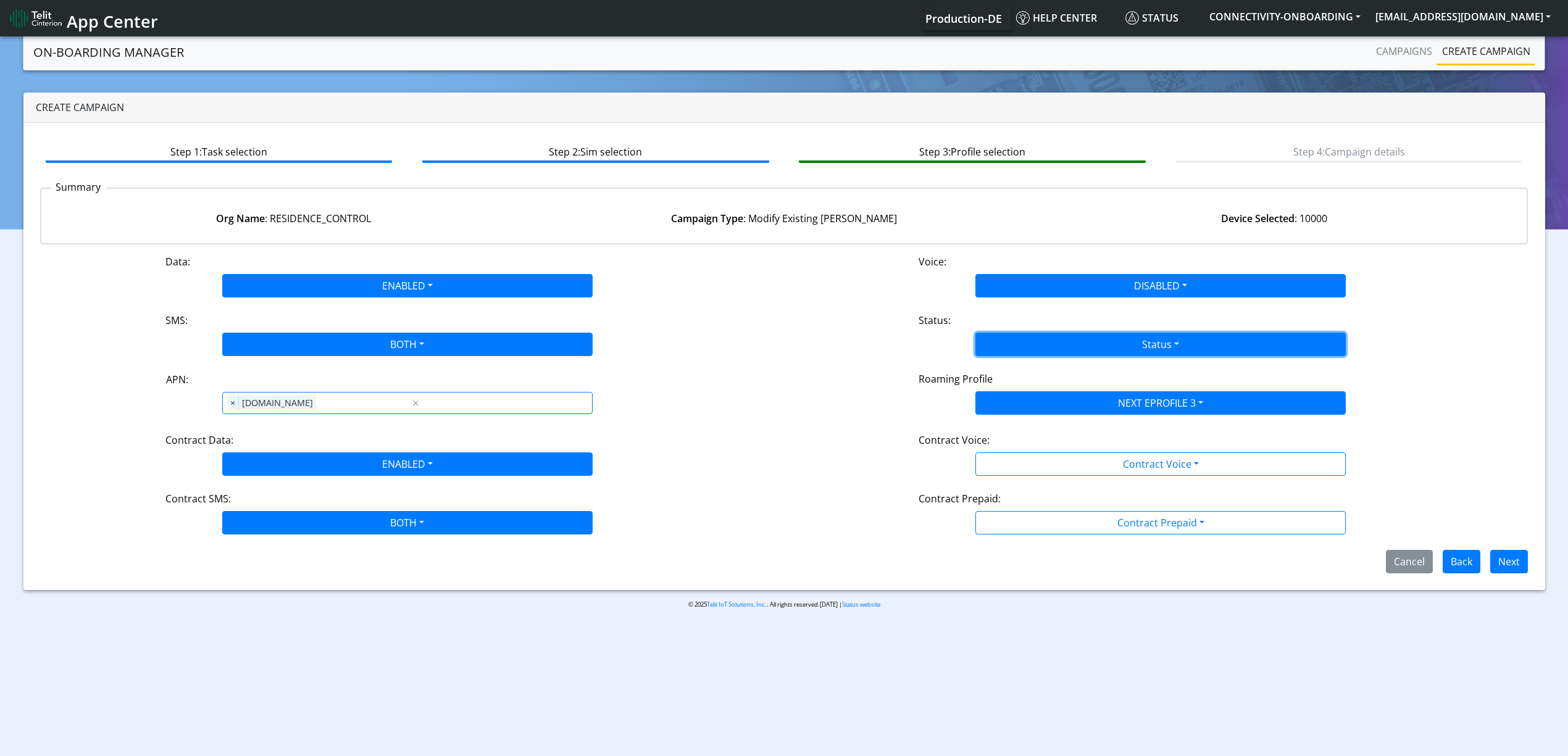
click at [1050, 353] on button "Status" at bounding box center [1160, 343] width 370 height 23
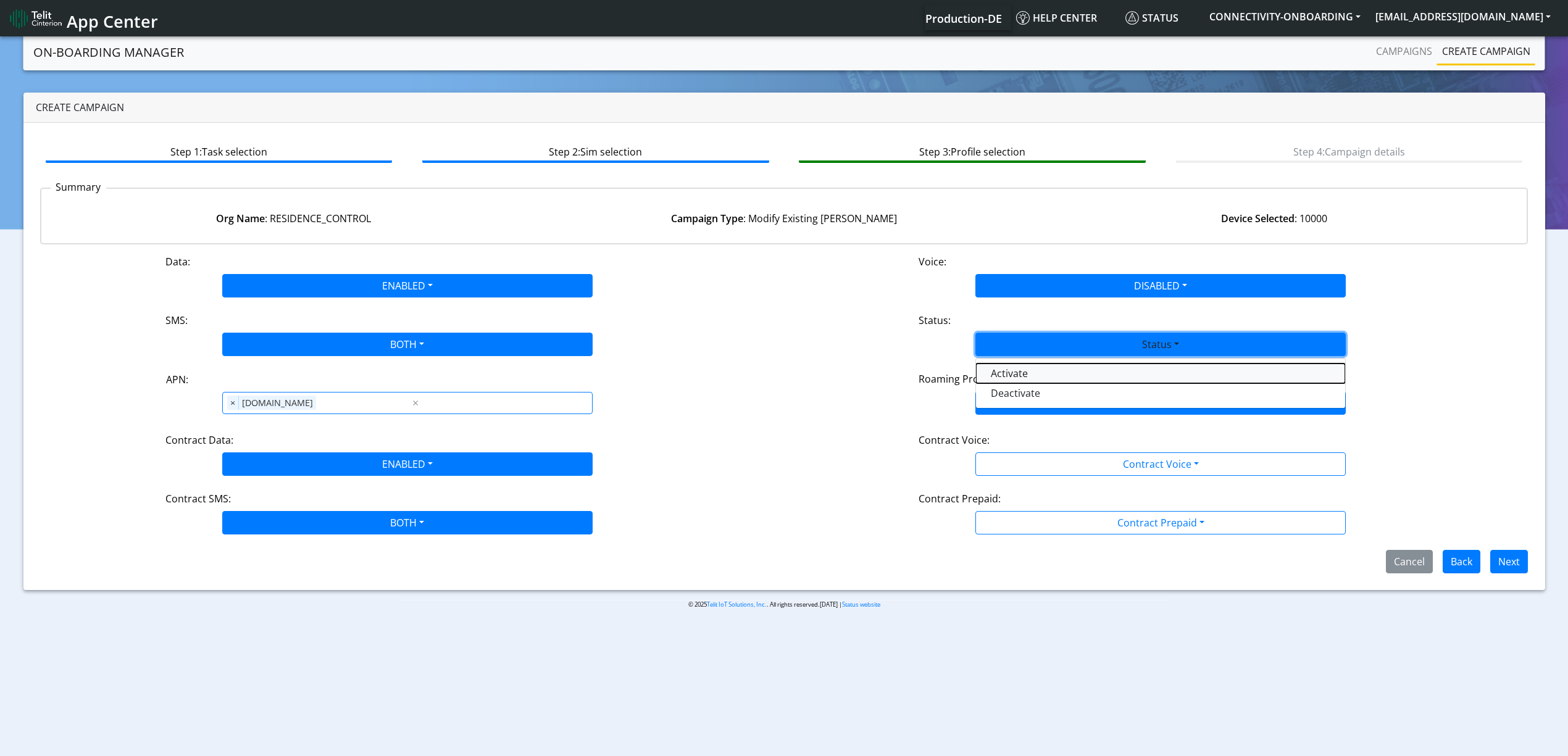
click at [1039, 375] on button "Activate" at bounding box center [1160, 372] width 369 height 20
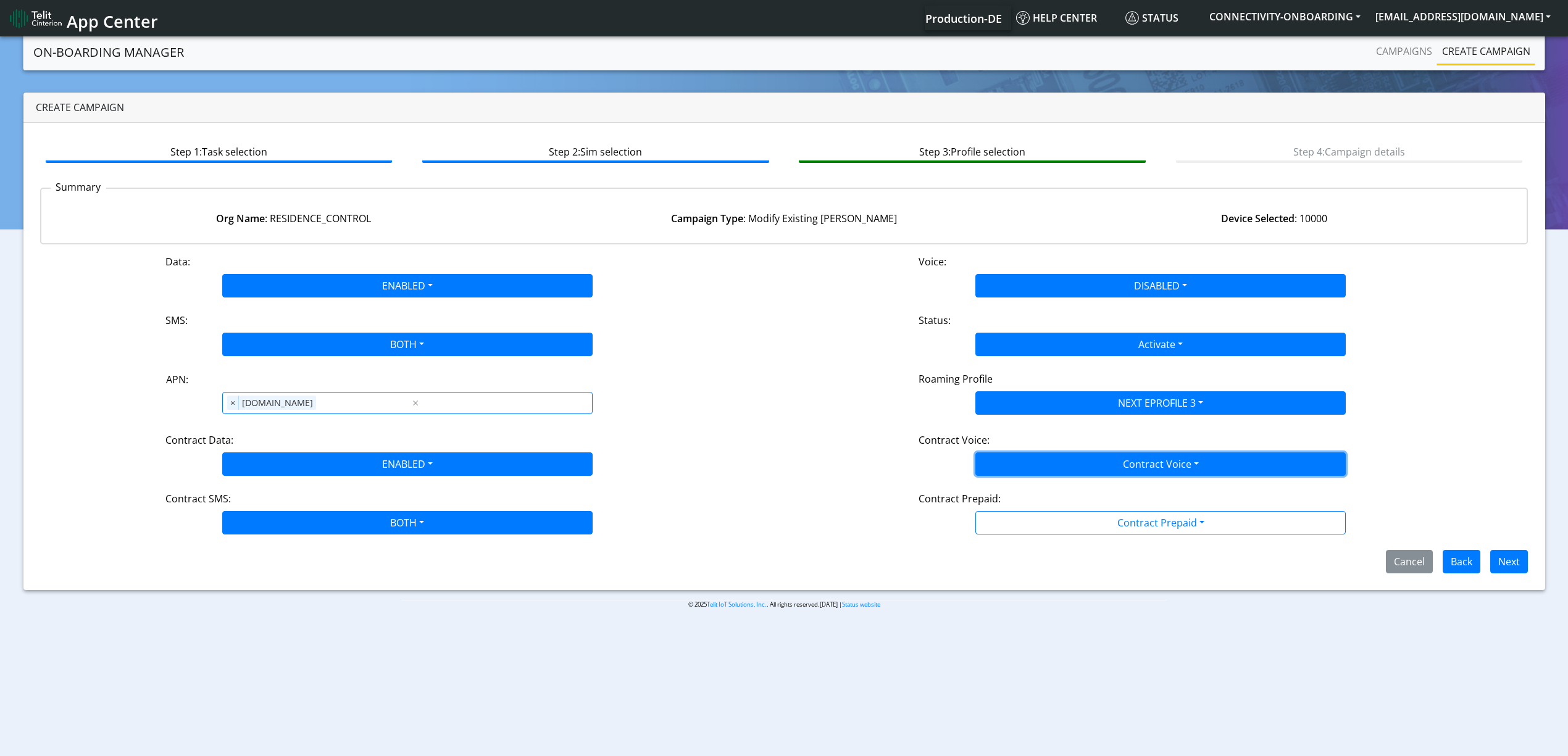
click at [1031, 457] on button "Contract Voice" at bounding box center [1160, 463] width 370 height 23
click at [1022, 484] on Voicedisabled-dropdown "Disabled" at bounding box center [1160, 493] width 369 height 20
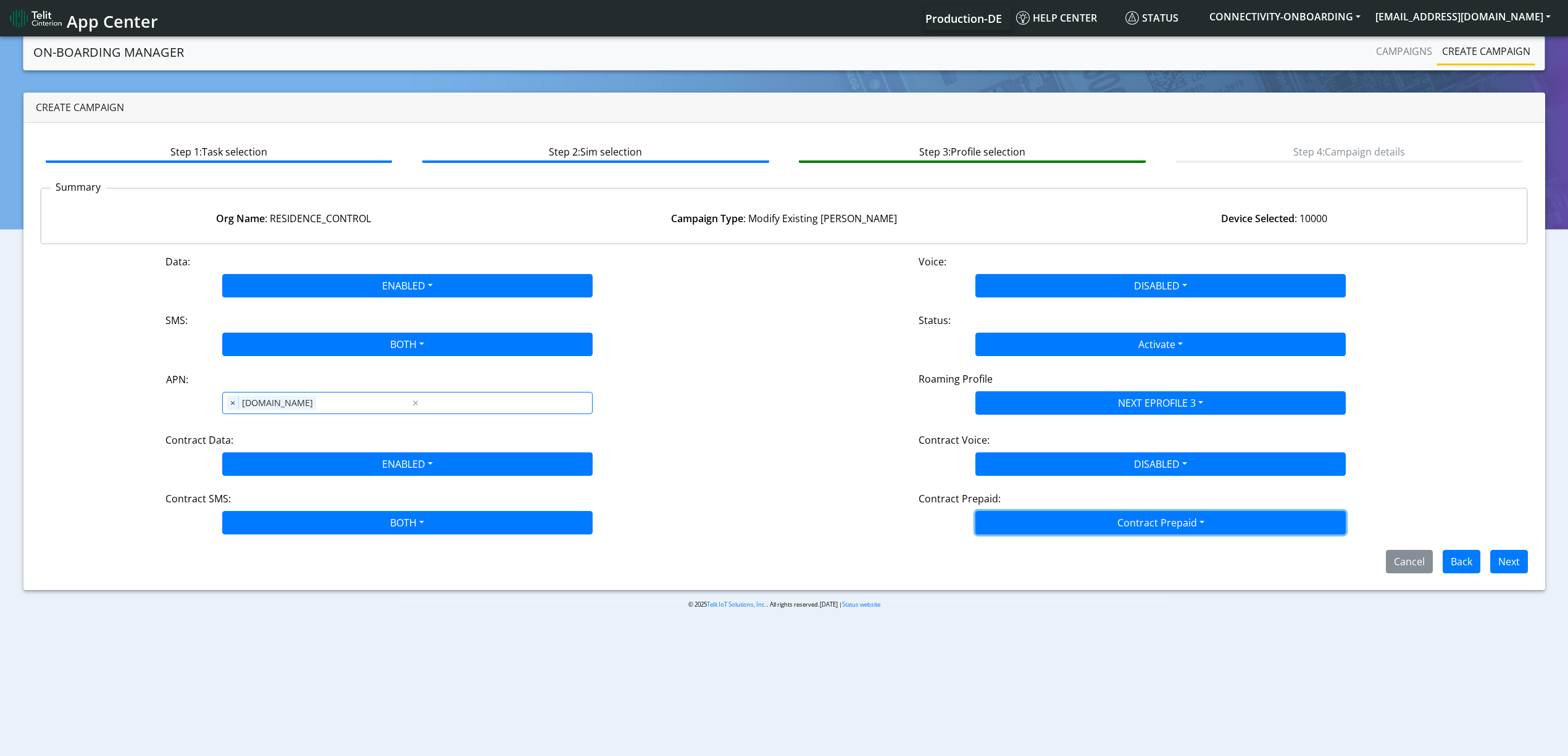
click at [1026, 517] on button "Contract Prepaid" at bounding box center [1160, 522] width 370 height 23
click at [1011, 573] on Prepaidnotprepaid-dropdown "No" at bounding box center [1160, 571] width 369 height 20
click at [1504, 559] on button "Next" at bounding box center [1509, 561] width 38 height 23
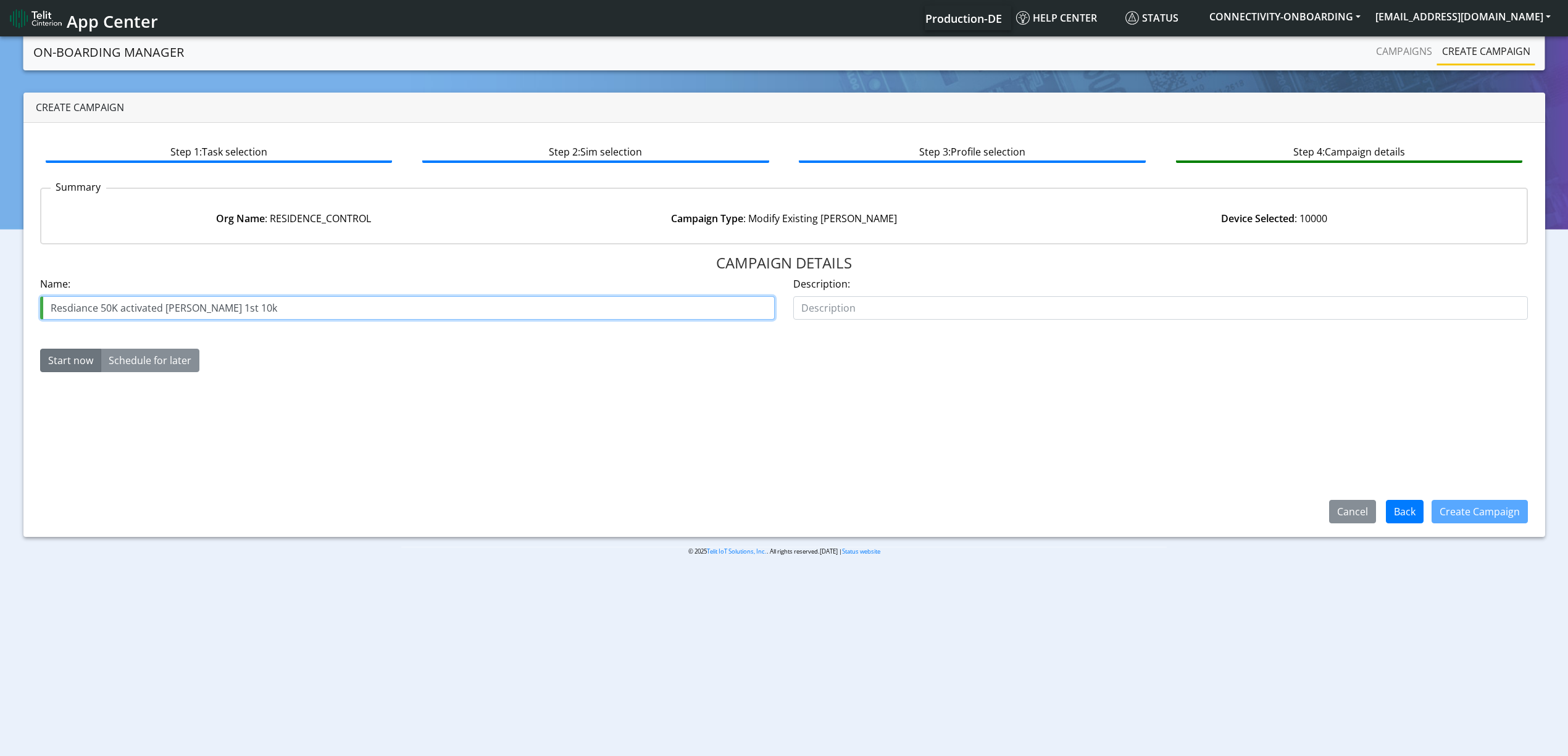
click at [188, 306] on input "Resdiance 50K activated [PERSON_NAME] 1st 10k" at bounding box center [408, 308] width 735 height 23
click at [188, 306] on input "Resdiance 50K activated sims 2 10k" at bounding box center [408, 308] width 735 height 23
type input "Resdiance 50K activated [PERSON_NAME] 2nd 10k"
click at [1499, 514] on button "Create Campaign" at bounding box center [1479, 511] width 97 height 23
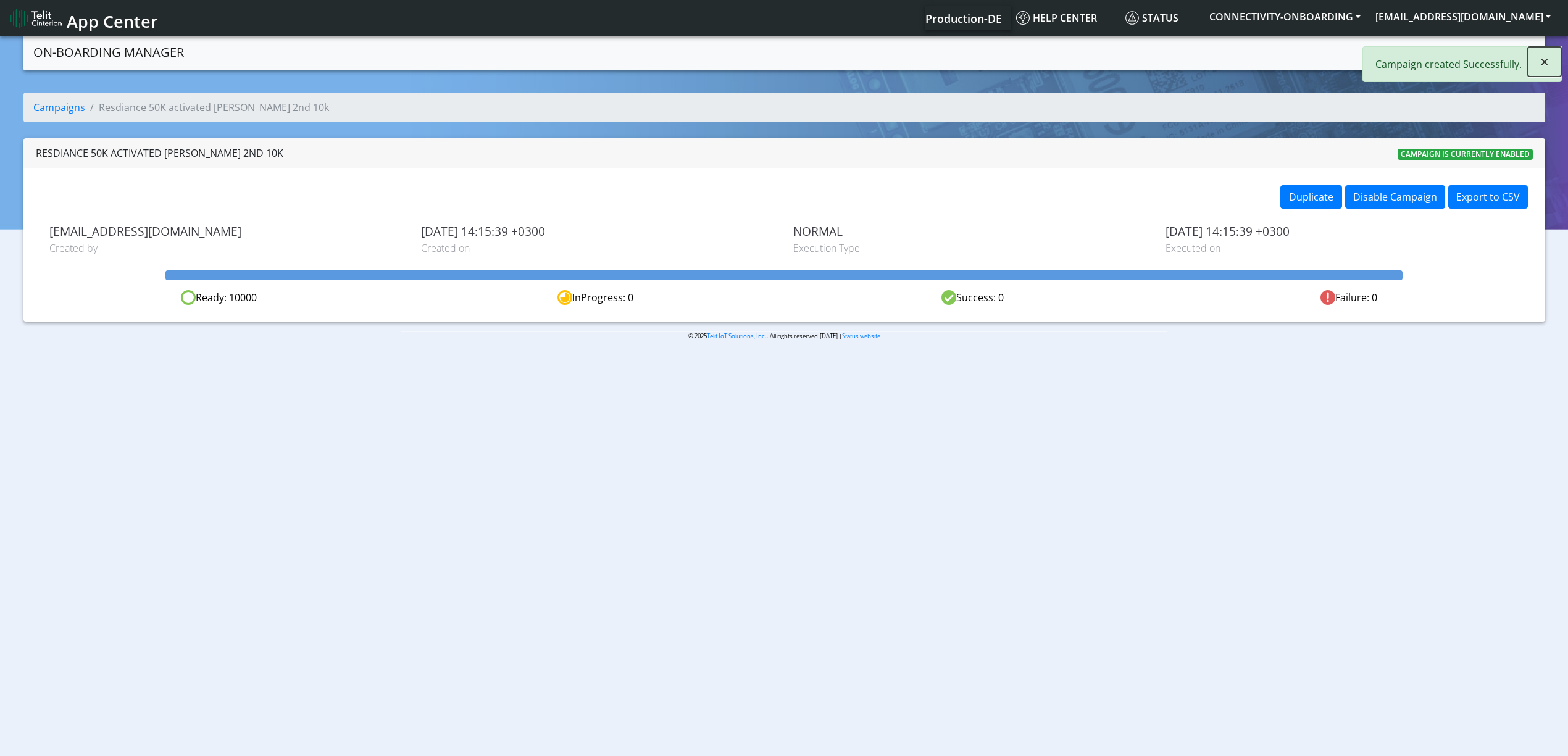
click at [1555, 57] on button "×" at bounding box center [1544, 62] width 33 height 30
click at [1415, 52] on link "Campaigns" at bounding box center [1403, 51] width 66 height 25
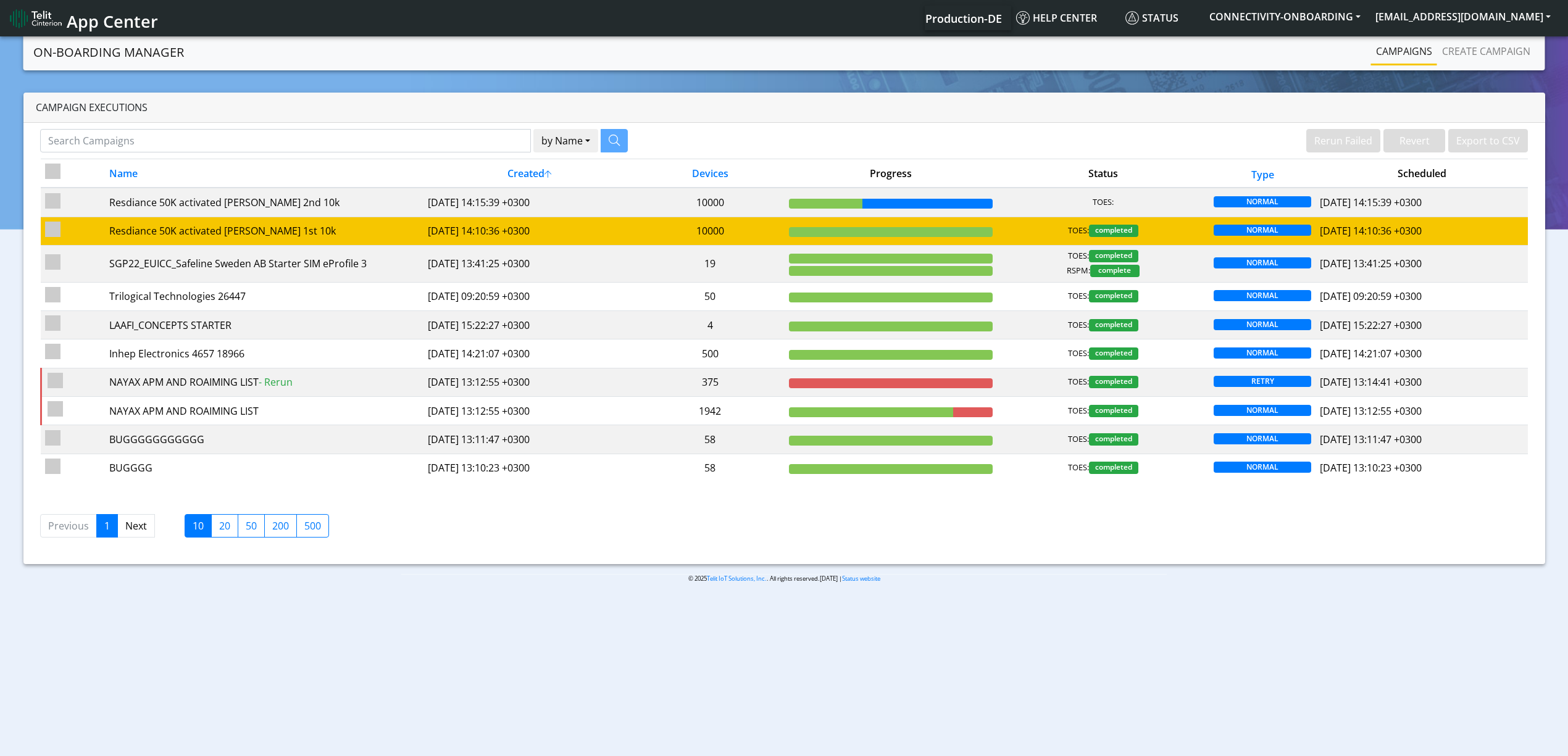
click at [719, 228] on td "10000" at bounding box center [710, 231] width 149 height 28
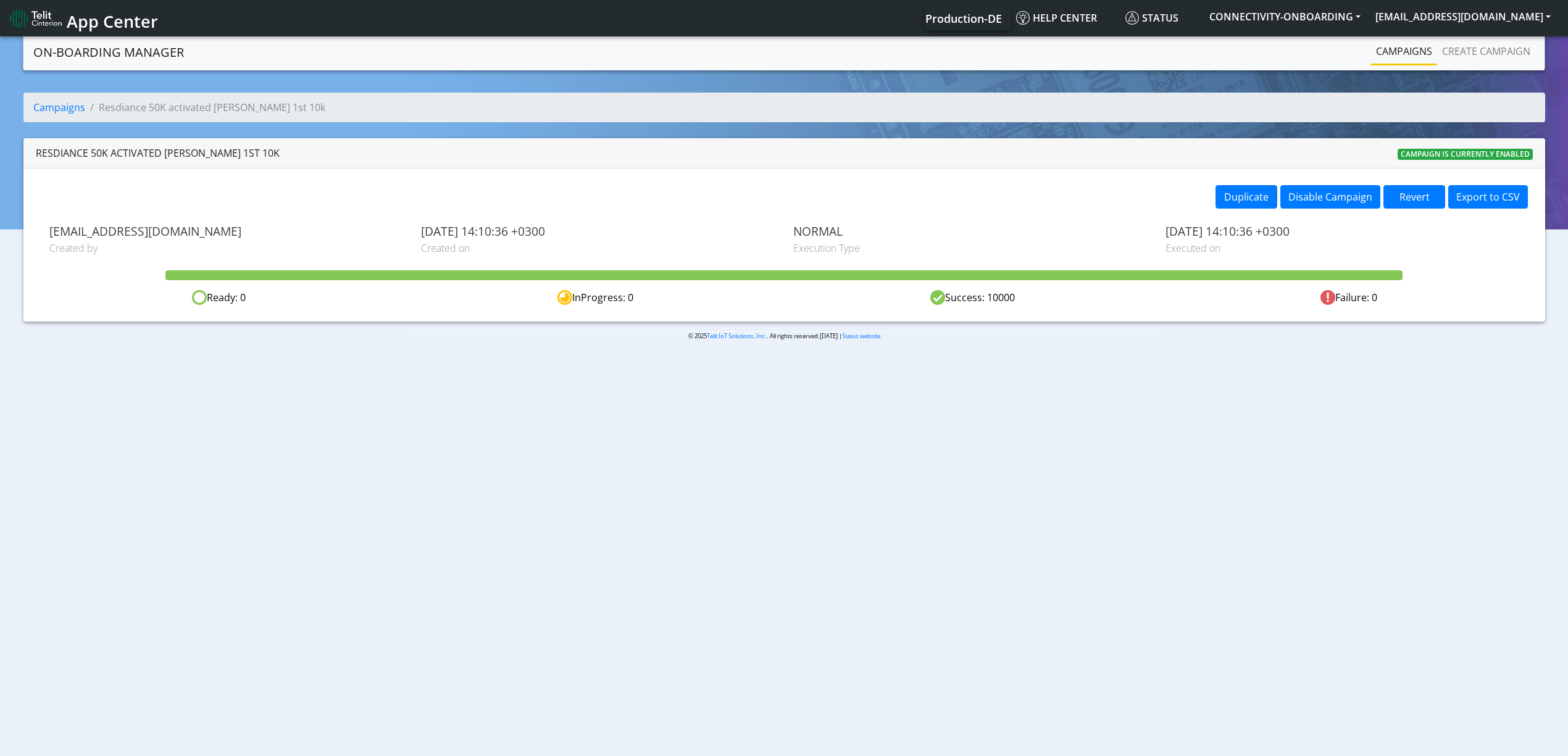
click at [1399, 48] on link "Campaigns" at bounding box center [1403, 51] width 66 height 25
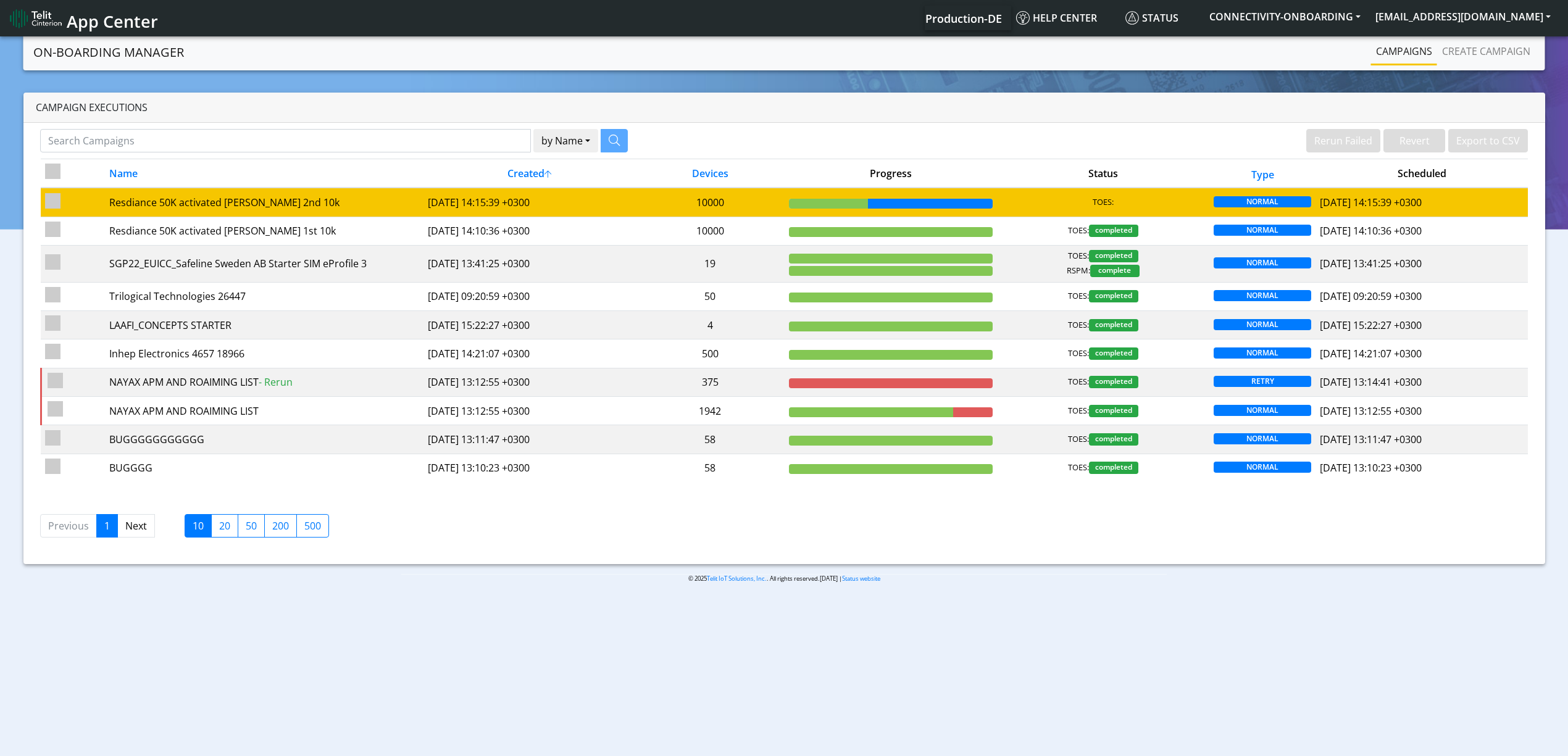
click at [695, 192] on td "10000" at bounding box center [710, 202] width 149 height 29
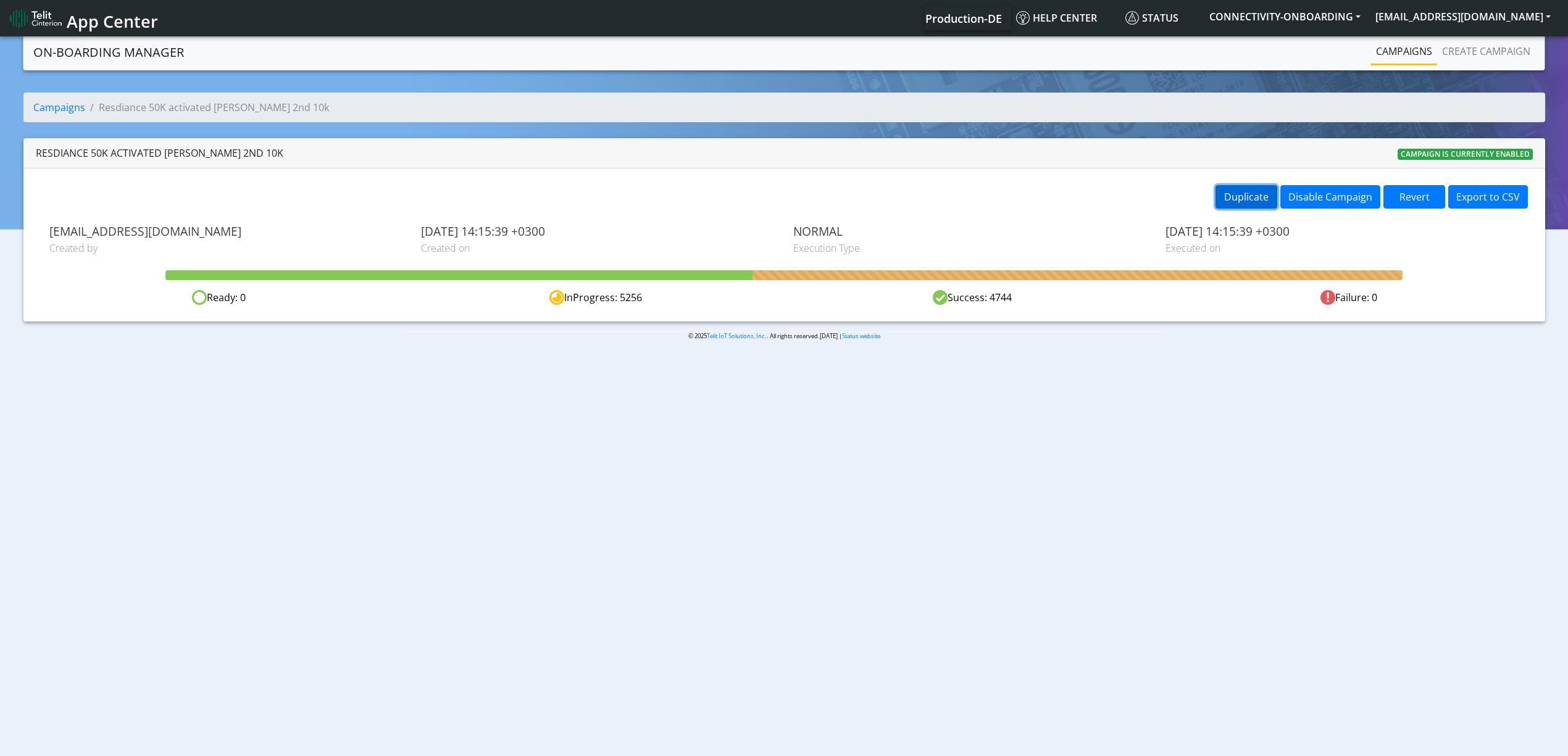
click at [1240, 193] on button "Duplicate" at bounding box center [1246, 196] width 62 height 23
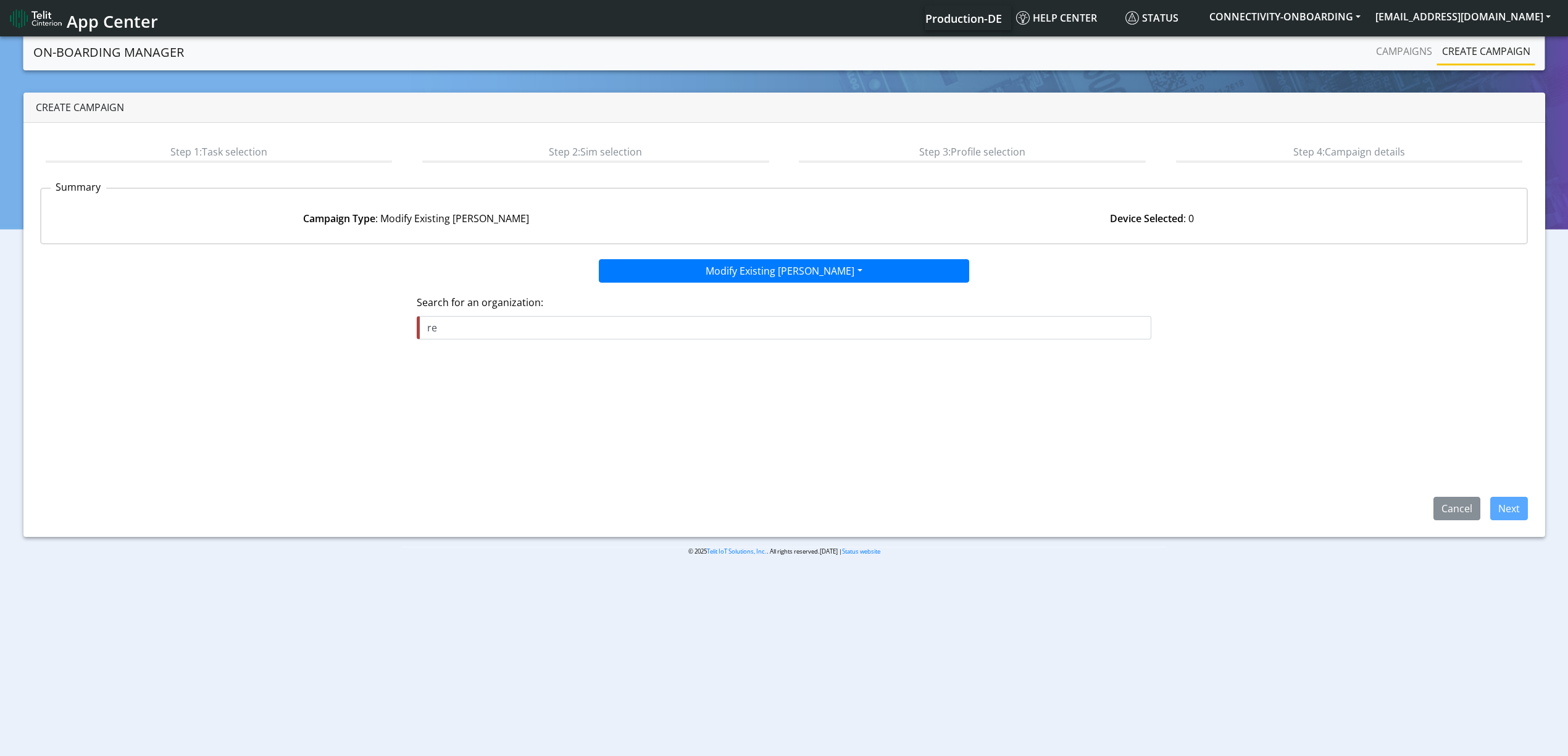
click at [663, 324] on input "re" at bounding box center [784, 327] width 735 height 23
click at [543, 374] on button "RES IDENCE_CONTROL" at bounding box center [519, 376] width 204 height 20
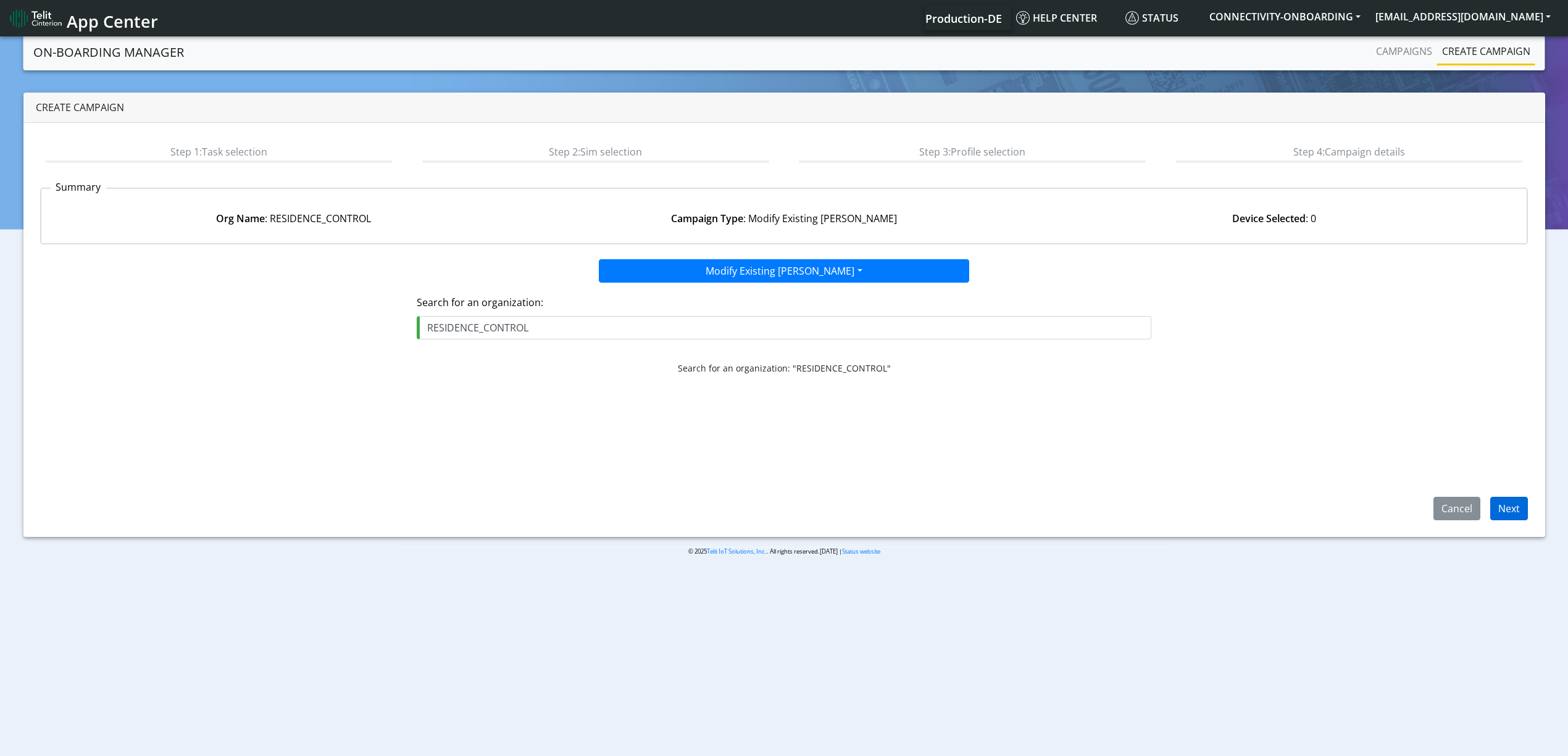
type input "RESIDENCE_CONTROL"
click at [1509, 504] on button "Next" at bounding box center [1509, 507] width 38 height 23
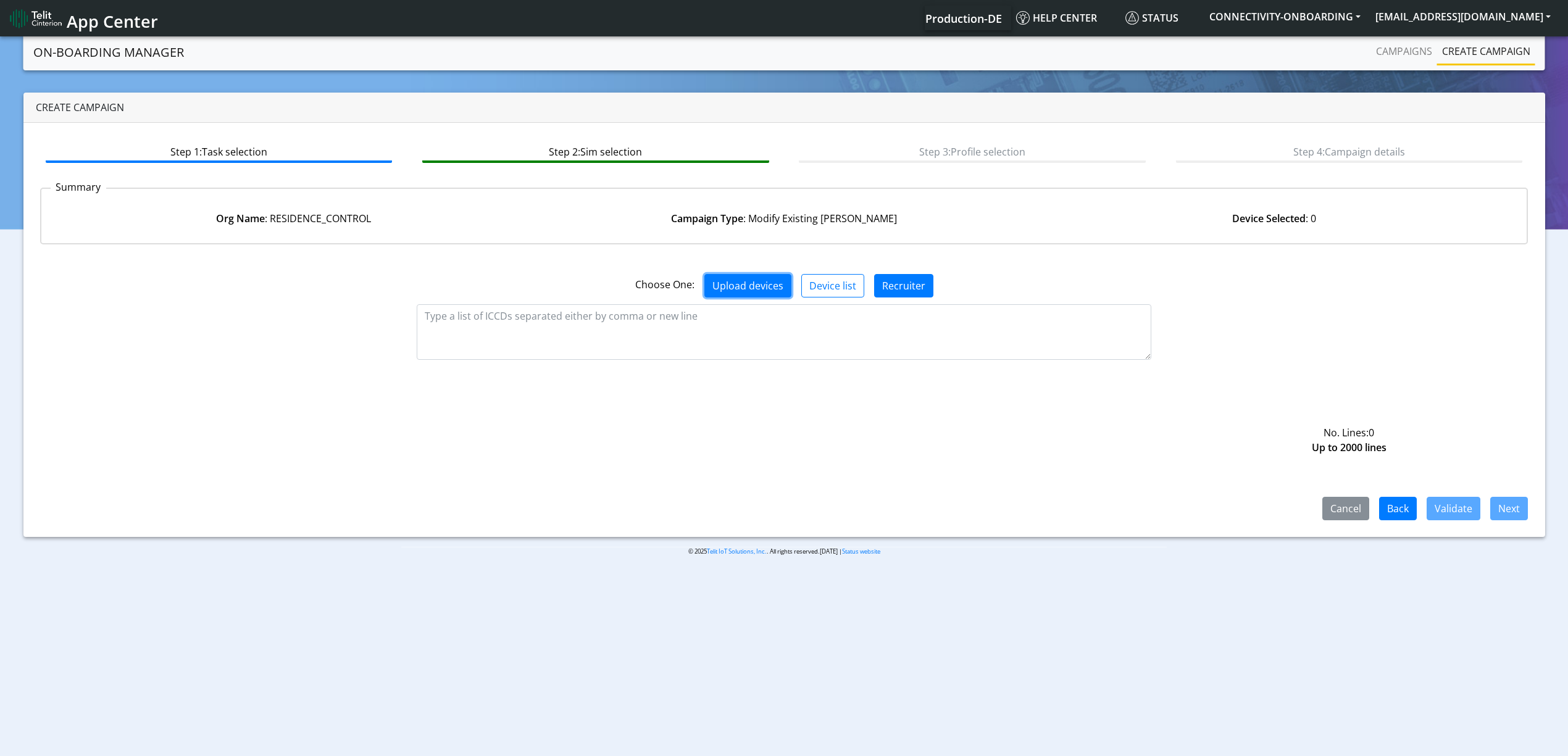
click at [752, 274] on button "Upload devices" at bounding box center [748, 285] width 87 height 23
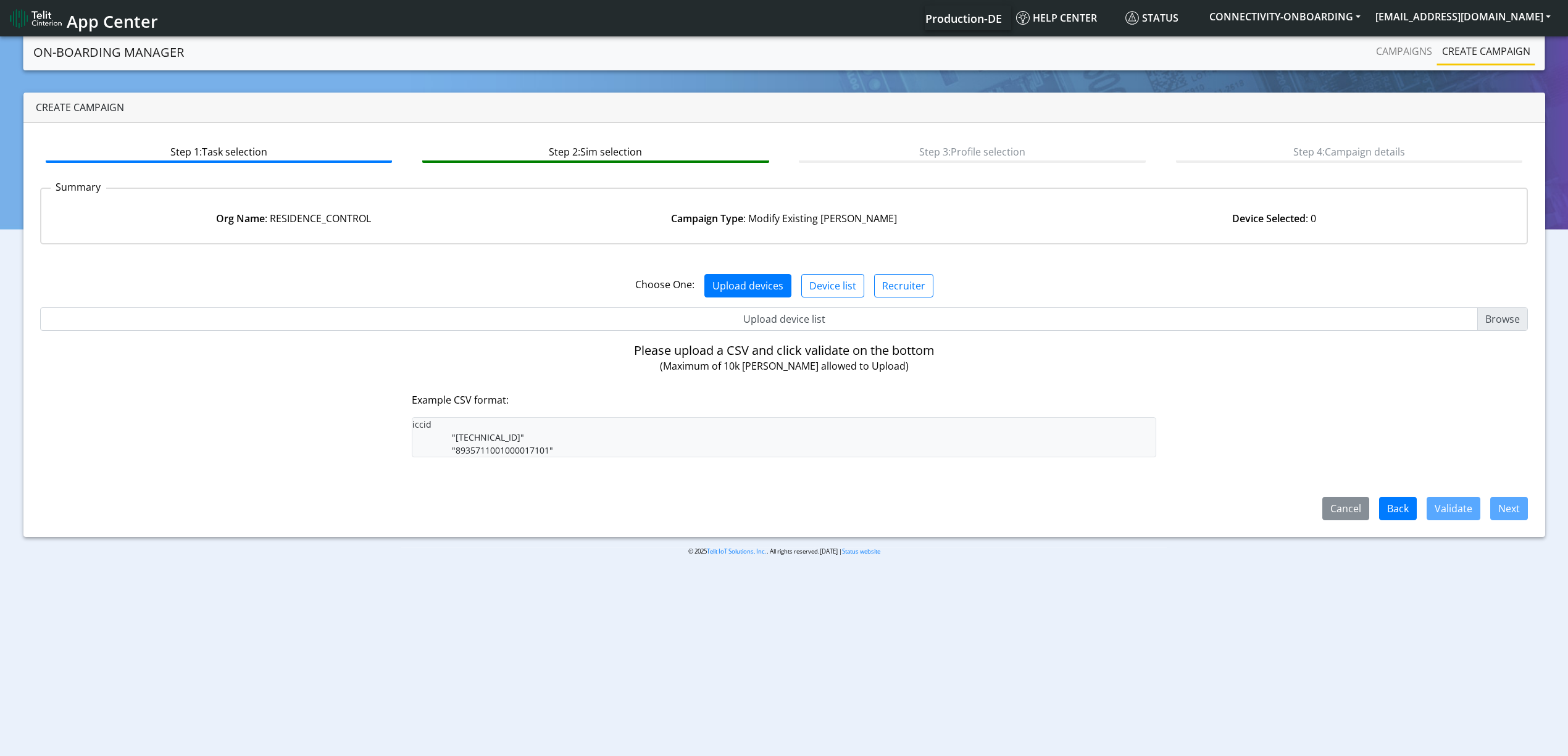
click at [749, 309] on input "Upload device list" at bounding box center [784, 319] width 1489 height 23
type input "C:\fakepath\res3.csv"
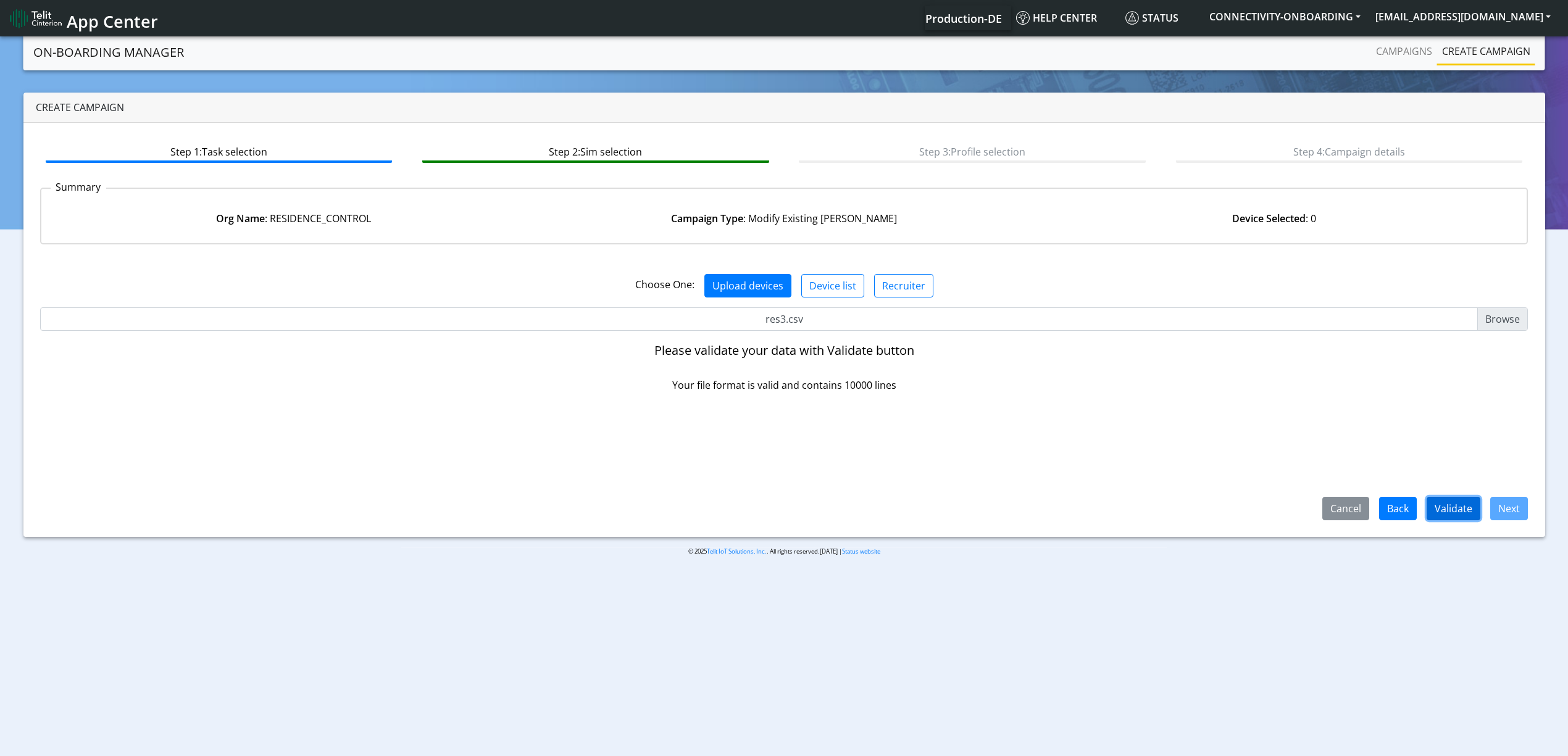
click at [1436, 509] on button "Validate" at bounding box center [1453, 507] width 54 height 23
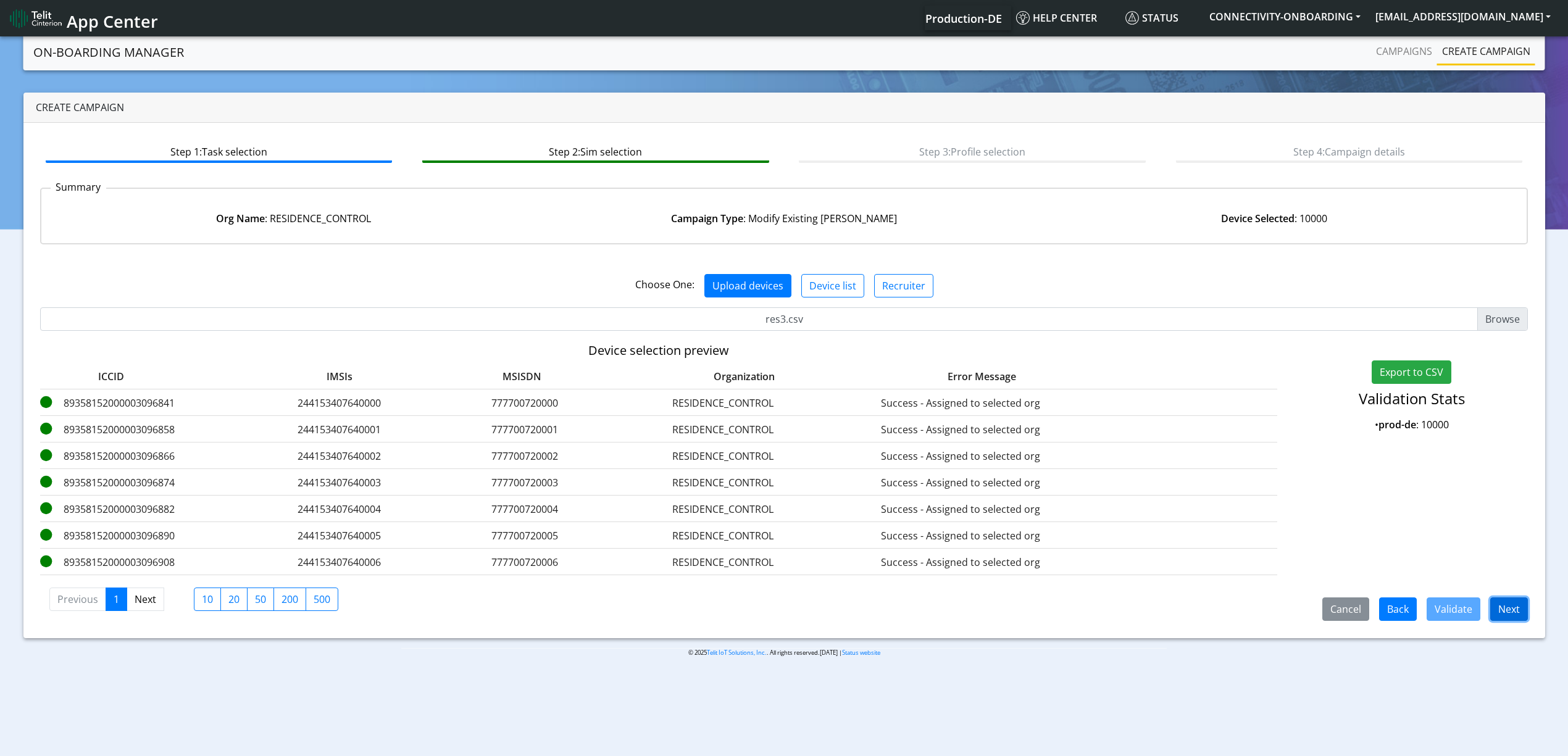
click at [1501, 612] on button "Next" at bounding box center [1509, 608] width 38 height 23
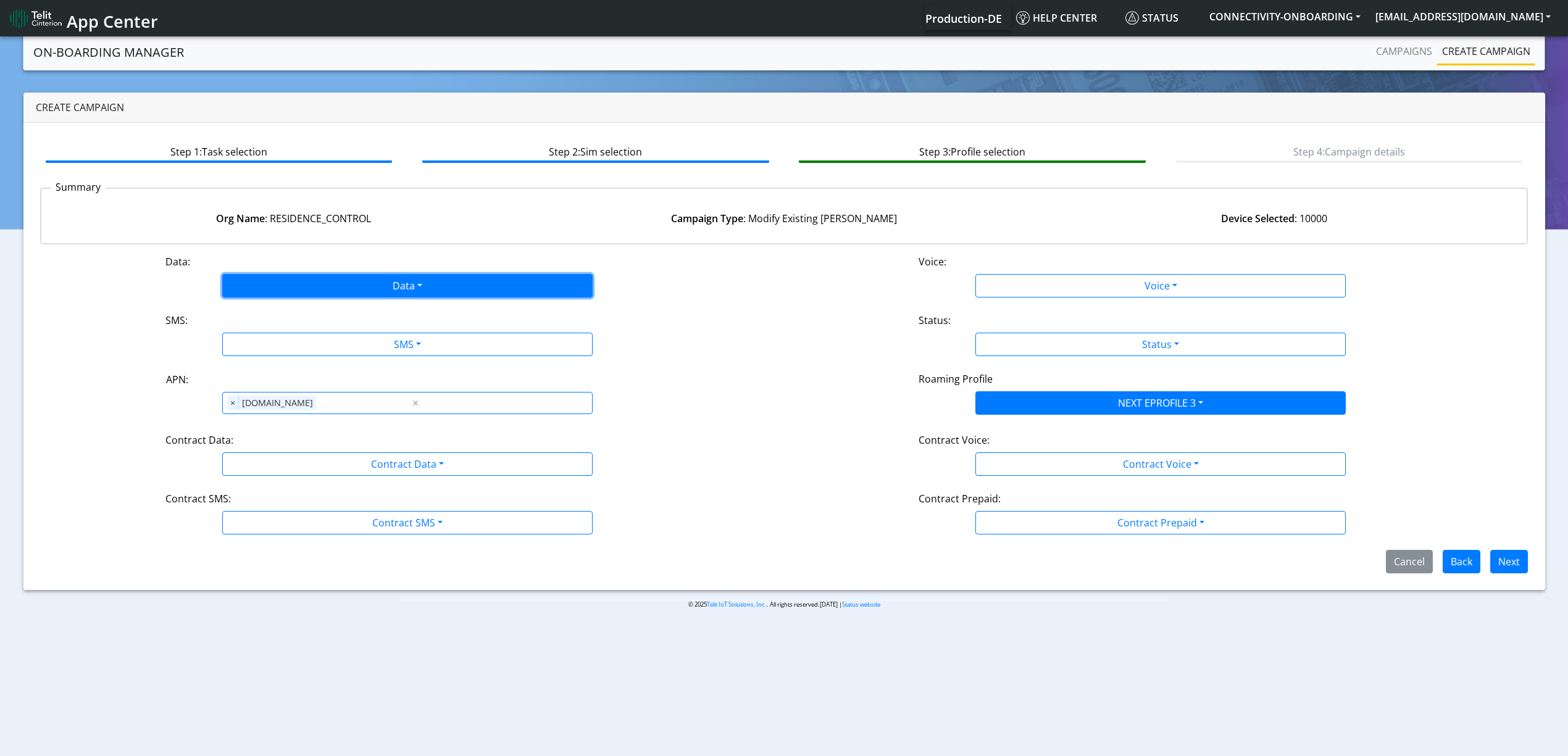
click at [389, 282] on button "Data" at bounding box center [407, 285] width 370 height 23
click at [317, 331] on button "Enabled" at bounding box center [408, 334] width 369 height 20
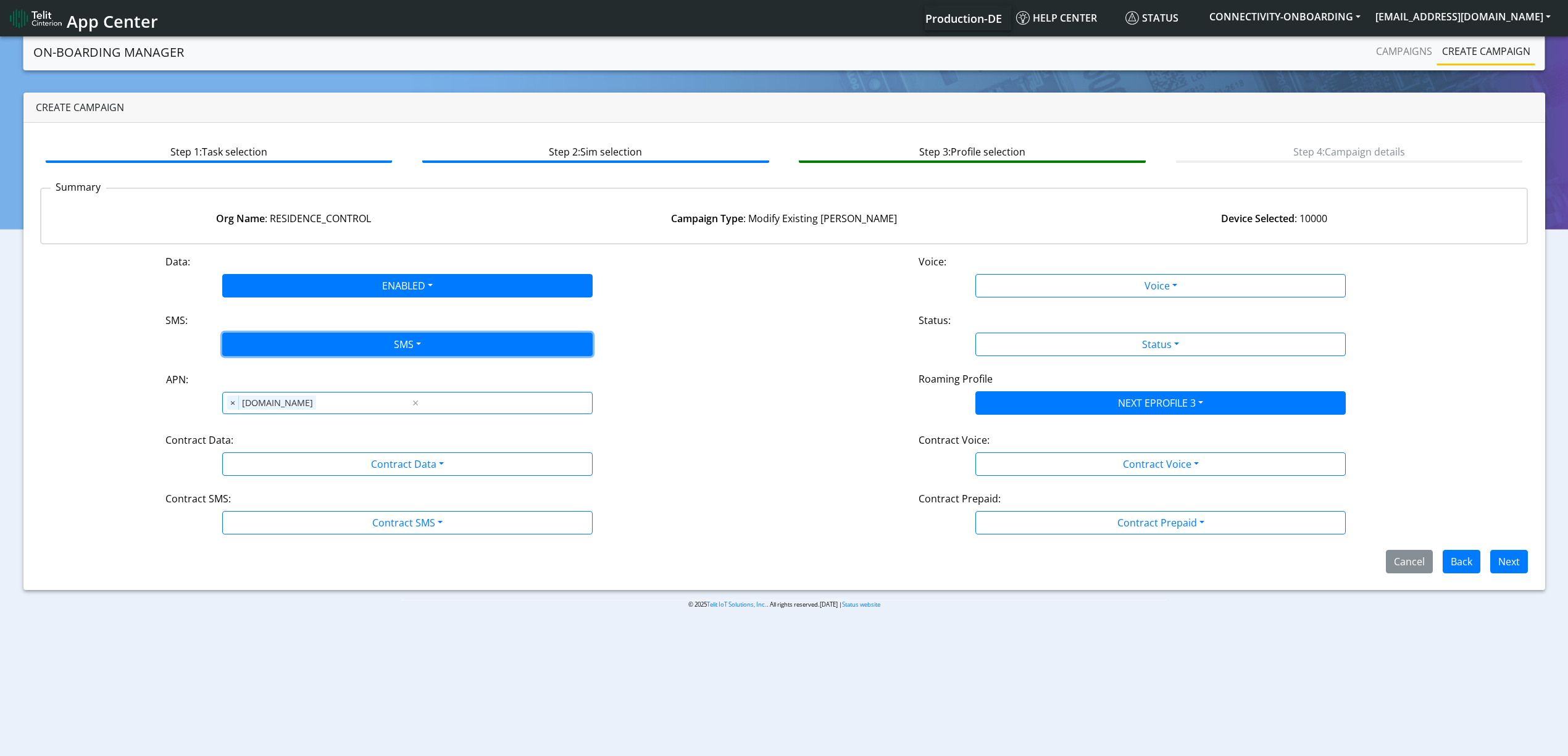
click at [359, 346] on button "SMS" at bounding box center [407, 343] width 370 height 23
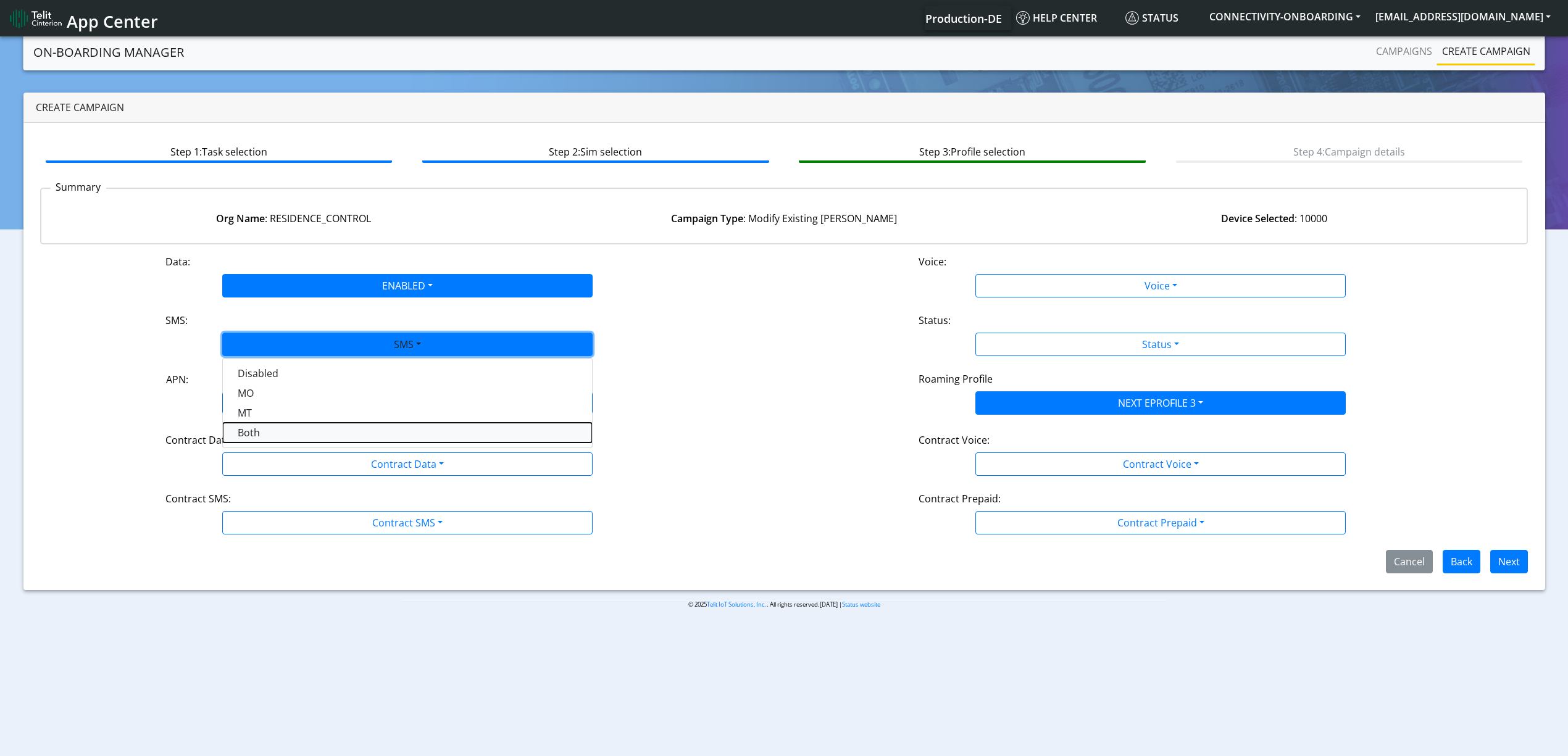
click at [273, 430] on button "Both" at bounding box center [408, 432] width 369 height 20
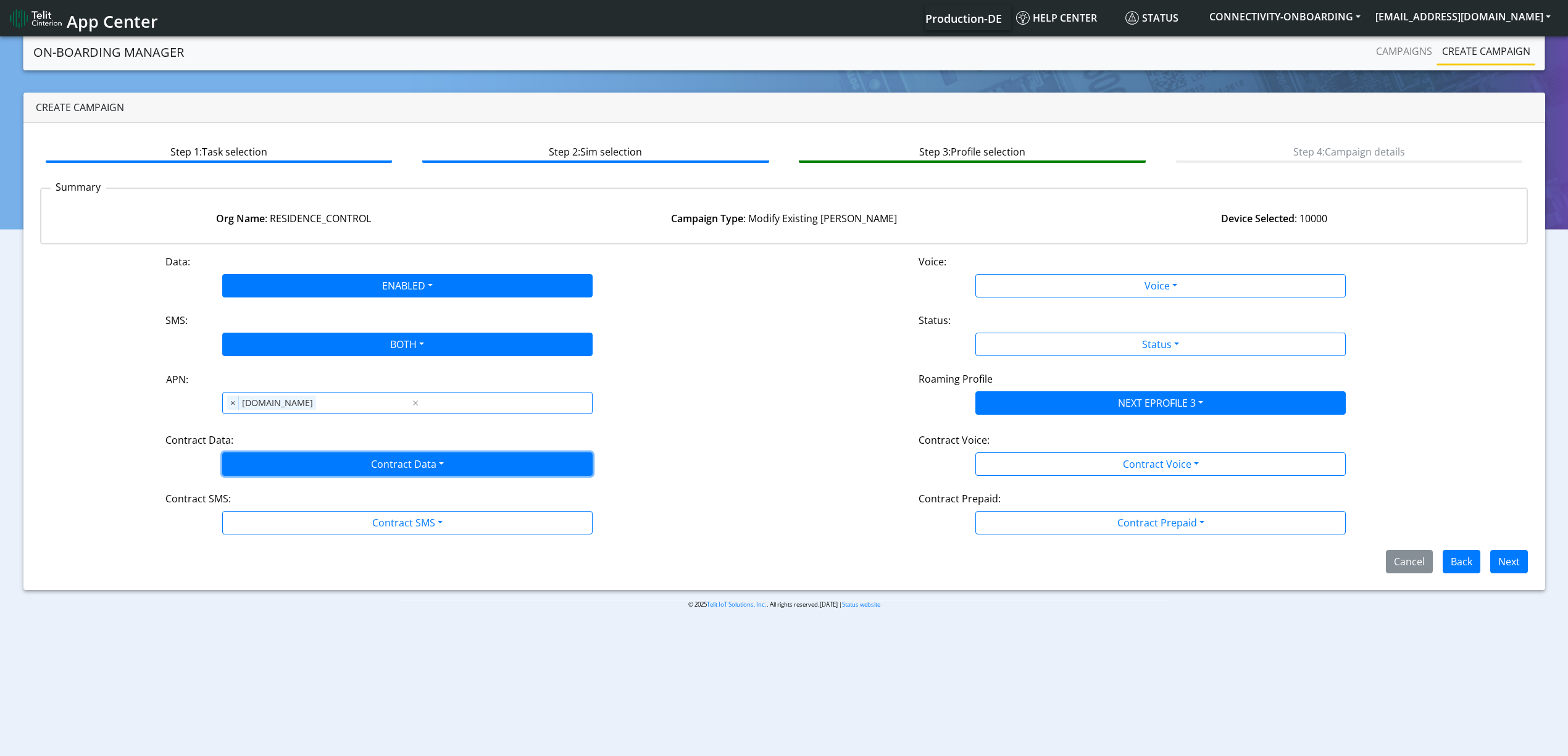
click at [279, 453] on button "Contract Data" at bounding box center [407, 463] width 370 height 23
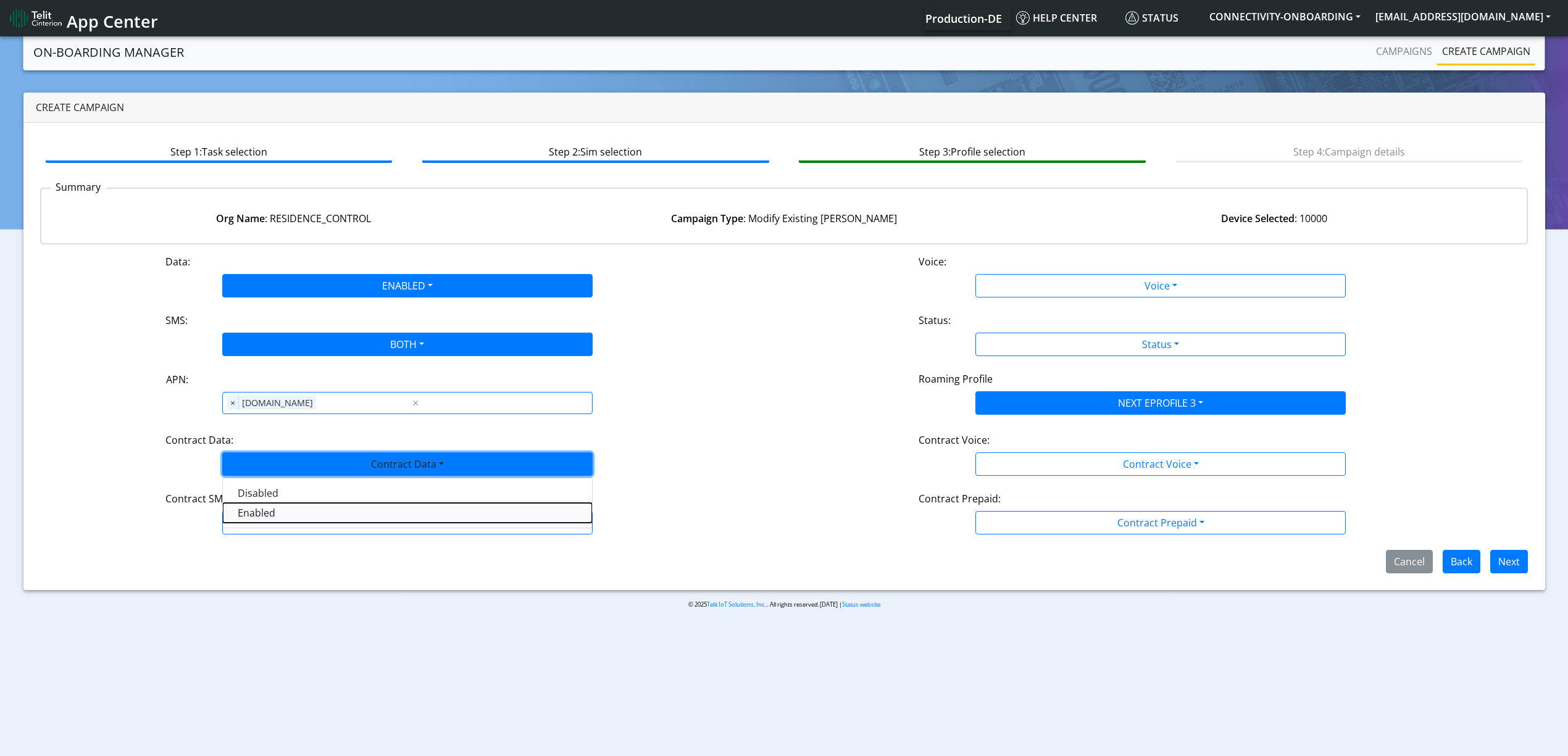
click at [248, 519] on Dataenabled-dropdown "Enabled" at bounding box center [408, 513] width 369 height 20
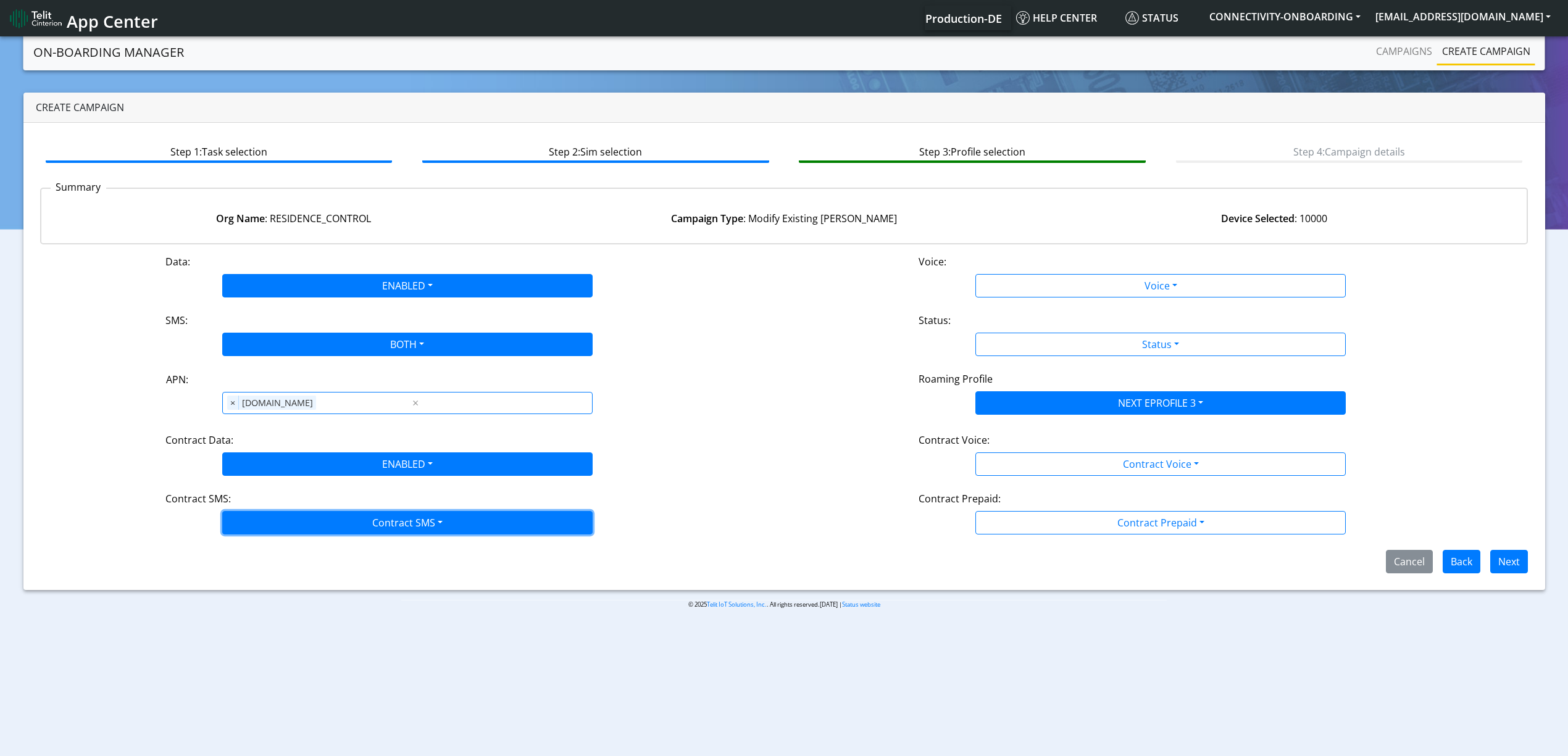
click at [285, 532] on button "Contract SMS" at bounding box center [407, 522] width 370 height 23
click at [250, 614] on SMSboth-dropdown "Both" at bounding box center [408, 611] width 369 height 20
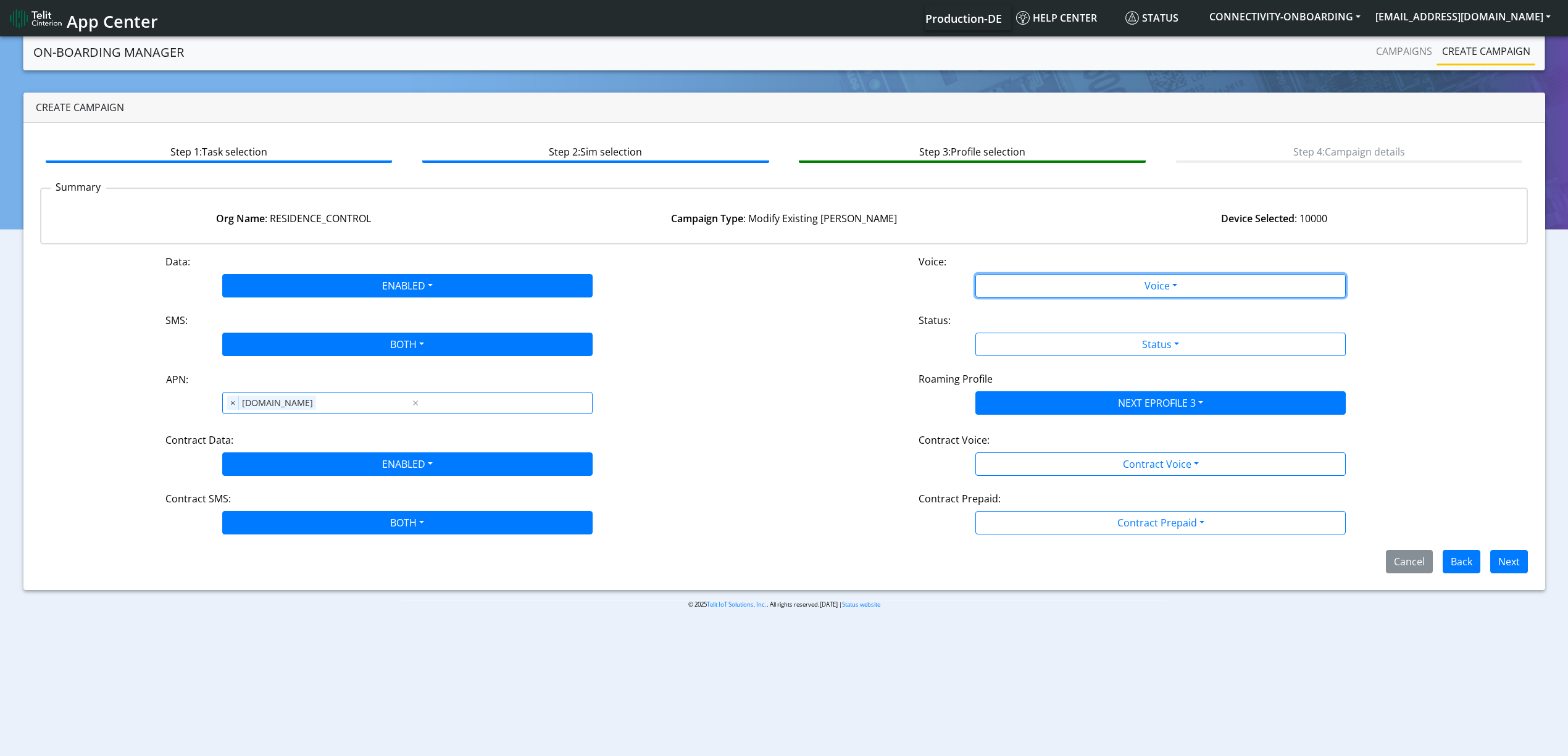
drag, startPoint x: 1015, startPoint y: 291, endPoint x: 1015, endPoint y: 305, distance: 14.0
click at [1015, 305] on div "Data: ENABLED Disabled Enabled Voice: Voice Disabled Enabled SMS: BOTH Disabled…" at bounding box center [784, 413] width 1489 height 319
click at [1025, 296] on div "Data: ENABLED Disabled Enabled Voice: Voice Disabled Enabled SMS: BOTH Disabled…" at bounding box center [784, 413] width 1489 height 319
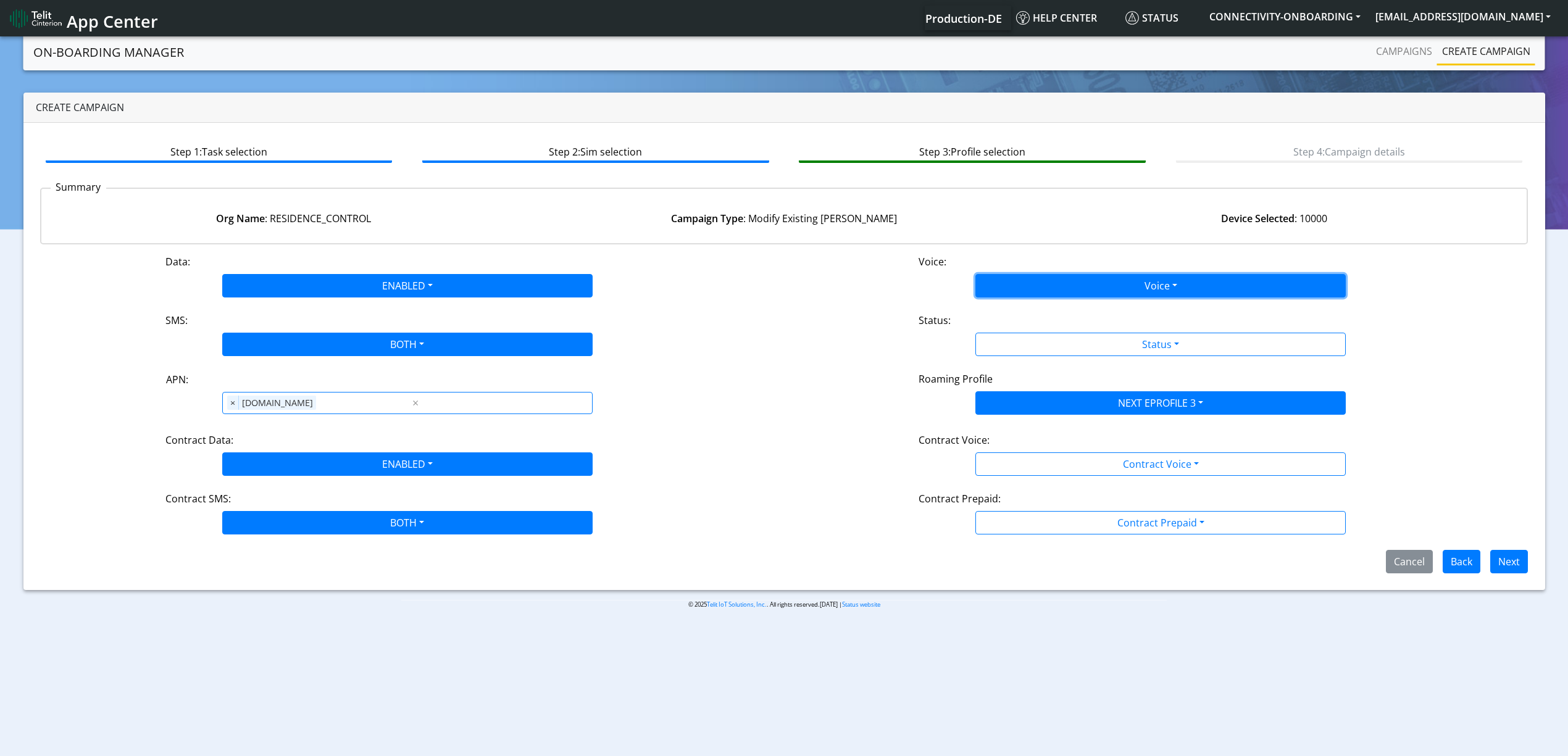
click at [1055, 282] on button "Voice" at bounding box center [1160, 285] width 370 height 23
click at [1033, 317] on button "Disabled" at bounding box center [1160, 314] width 369 height 20
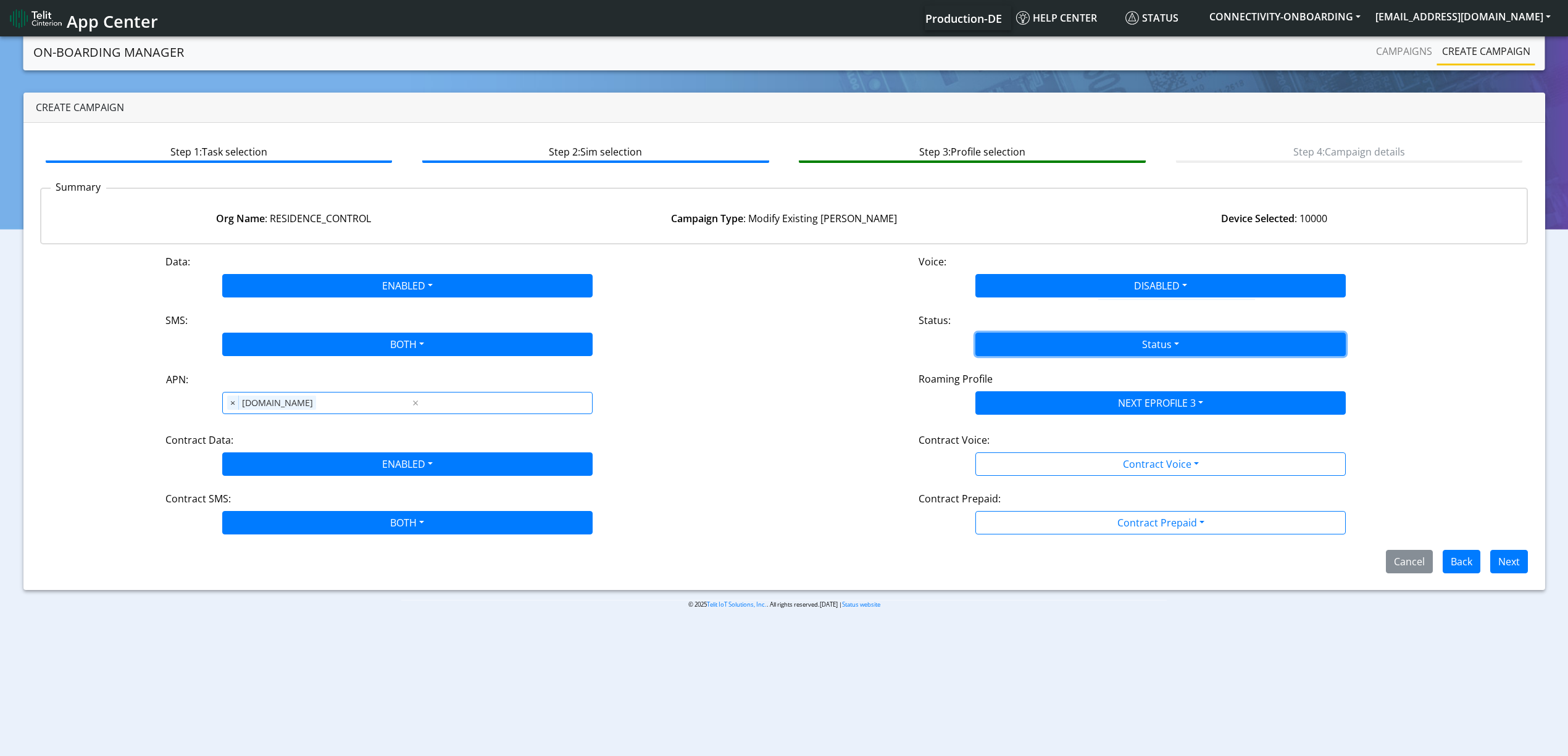
click at [1038, 339] on button "Status" at bounding box center [1160, 343] width 370 height 23
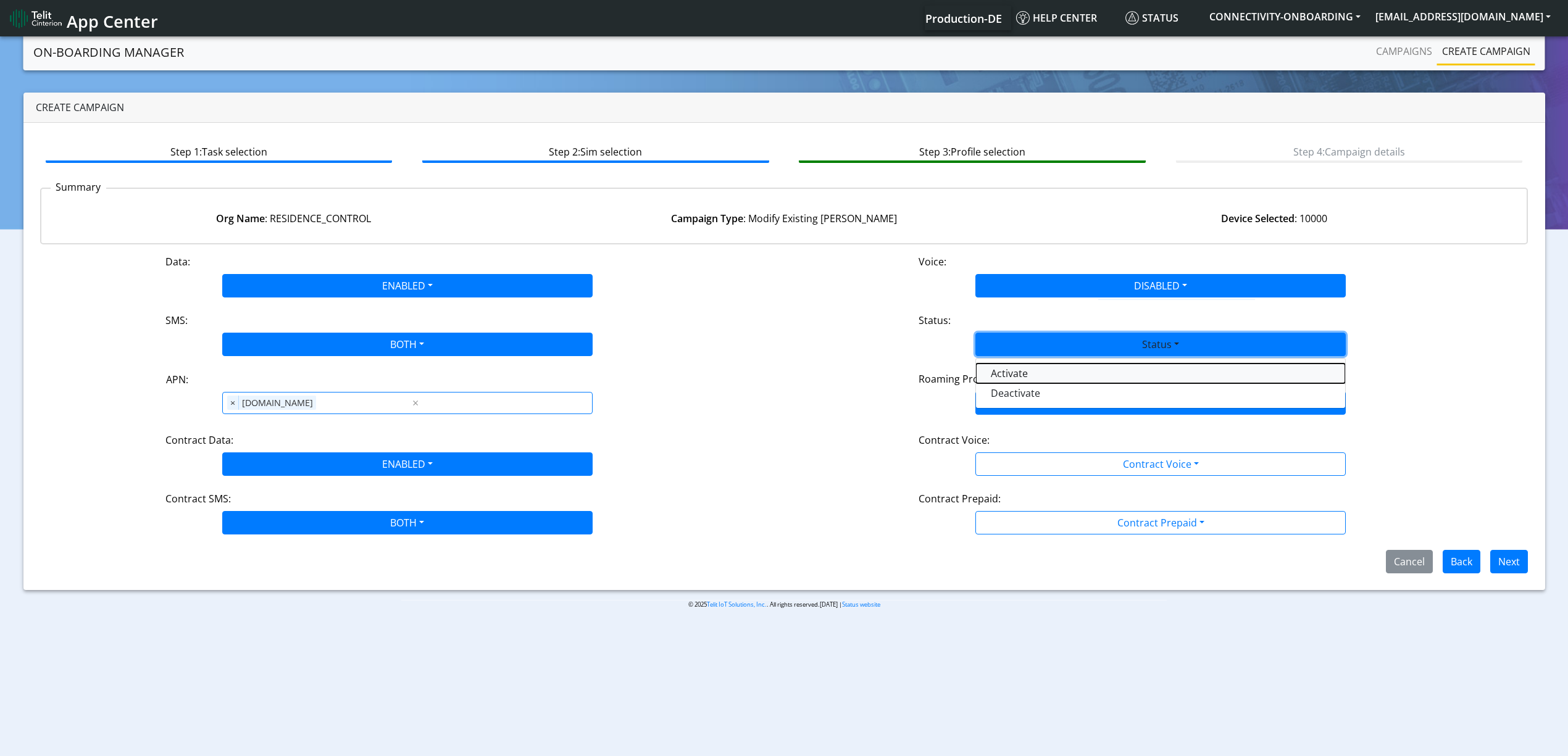
click at [1020, 372] on button "Activate" at bounding box center [1160, 372] width 369 height 20
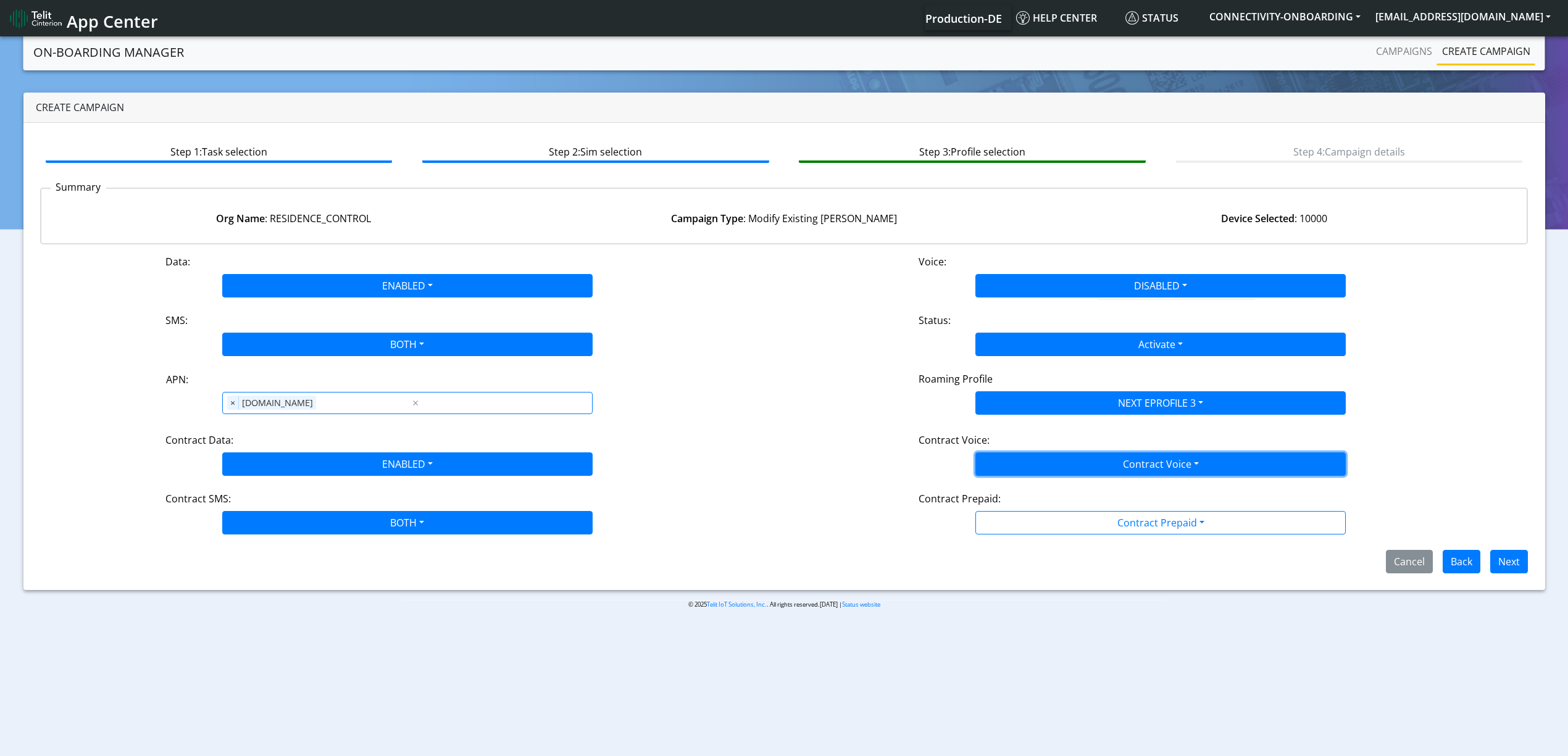
click at [1037, 460] on button "Contract Voice" at bounding box center [1160, 463] width 370 height 23
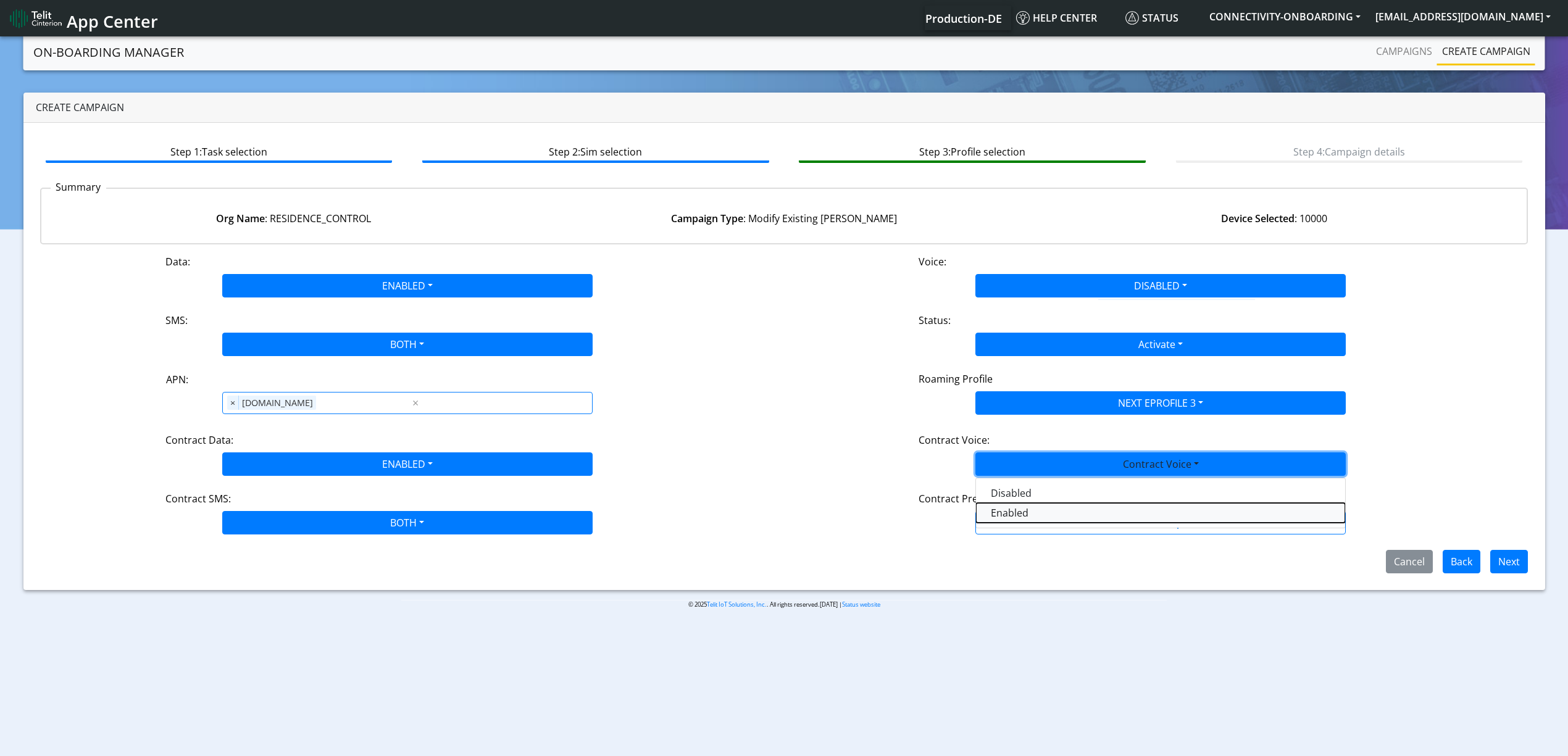
click at [1030, 503] on Voiceenabled-dropdown "Enabled" at bounding box center [1160, 513] width 369 height 20
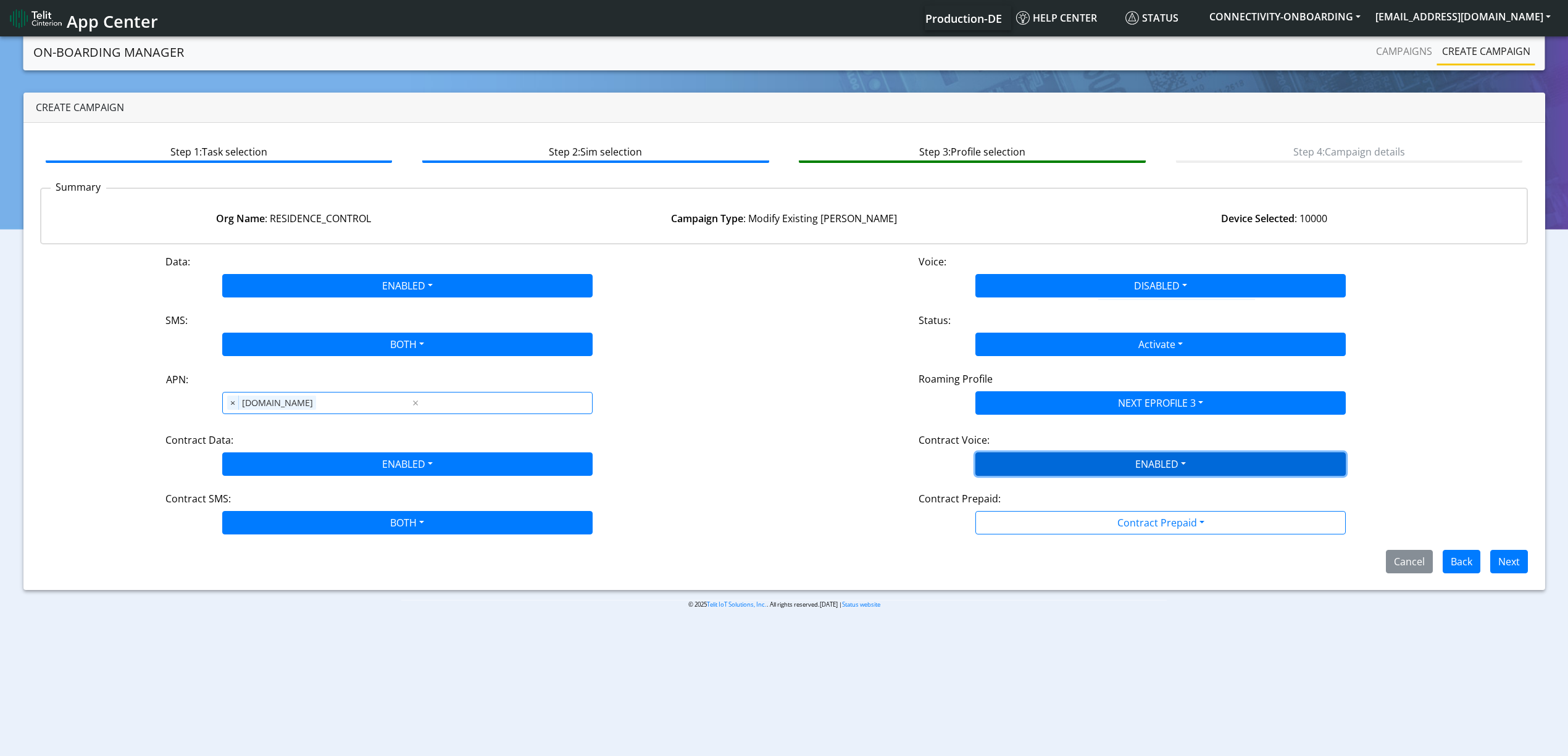
click at [1077, 466] on button "ENABLED" at bounding box center [1160, 463] width 370 height 23
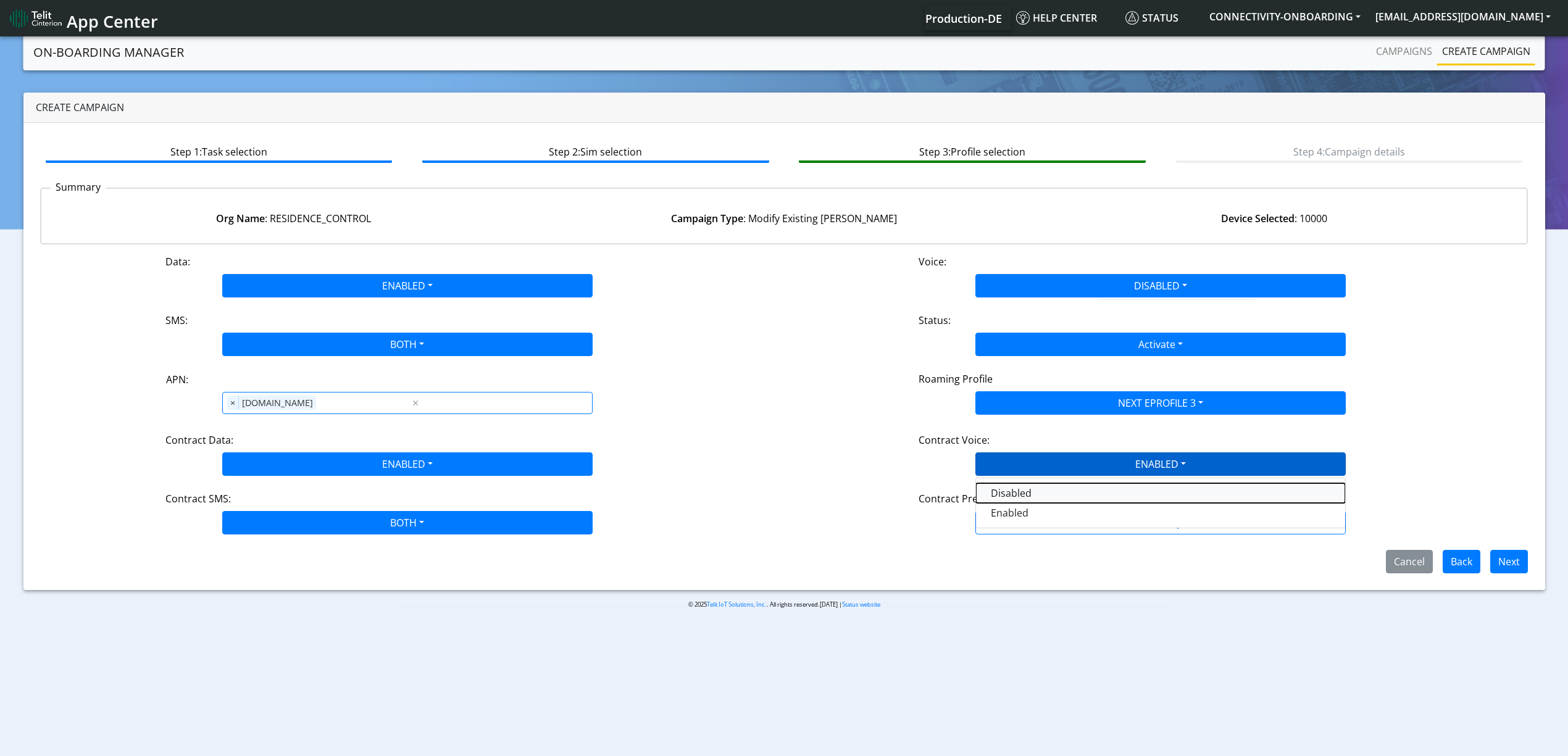
click at [1045, 487] on Voicedisabled-dropdown "Disabled" at bounding box center [1160, 493] width 369 height 20
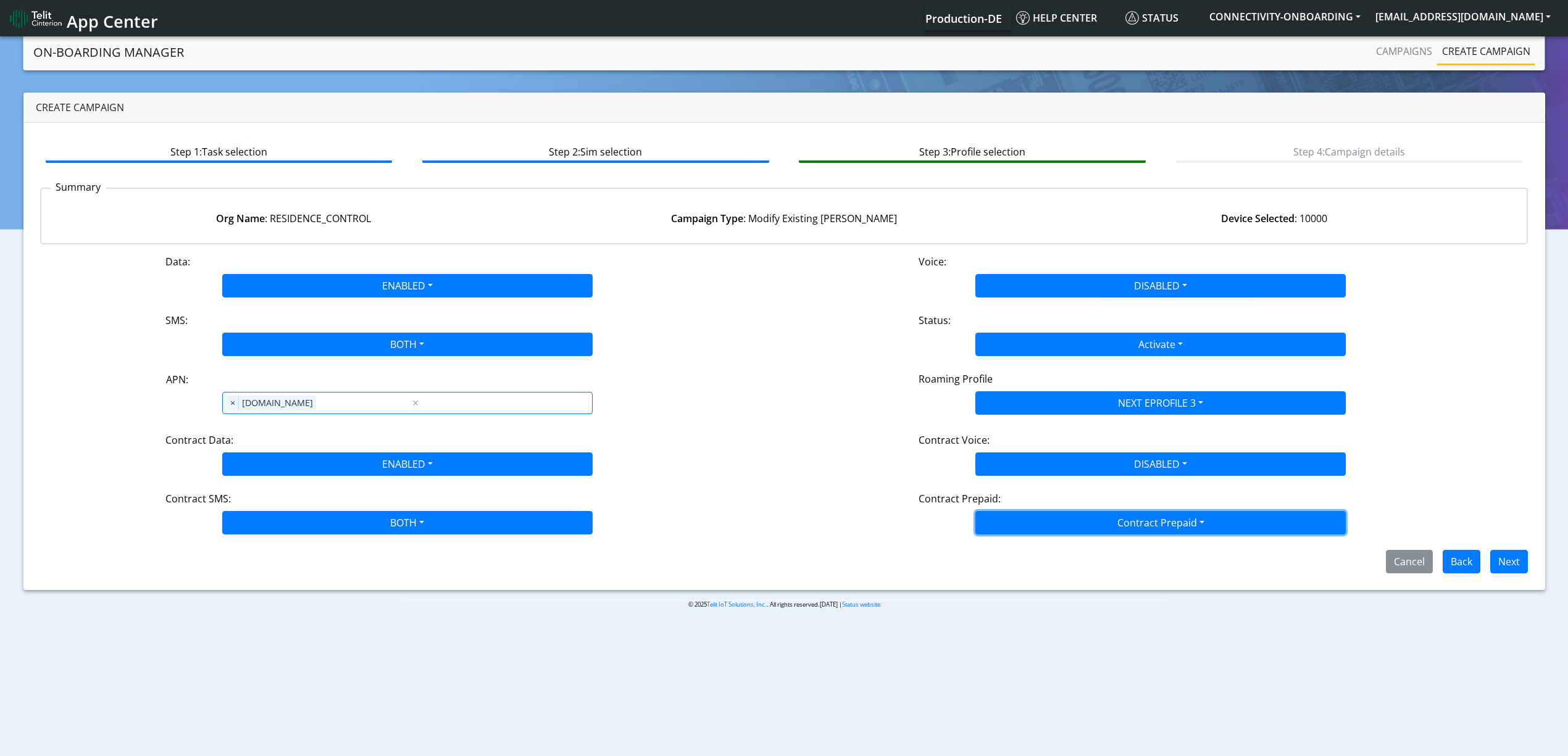
click at [1058, 513] on button "Contract Prepaid" at bounding box center [1160, 522] width 370 height 23
click at [1039, 571] on Prepaidnotprepaid-dropdown "No" at bounding box center [1160, 571] width 369 height 20
click at [1506, 546] on div "Data: ENABLED Disabled Enabled Voice: DISABLED Disabled Enabled SMS: BOTH Disab…" at bounding box center [784, 413] width 1489 height 319
click at [1506, 554] on button "Next" at bounding box center [1509, 561] width 38 height 23
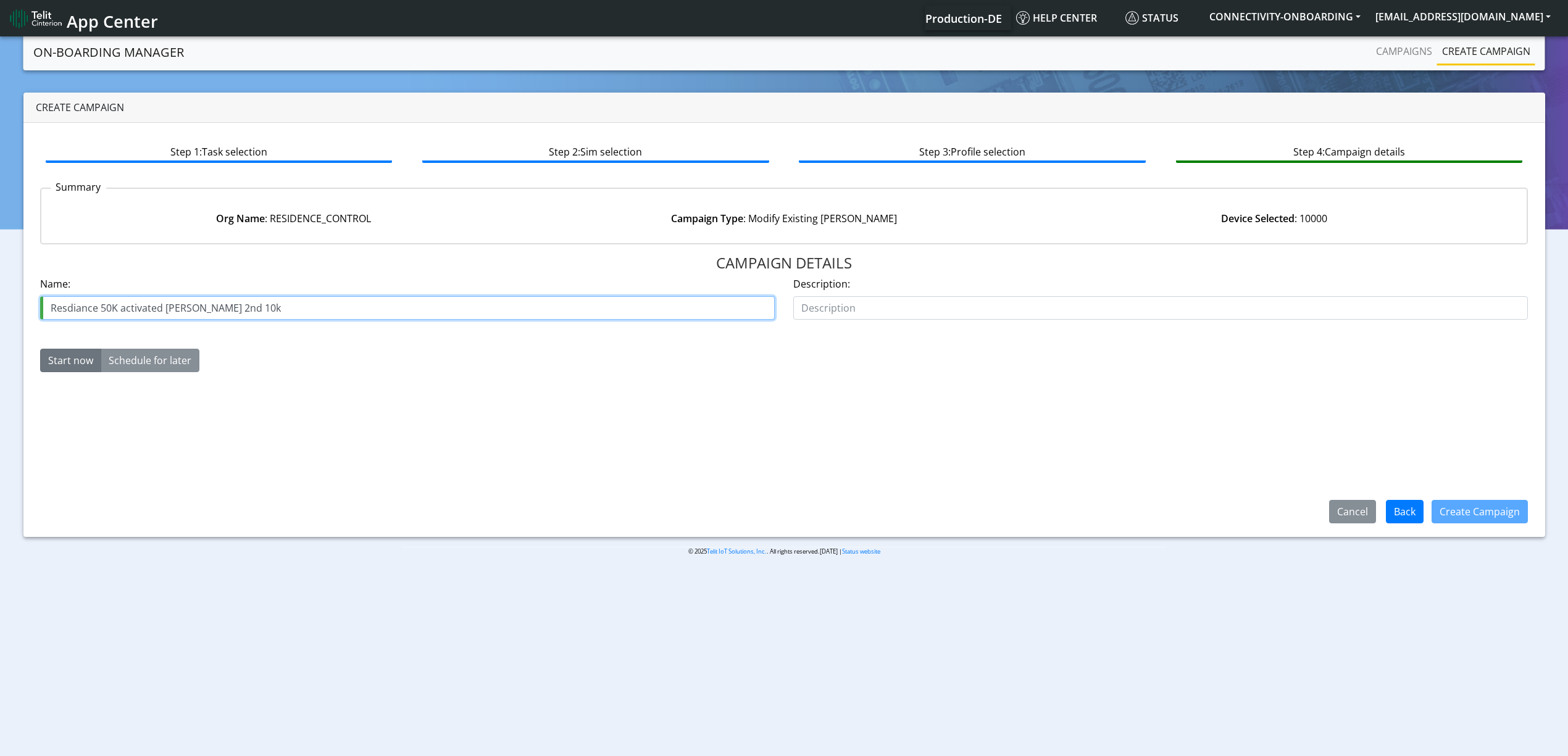
click at [195, 306] on input "Resdiance 50K activated [PERSON_NAME] 2nd 10k" at bounding box center [408, 308] width 735 height 23
type input "Resdiance 50K activated [PERSON_NAME] 3rd 10k"
click at [1466, 514] on button "Create Campaign" at bounding box center [1479, 511] width 97 height 23
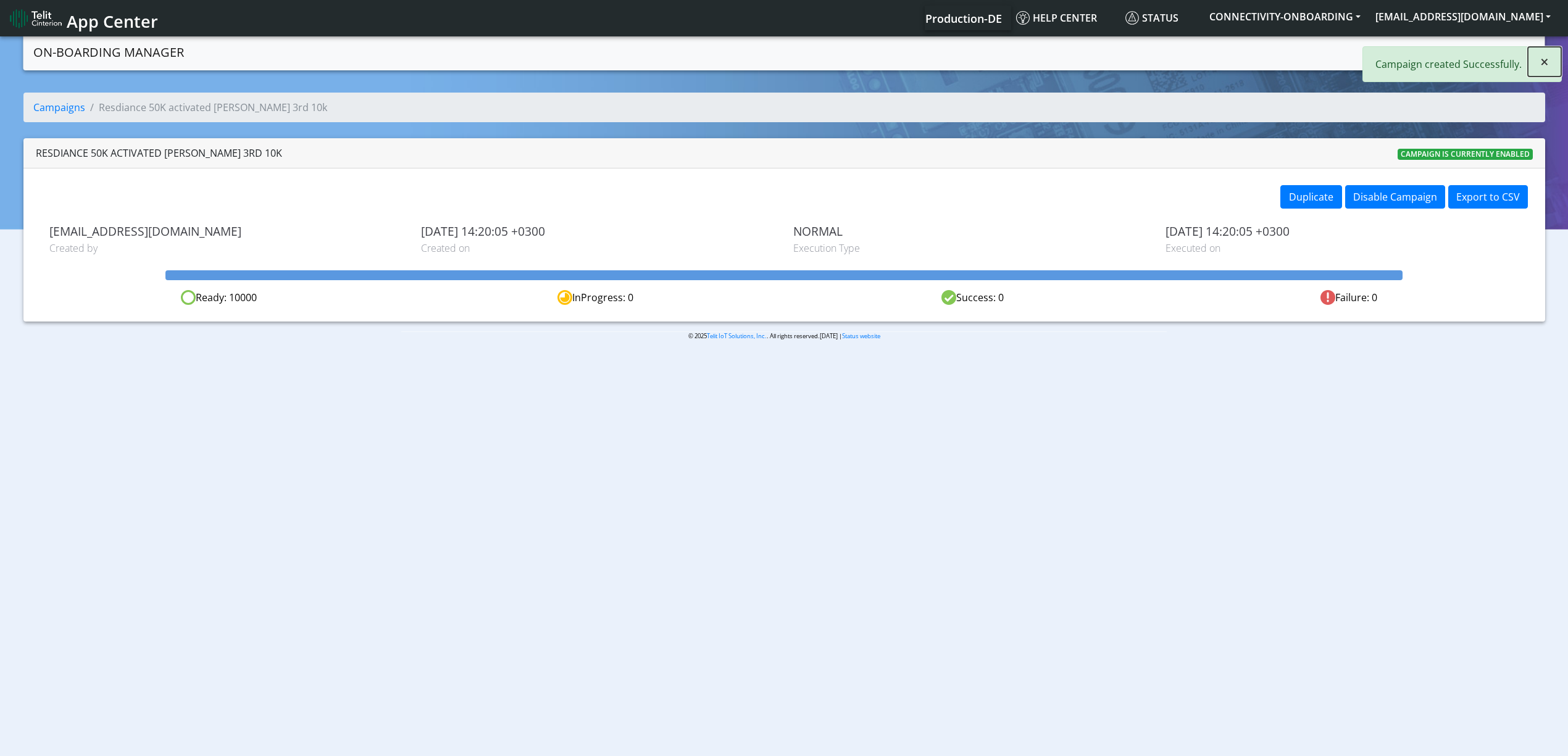
click at [1542, 61] on span "×" at bounding box center [1544, 62] width 9 height 21
click at [1388, 43] on link "Campaigns" at bounding box center [1403, 51] width 66 height 25
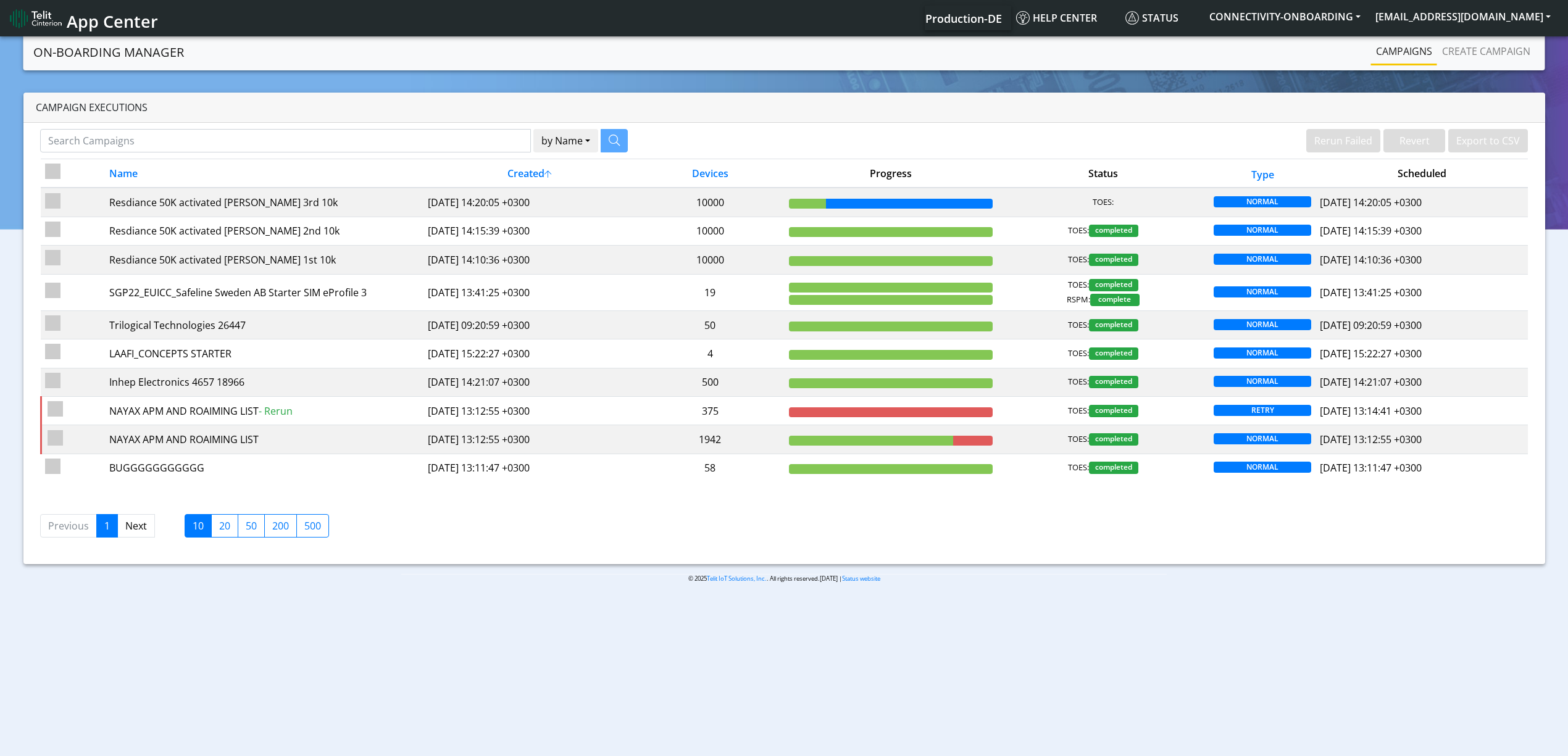
click at [689, 116] on div "Campaign Executions" at bounding box center [784, 107] width 1522 height 30
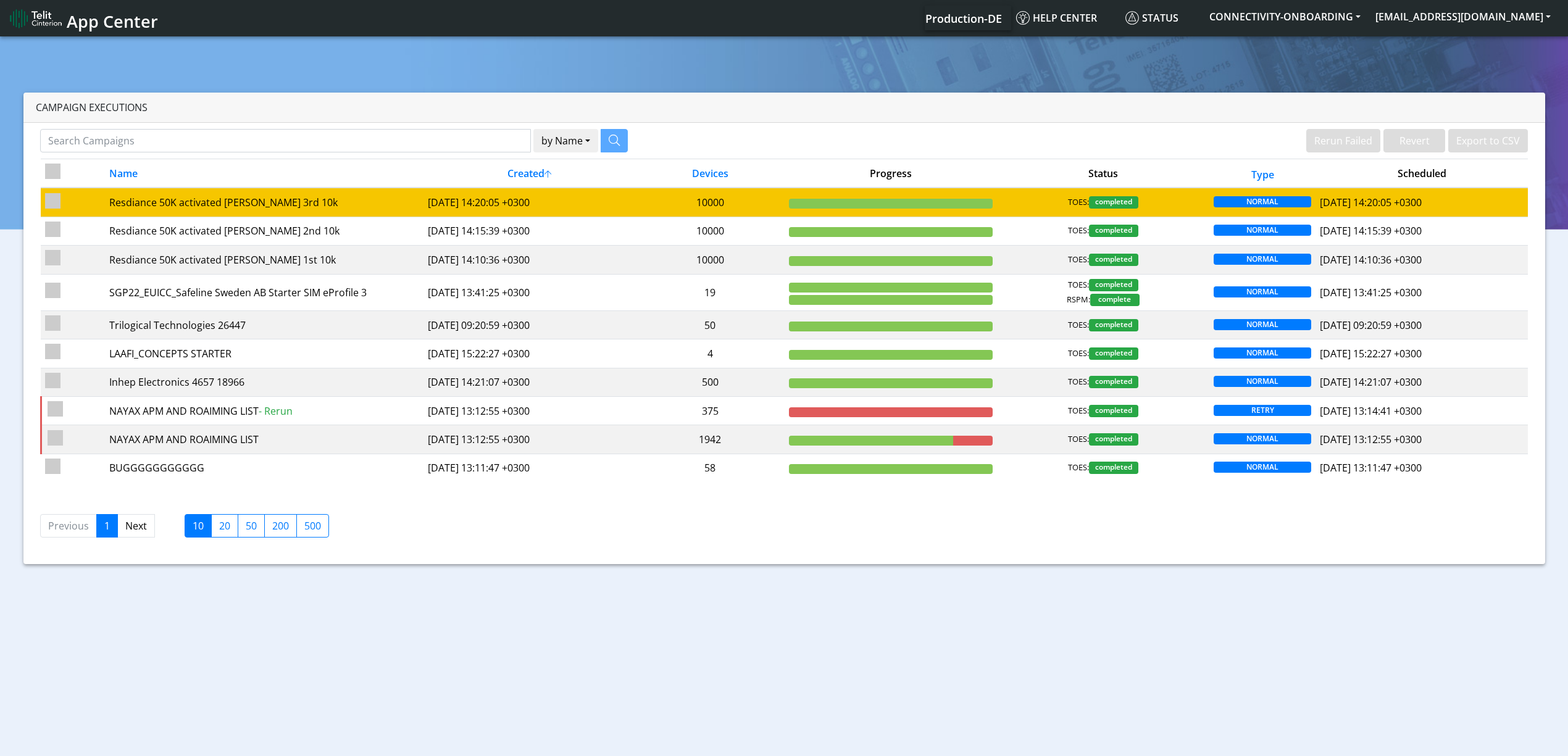
click at [633, 189] on td "[DATE] 14:20:05 +0300" at bounding box center [530, 202] width 212 height 29
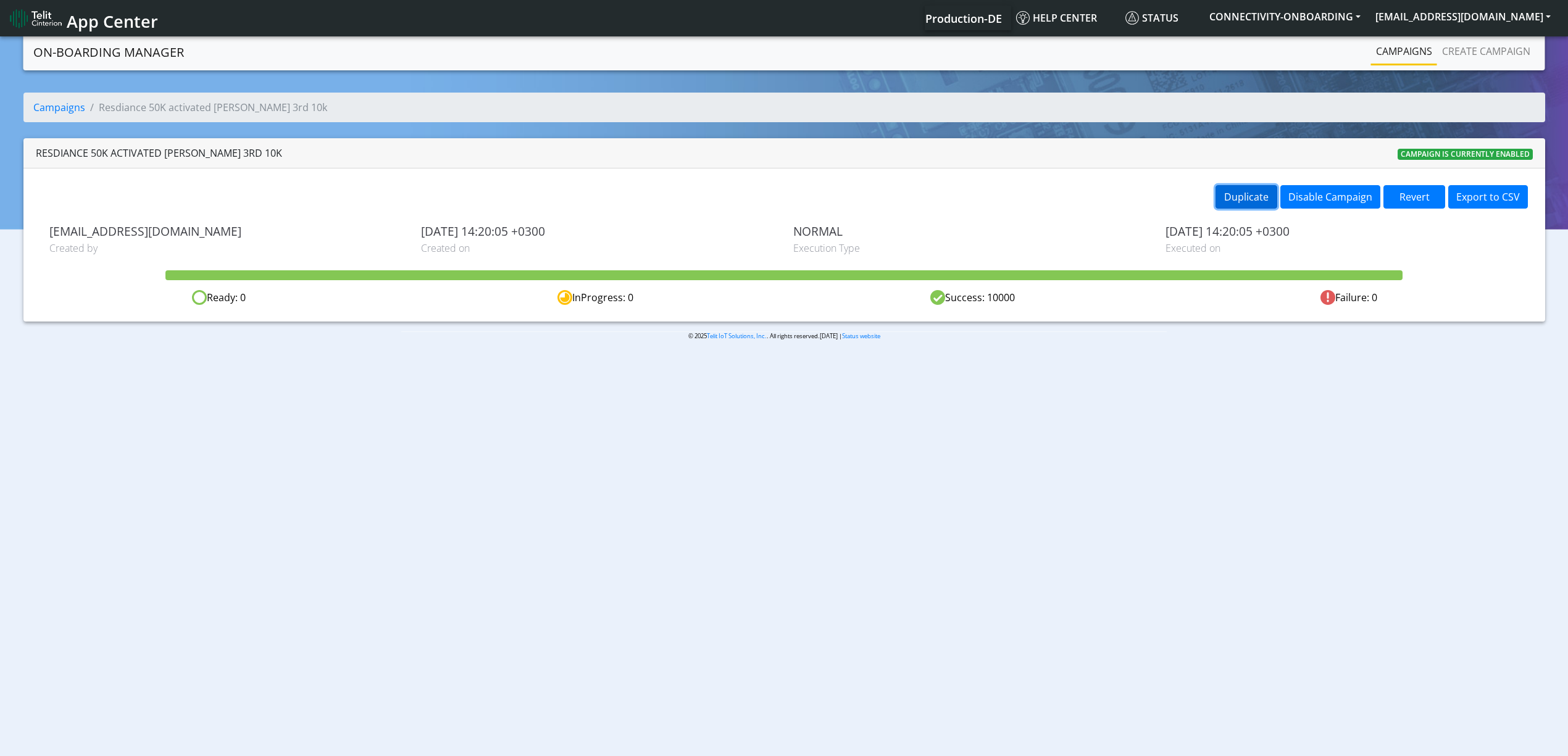
click at [1217, 191] on button "Duplicate" at bounding box center [1246, 196] width 62 height 23
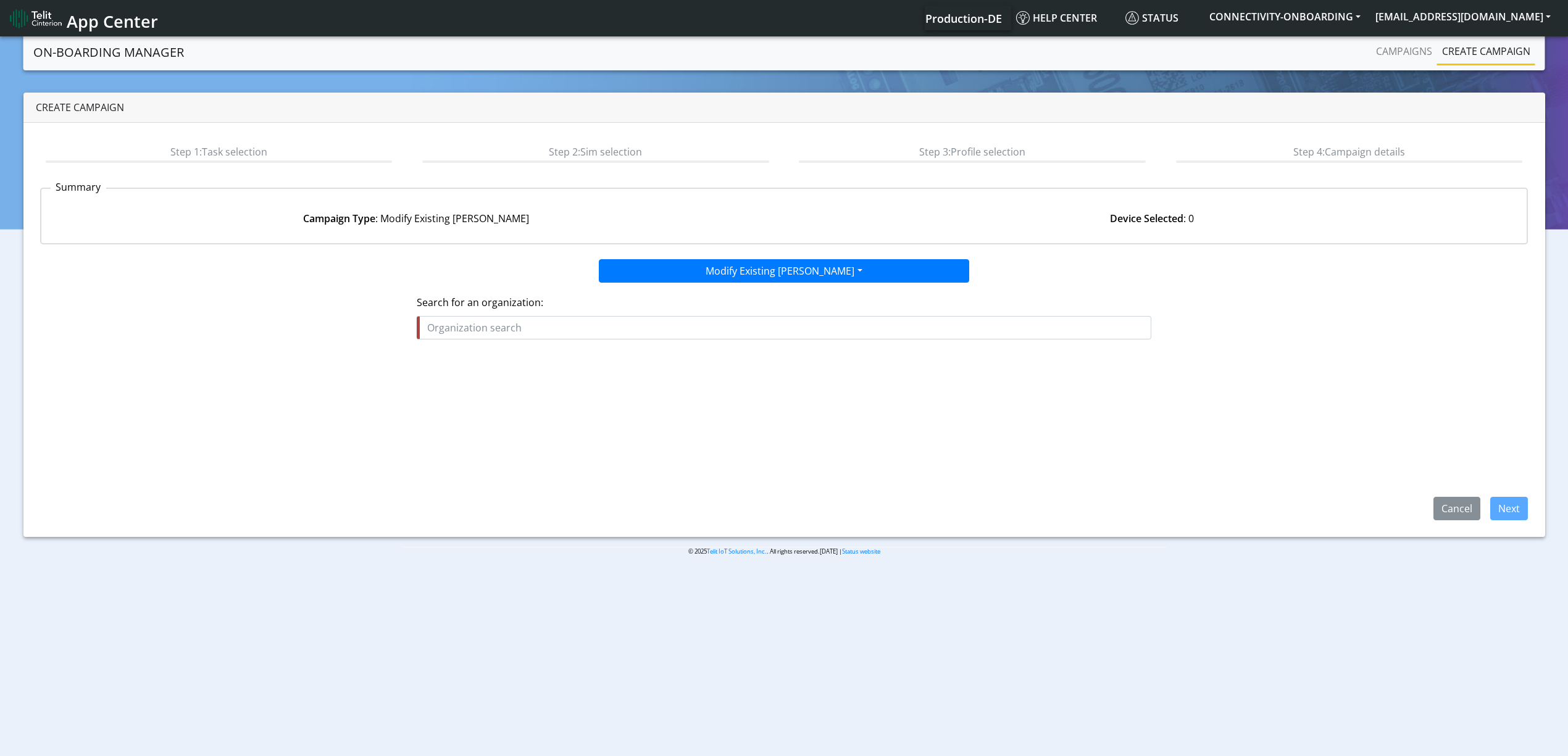
click at [611, 317] on input "text" at bounding box center [784, 327] width 735 height 23
click at [479, 373] on ngb-highlight "RES IDENCE_CONTROL" at bounding box center [483, 377] width 101 height 14
type input "RESIDENCE_CONTROL"
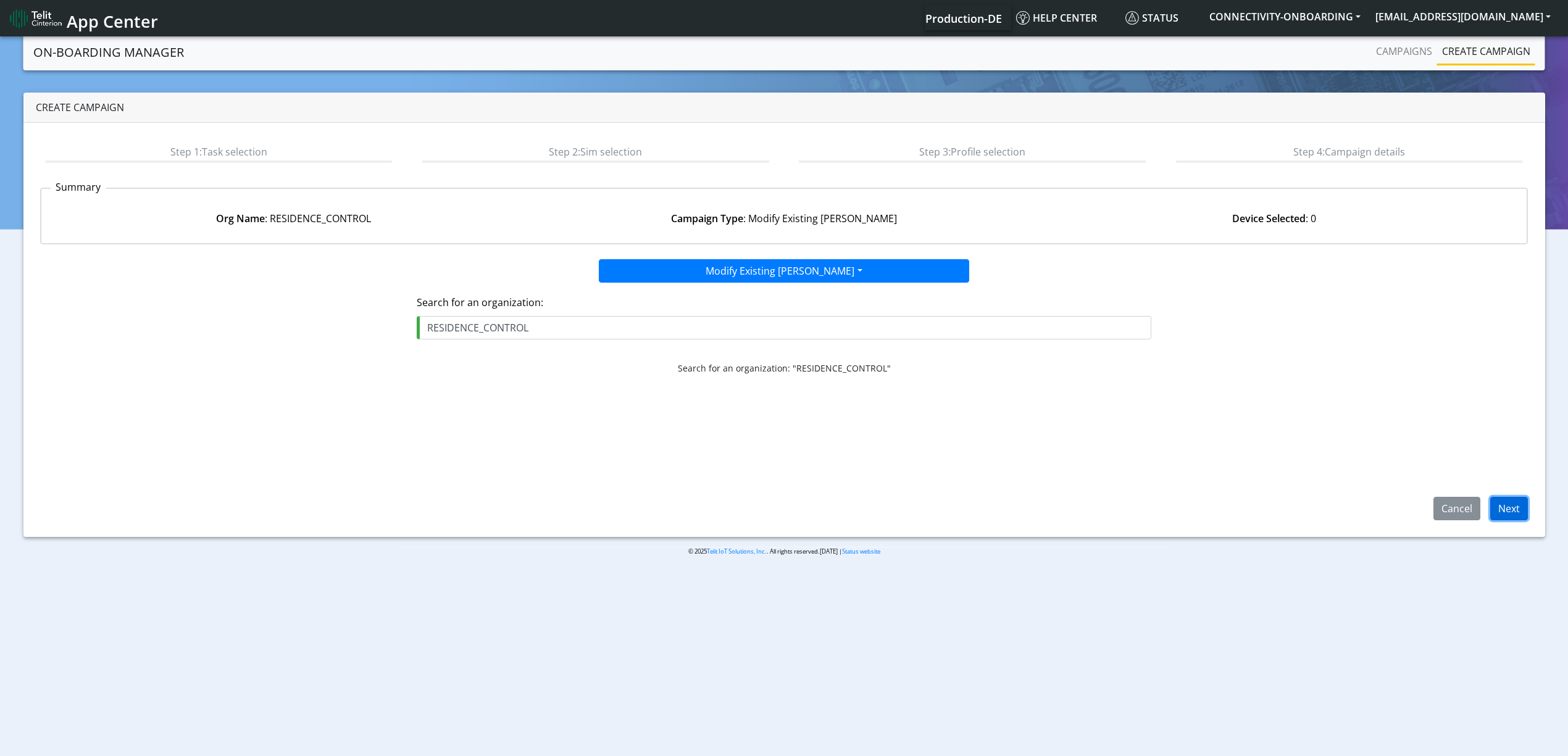
click at [1500, 513] on button "Next" at bounding box center [1509, 507] width 38 height 23
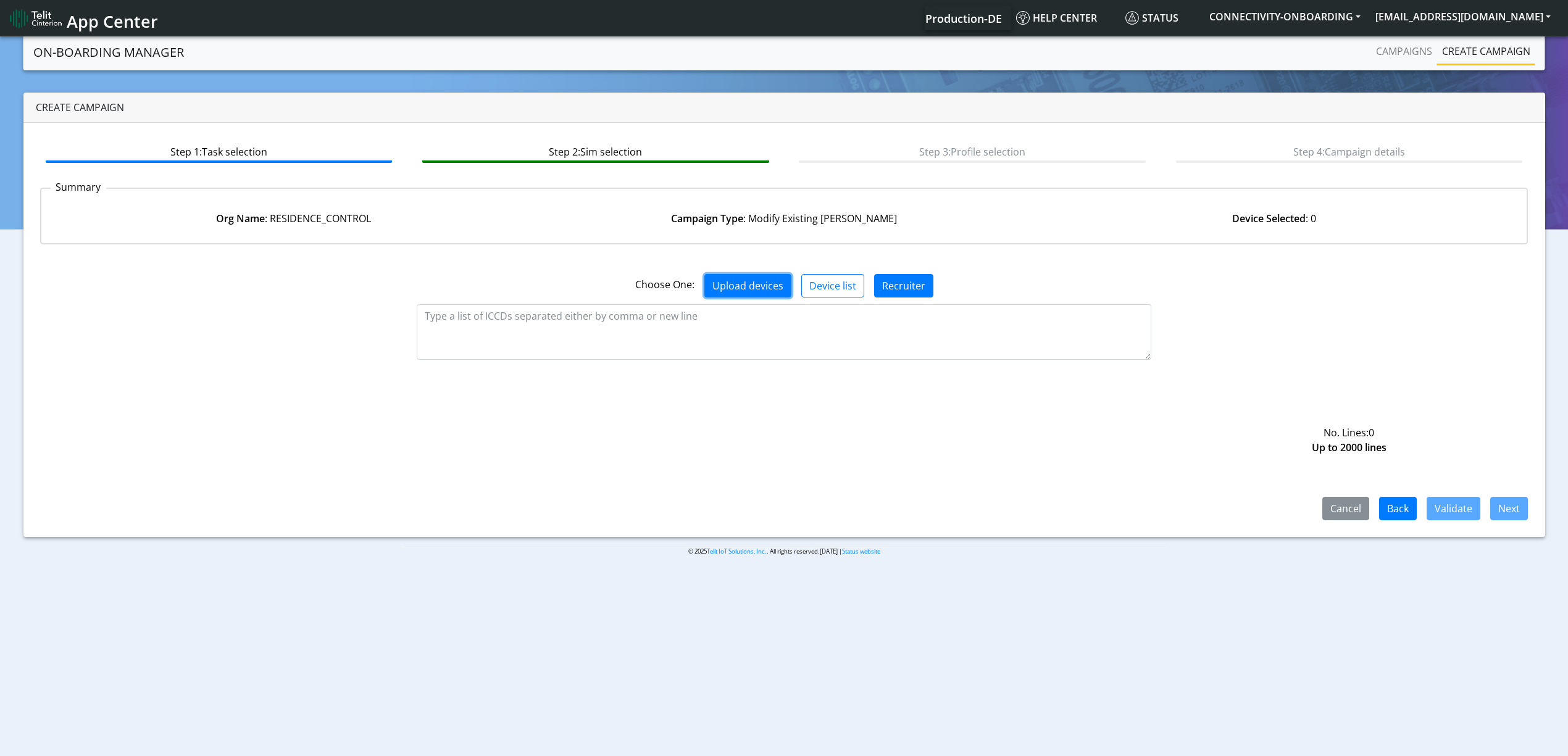
click at [758, 295] on button "Upload devices" at bounding box center [748, 285] width 87 height 23
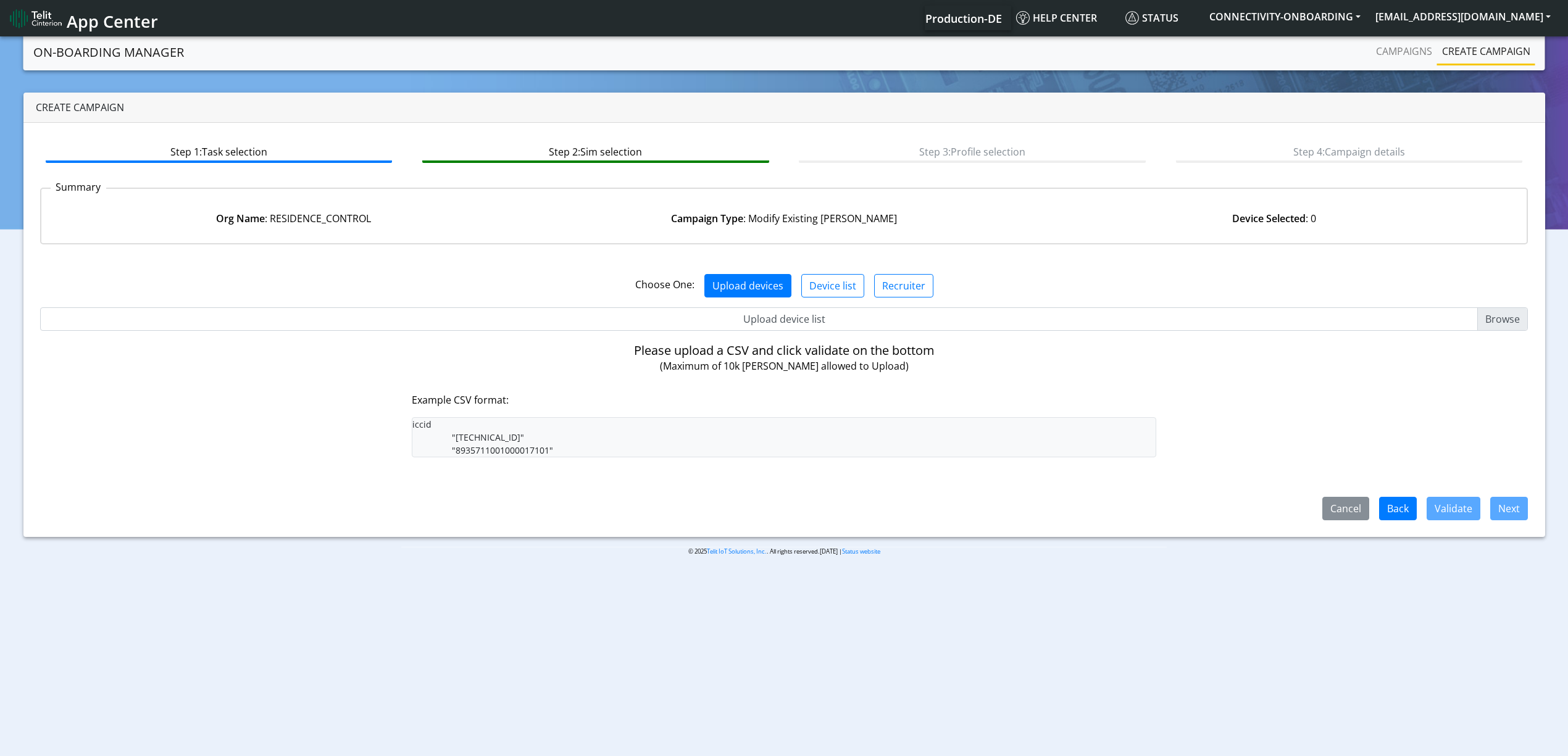
click at [730, 319] on input "Upload device list" at bounding box center [784, 319] width 1489 height 23
type input "C:\fakepath\res4.csv"
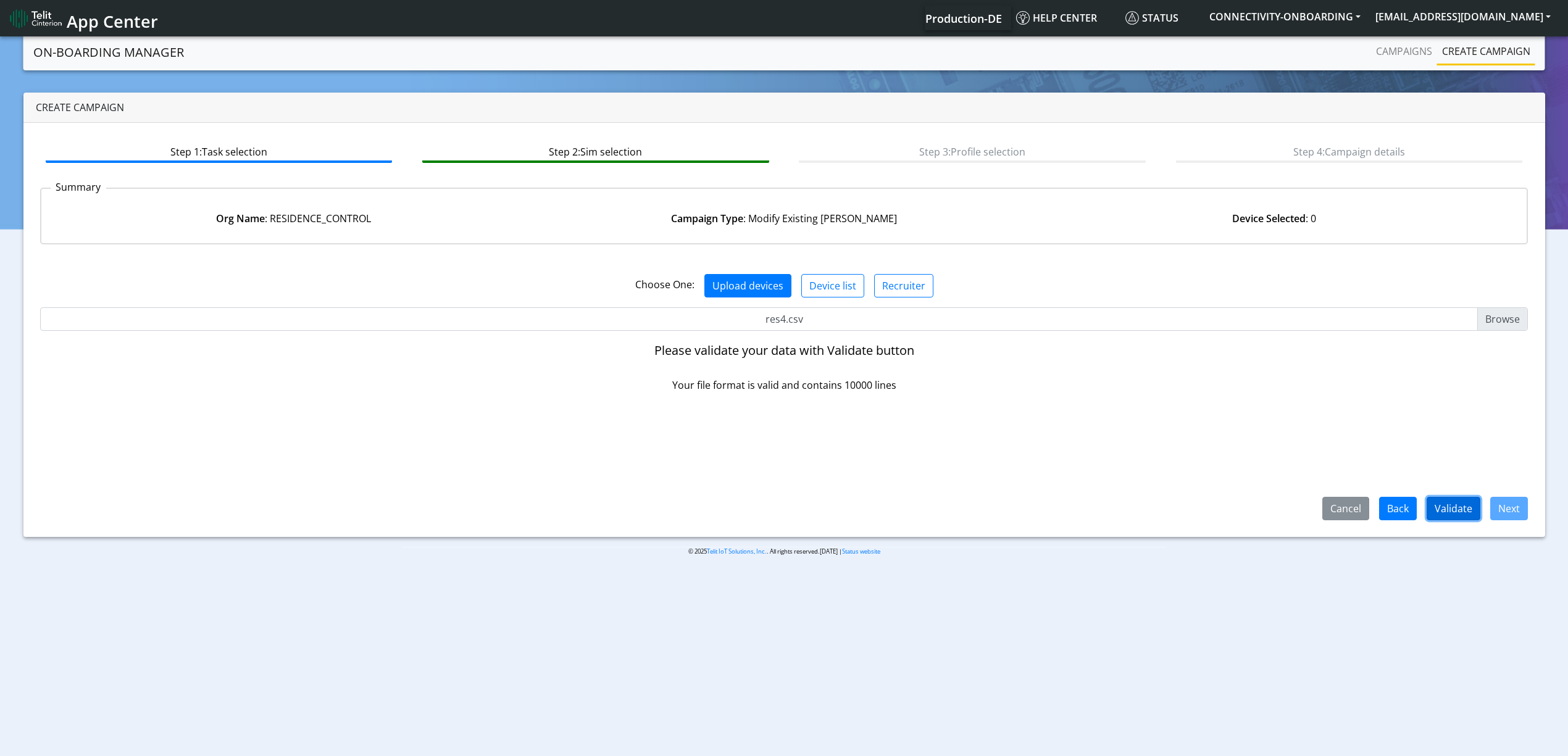
click at [1448, 501] on button "Validate" at bounding box center [1453, 507] width 54 height 23
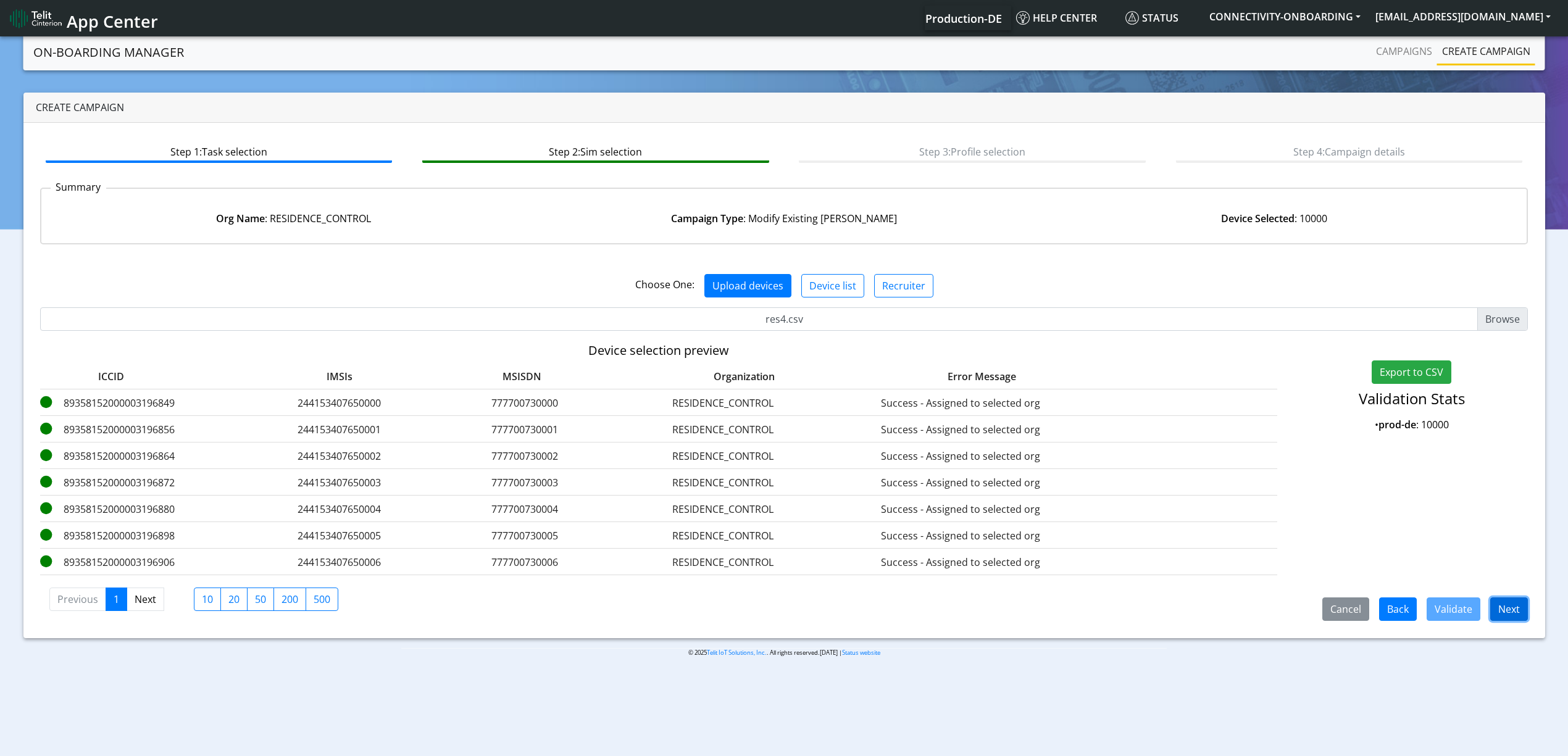
click at [1507, 602] on button "Next" at bounding box center [1509, 608] width 38 height 23
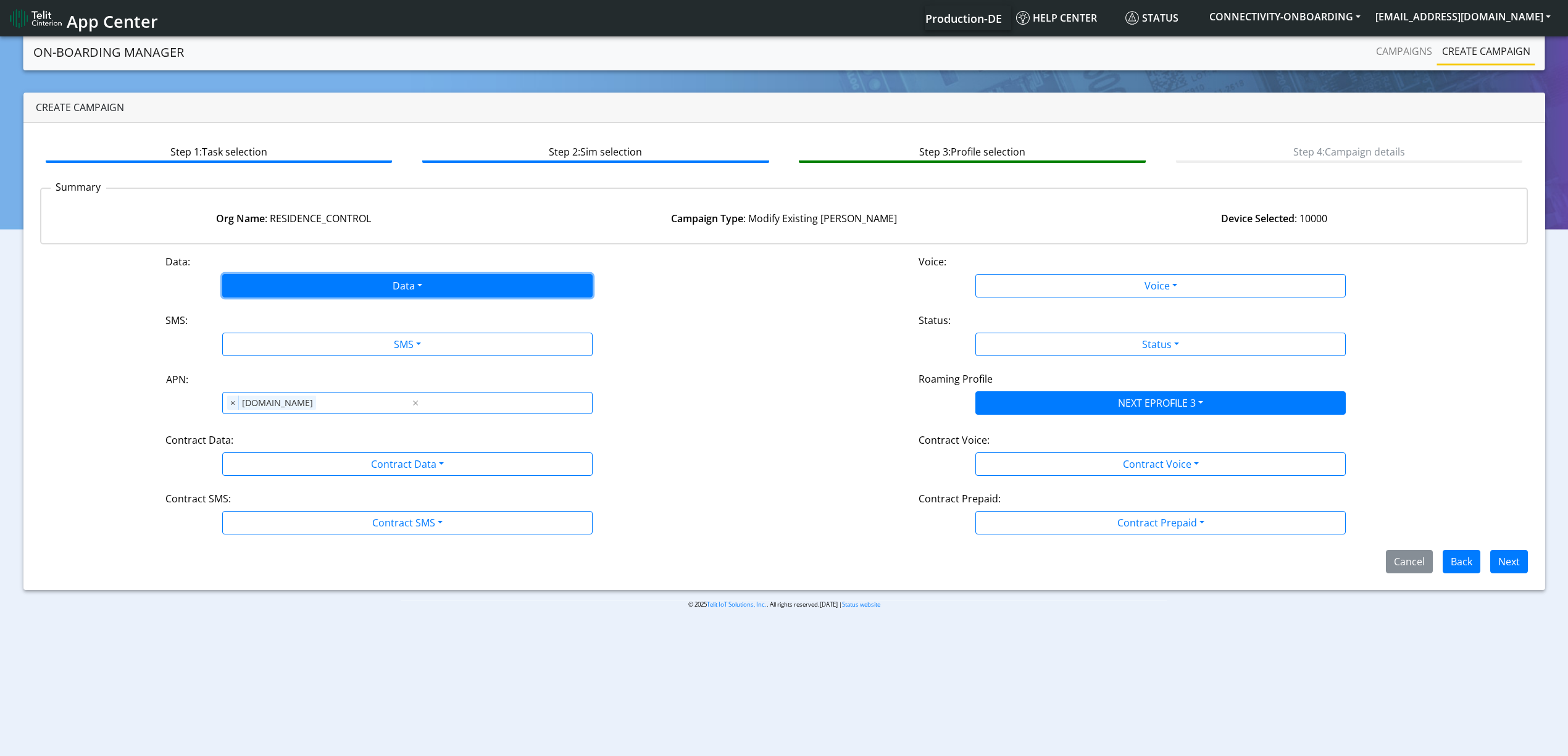
click at [329, 283] on button "Data" at bounding box center [407, 285] width 370 height 23
click at [255, 332] on button "Enabled" at bounding box center [408, 334] width 369 height 20
click at [273, 356] on div "Data: ENABLED Disabled Enabled Voice: Voice Disabled Enabled SMS: SMS Disabled …" at bounding box center [784, 413] width 1489 height 319
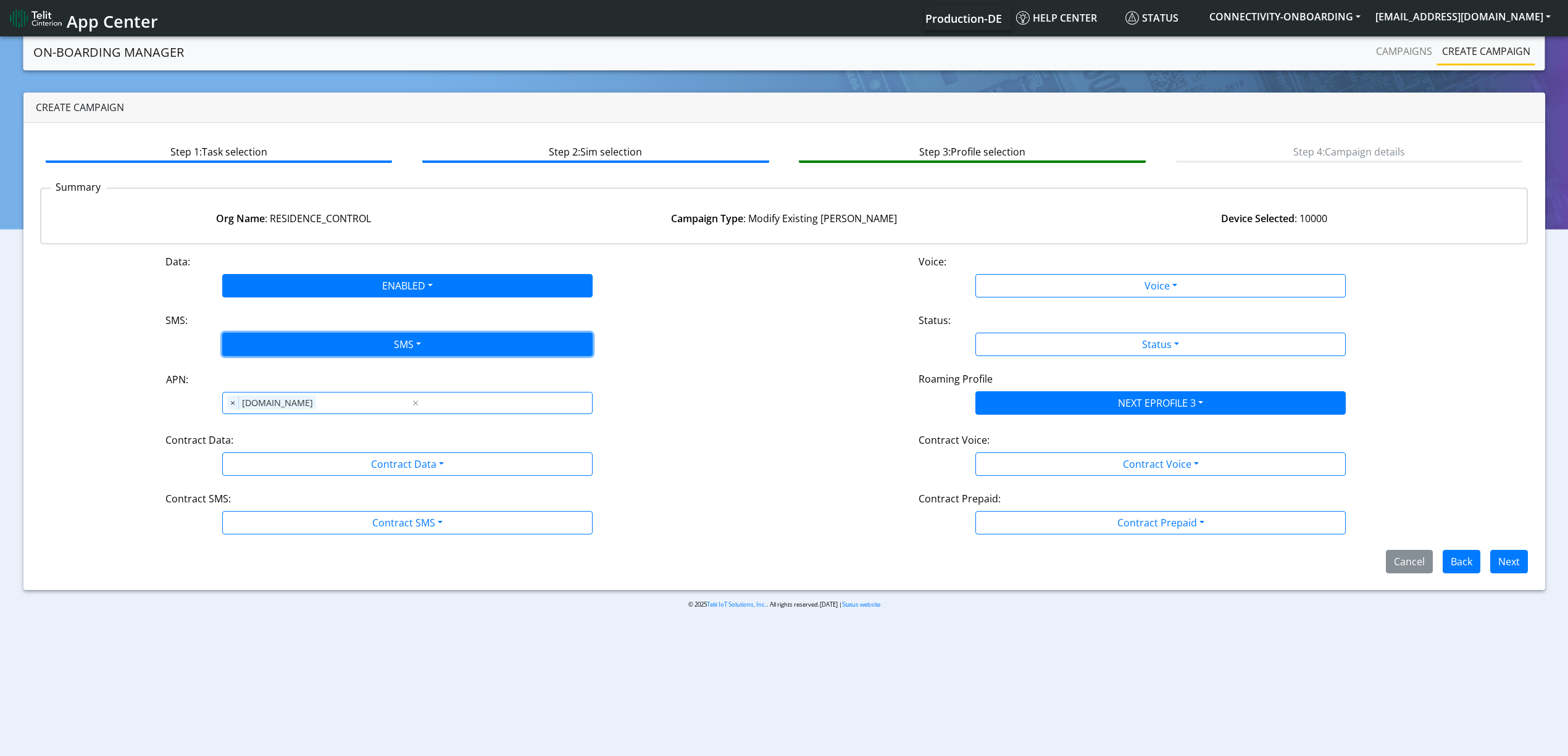
click at [302, 348] on button "SMS" at bounding box center [407, 343] width 370 height 23
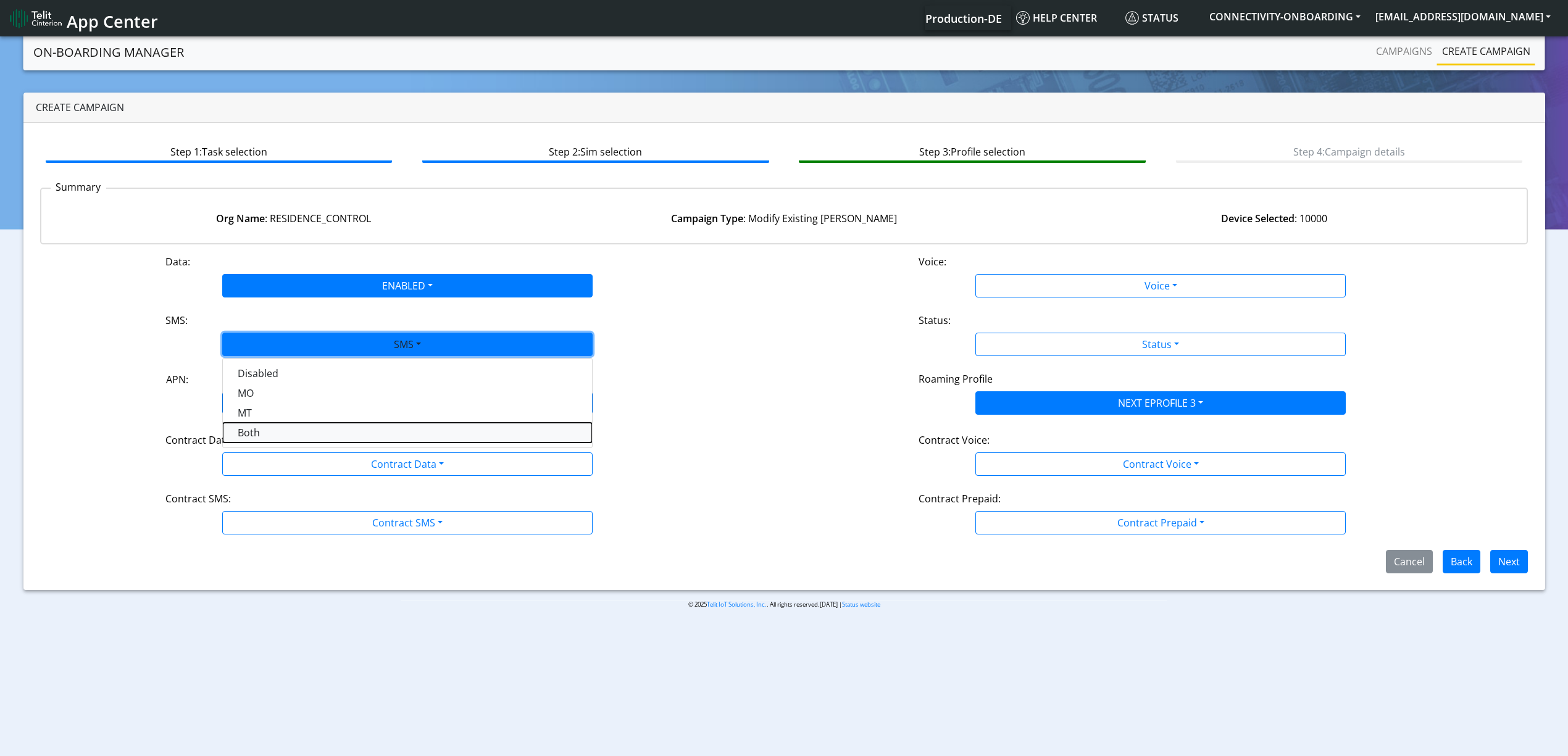
click at [256, 428] on button "Both" at bounding box center [408, 432] width 369 height 20
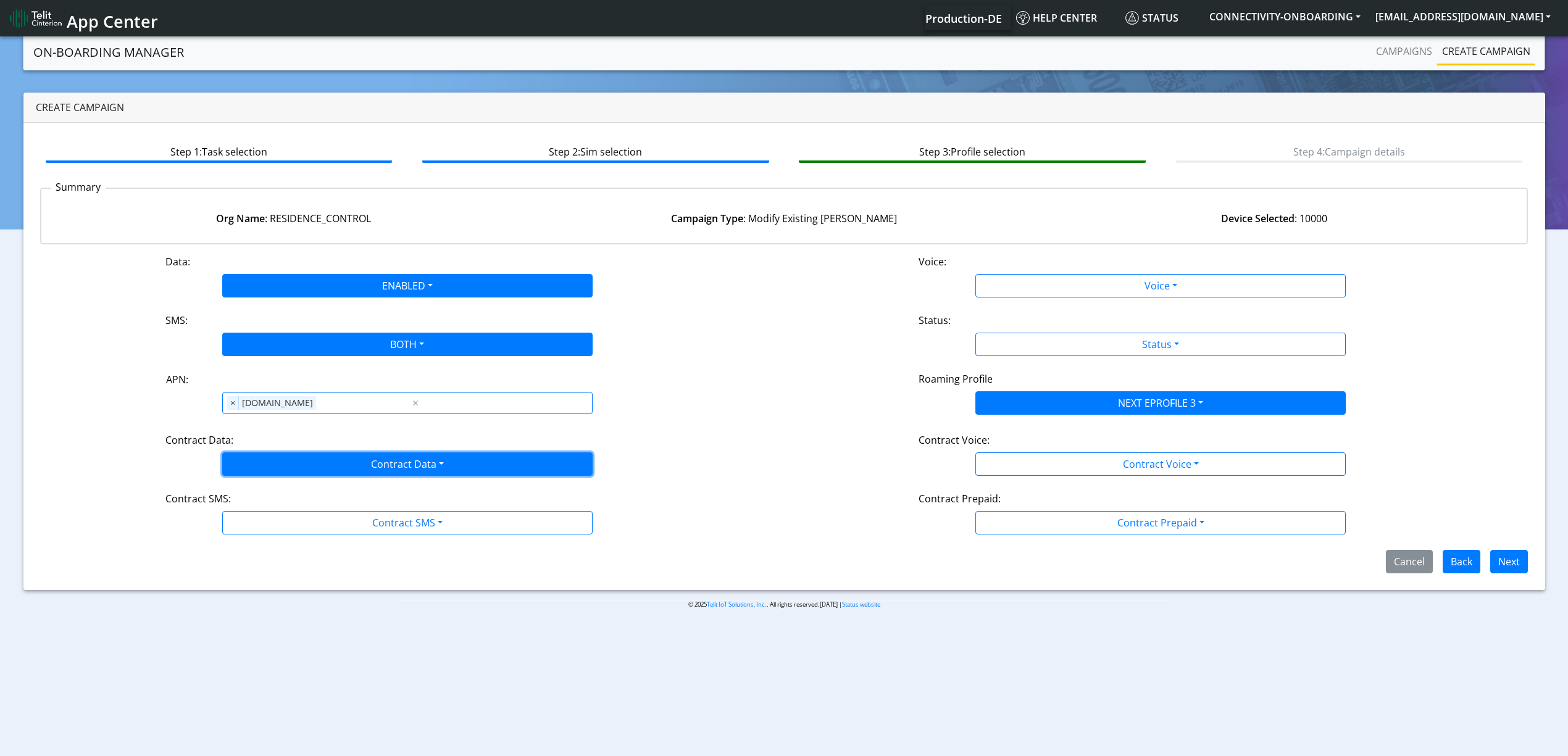
click at [274, 462] on button "Contract Data" at bounding box center [407, 463] width 370 height 23
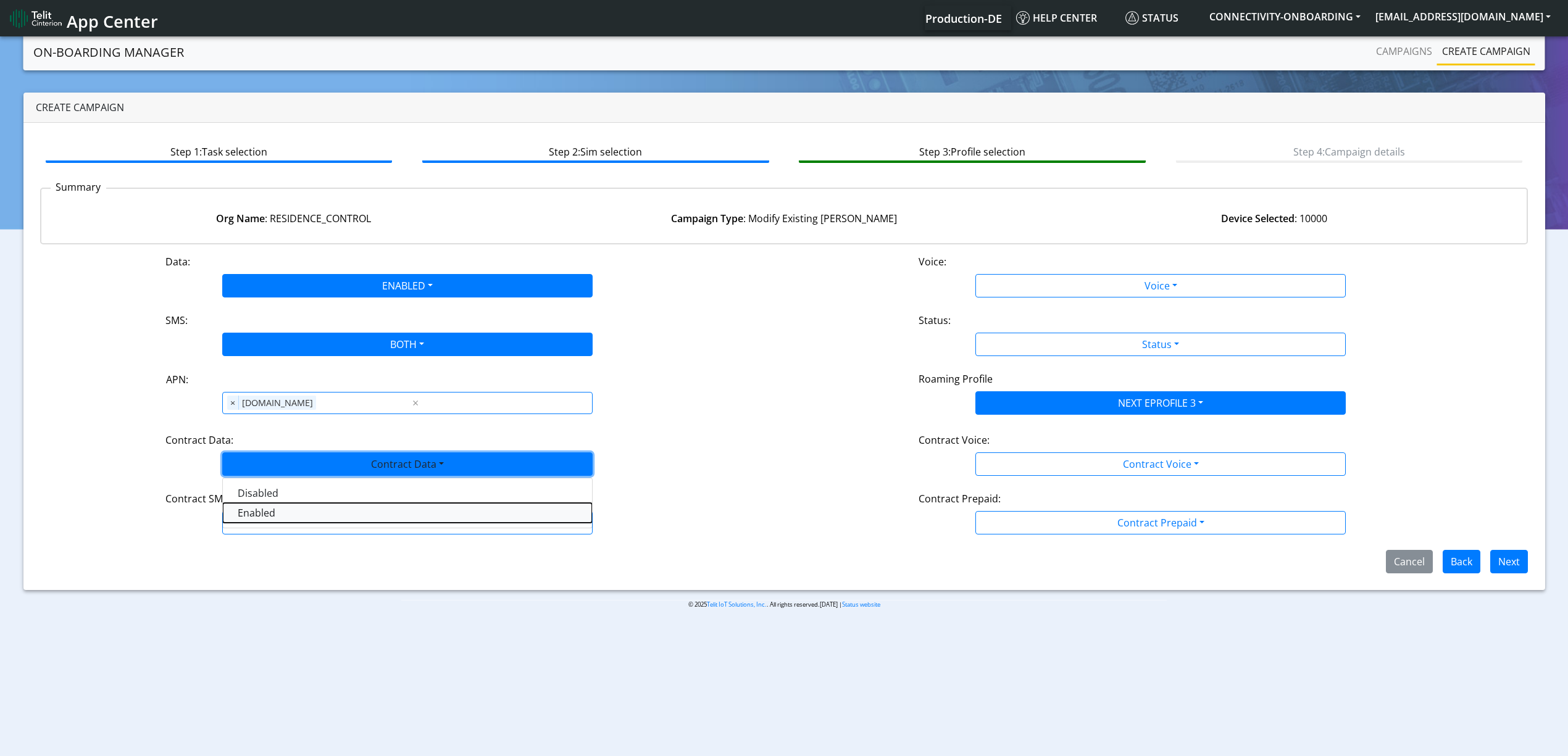
click at [266, 517] on Dataenabled-dropdown "Enabled" at bounding box center [408, 513] width 369 height 20
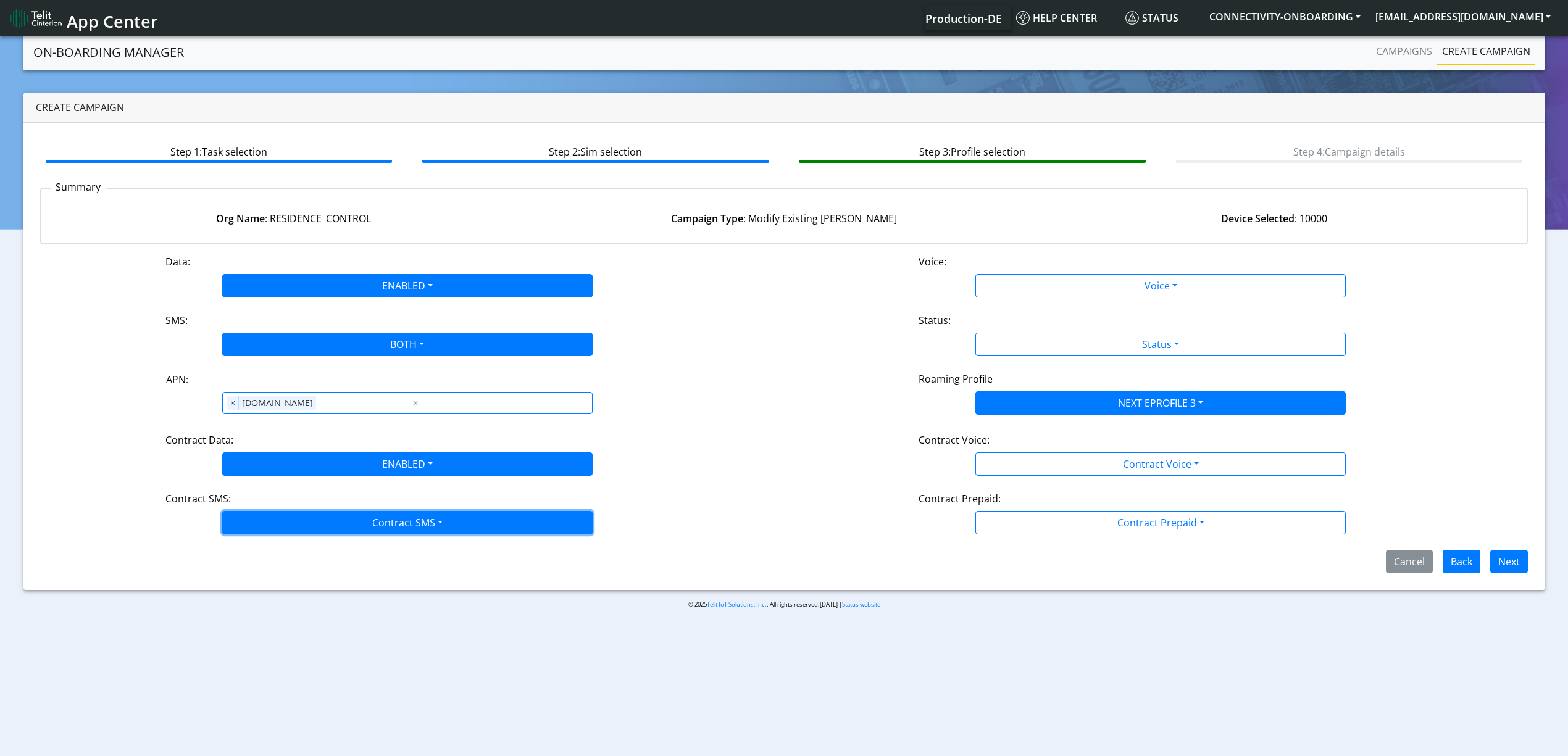
click at [295, 528] on button "Contract SMS" at bounding box center [407, 522] width 370 height 23
click at [261, 610] on SMSboth-dropdown "Both" at bounding box center [408, 611] width 369 height 20
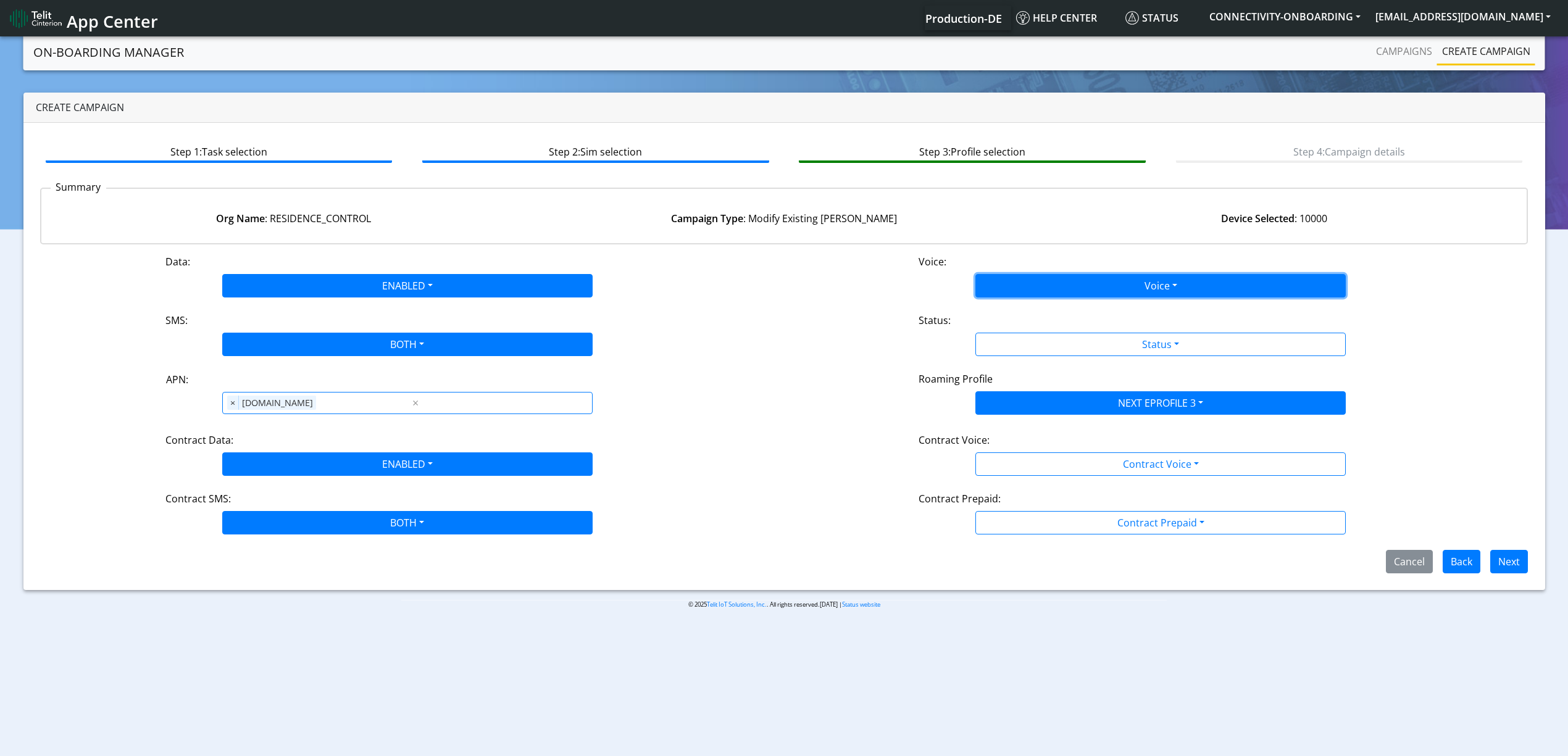
click at [1042, 282] on button "Voice" at bounding box center [1160, 285] width 370 height 23
click at [1018, 308] on button "Disabled" at bounding box center [1160, 314] width 369 height 20
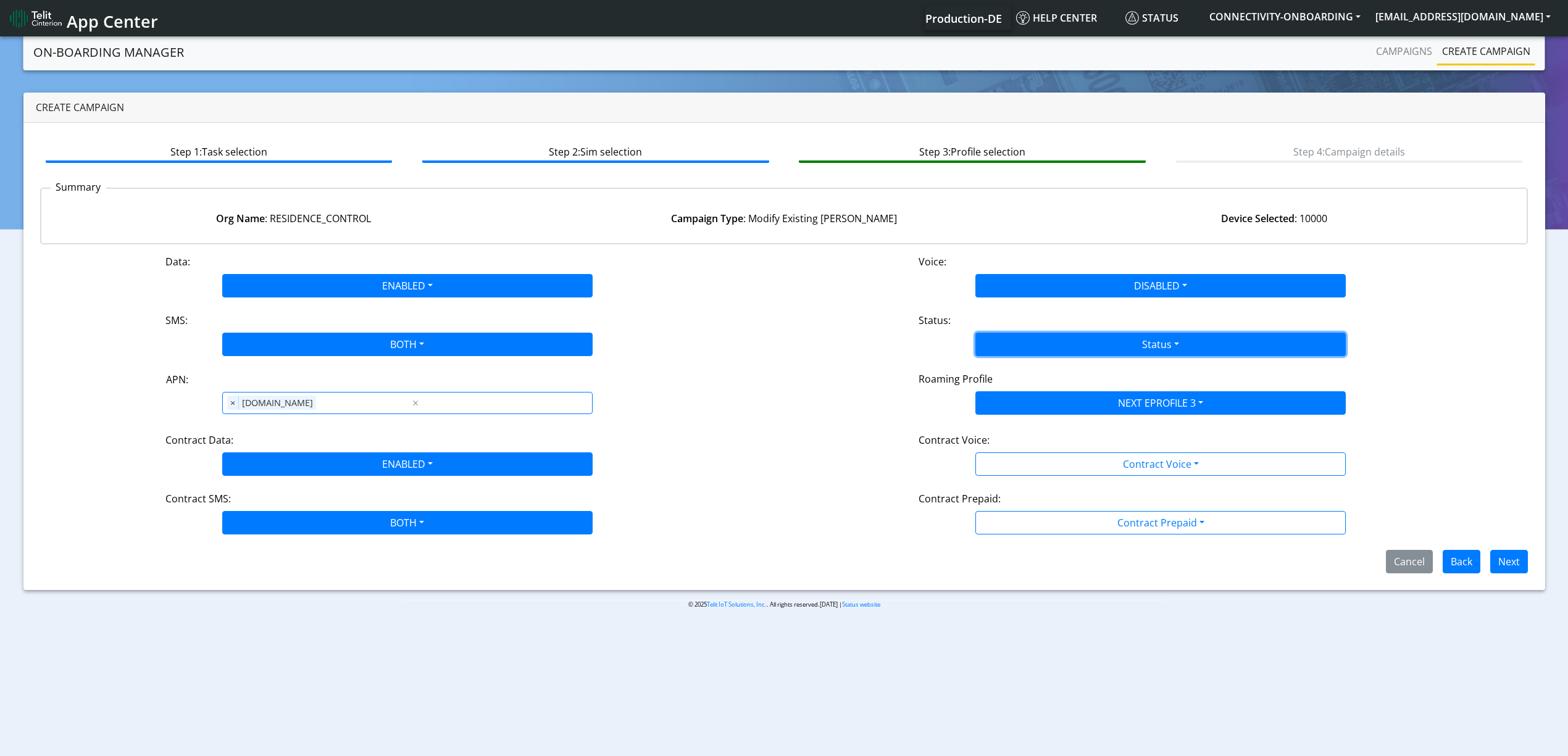
click at [1035, 337] on button "Status" at bounding box center [1160, 343] width 370 height 23
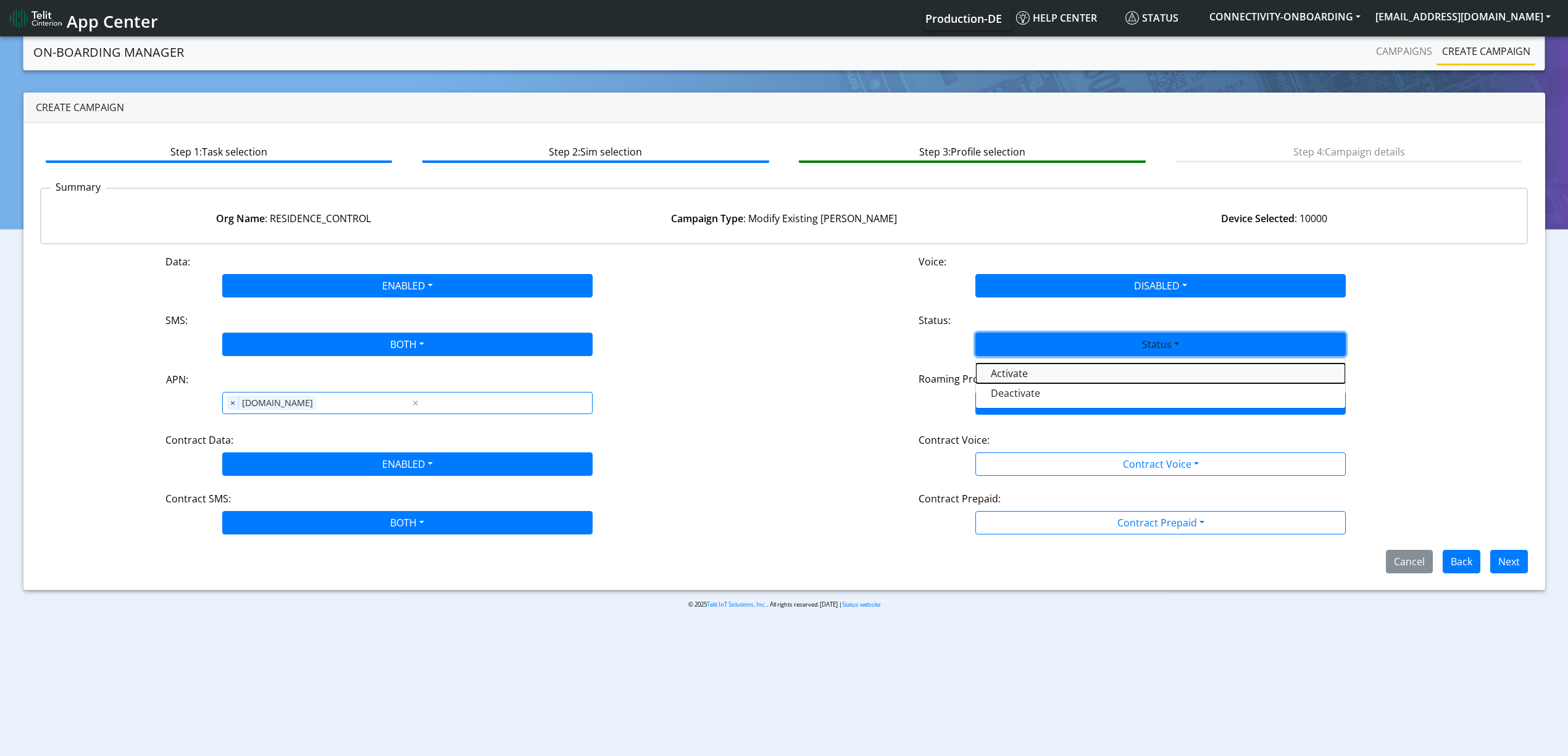
click at [1028, 378] on button "Activate" at bounding box center [1160, 372] width 369 height 20
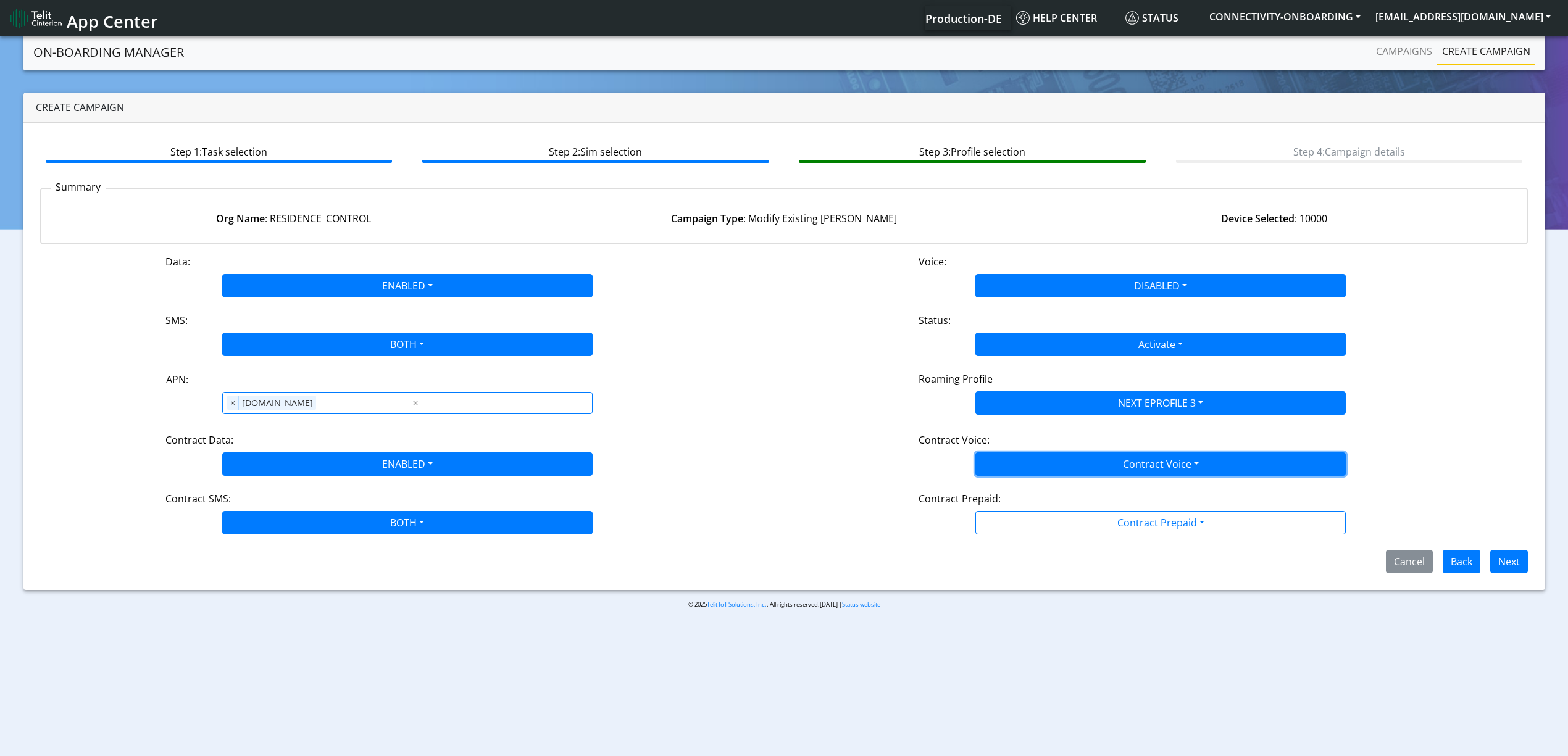
click at [1079, 470] on button "Contract Voice" at bounding box center [1160, 463] width 370 height 23
click at [1062, 501] on Voicedisabled-dropdown "Disabled" at bounding box center [1160, 493] width 369 height 20
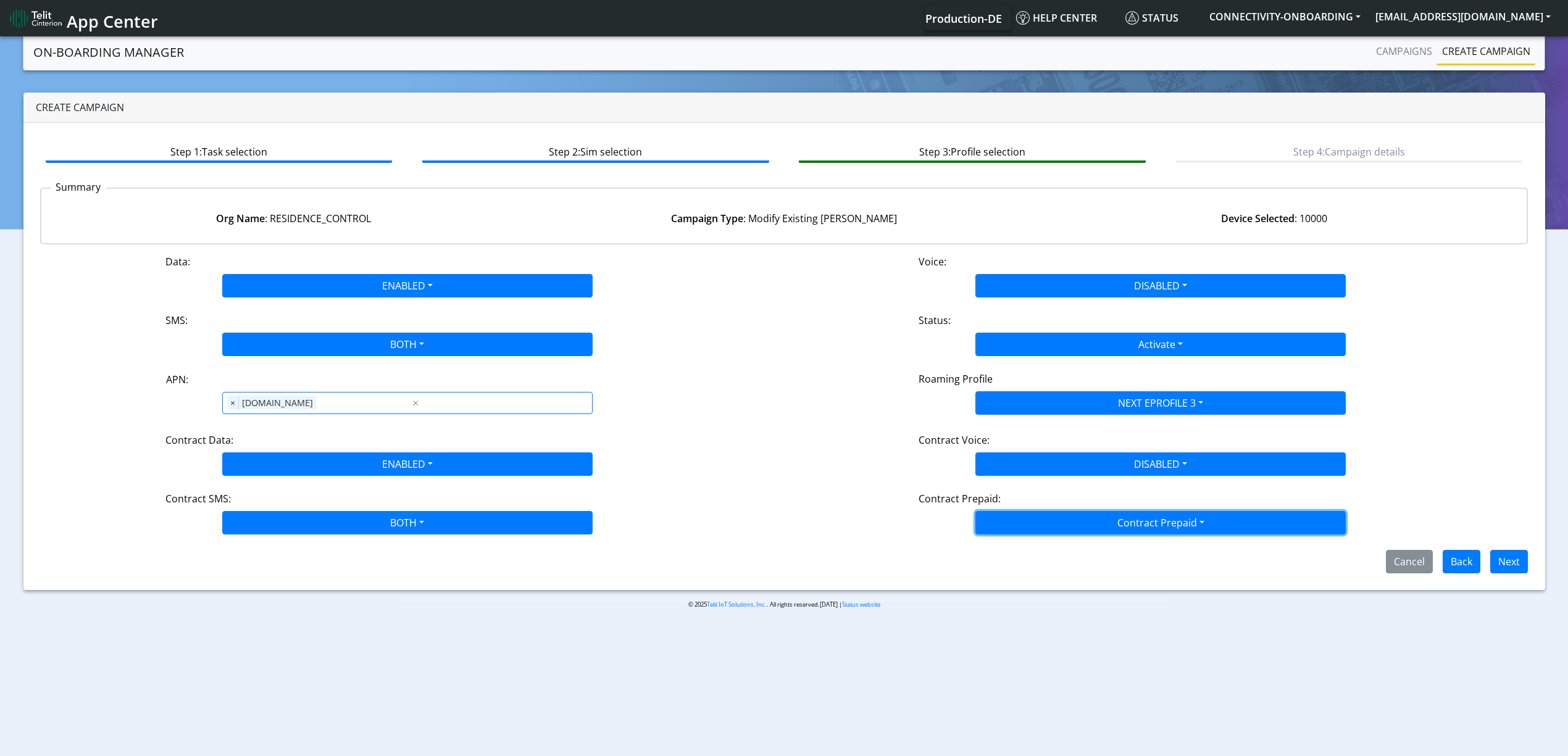
click at [1079, 525] on button "Contract Prepaid" at bounding box center [1160, 522] width 370 height 23
click at [1044, 572] on Prepaidnotprepaid-dropdown "No" at bounding box center [1160, 571] width 369 height 20
click at [1518, 561] on button "Next" at bounding box center [1509, 561] width 38 height 23
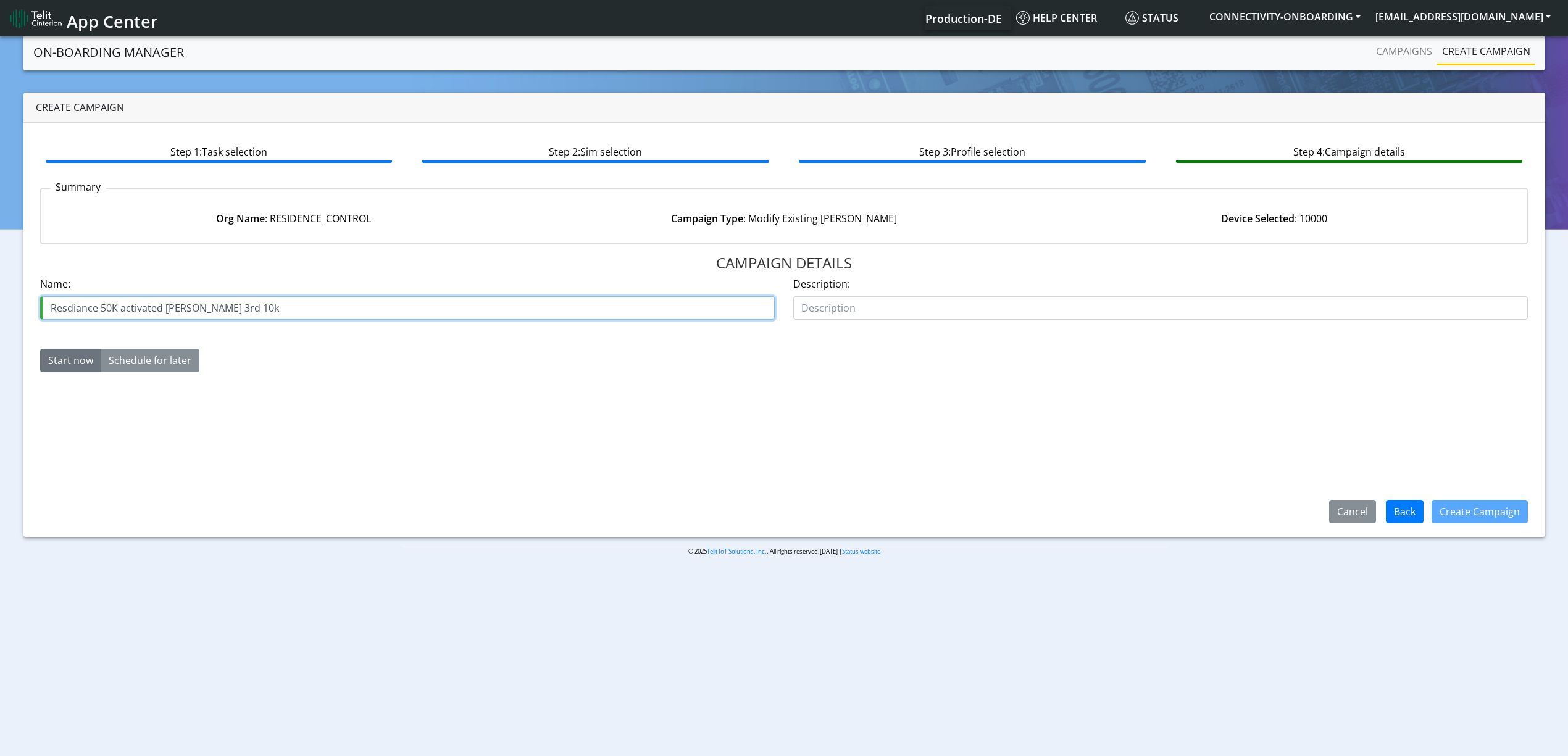
click at [193, 311] on input "Resdiance 50K activated [PERSON_NAME] 3rd 10k" at bounding box center [408, 308] width 735 height 23
type input "Resdiance 50K activated [PERSON_NAME] 4th 10k"
click at [1497, 510] on button "Create Campaign" at bounding box center [1479, 511] width 97 height 23
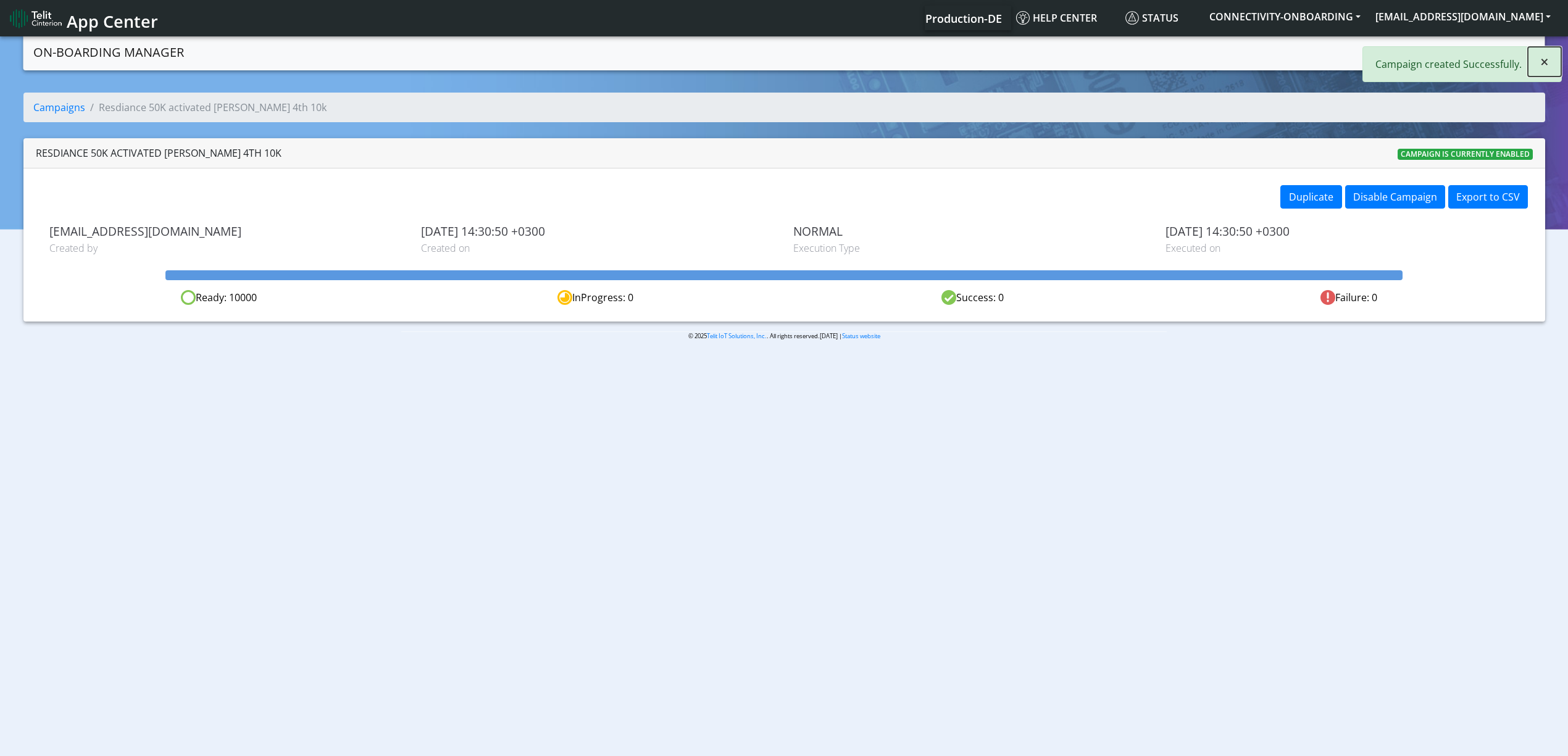
click at [1555, 63] on button "×" at bounding box center [1544, 62] width 33 height 30
click at [1419, 45] on link "Campaigns" at bounding box center [1403, 51] width 66 height 25
